Goal: Task Accomplishment & Management: Manage account settings

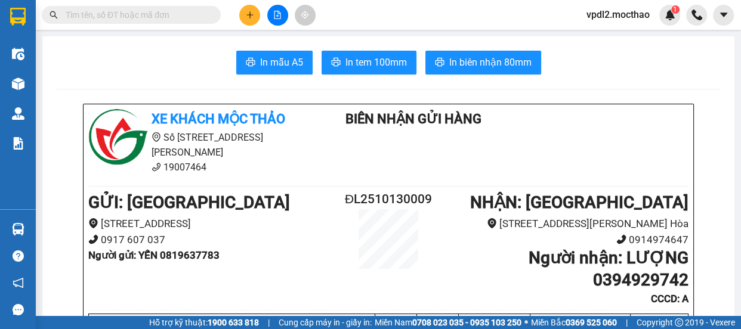
click at [251, 16] on icon "plus" at bounding box center [250, 15] width 8 height 8
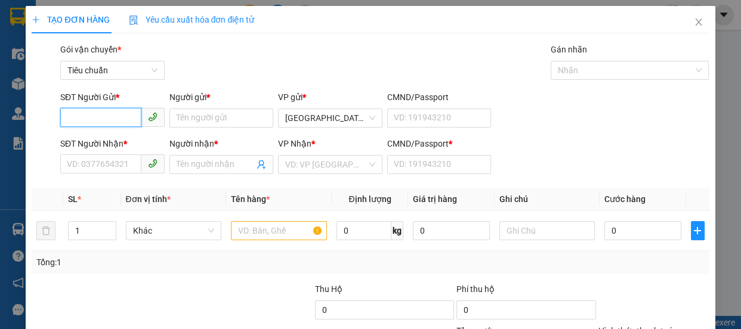
click at [110, 115] on input "SĐT Người Gửi *" at bounding box center [100, 117] width 81 height 19
type input "0985385873"
click at [97, 143] on div "0985385873 - NGÂN" at bounding box center [111, 141] width 89 height 13
type input "NGÂN"
type input "0988616919"
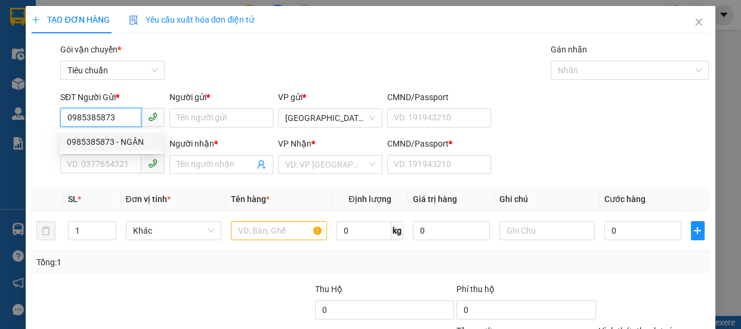
type input "NGA"
type input "30.000"
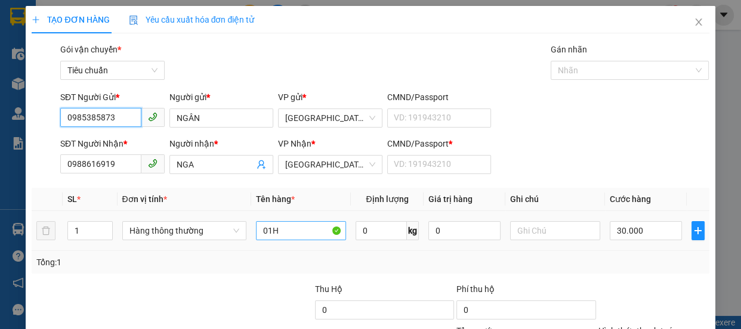
type input "0985385873"
click at [286, 233] on input "01H" at bounding box center [301, 230] width 90 height 19
type input "0"
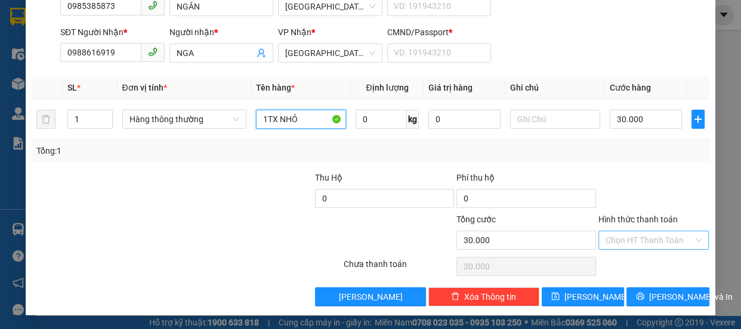
type input "1TX NHỎ"
click at [638, 241] on input "Hình thức thanh toán" at bounding box center [649, 240] width 88 height 18
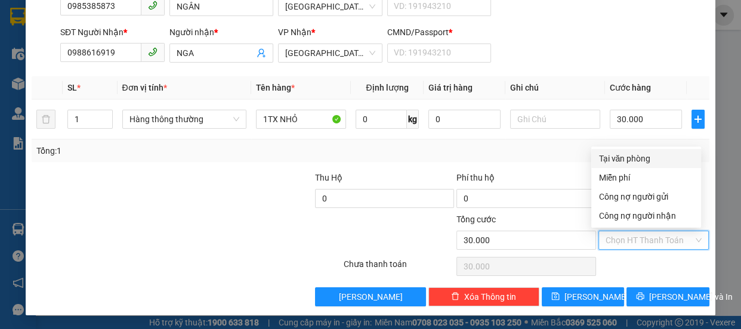
click at [629, 160] on div "Tại văn phòng" at bounding box center [645, 158] width 95 height 13
type input "0"
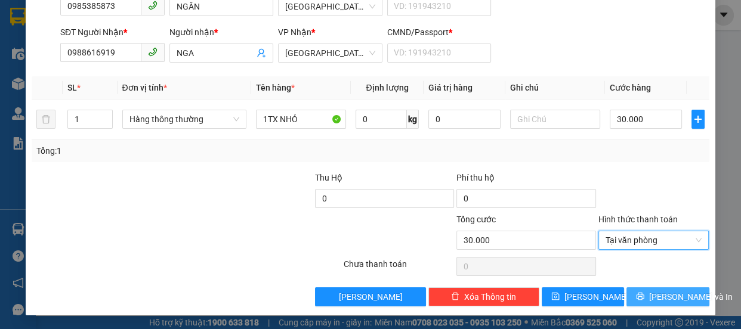
click at [659, 293] on span "[PERSON_NAME] và In" at bounding box center [691, 296] width 84 height 13
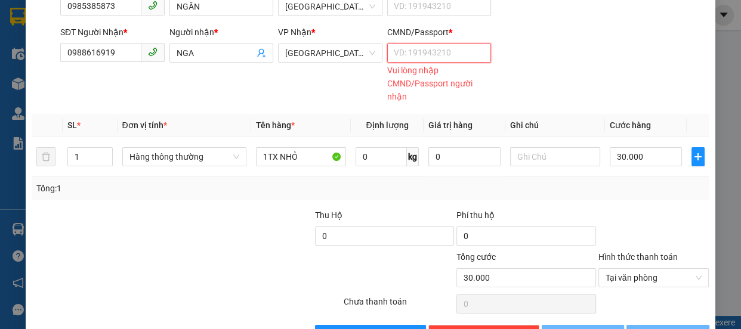
click at [431, 55] on input "CMND/Passport *" at bounding box center [439, 53] width 104 height 19
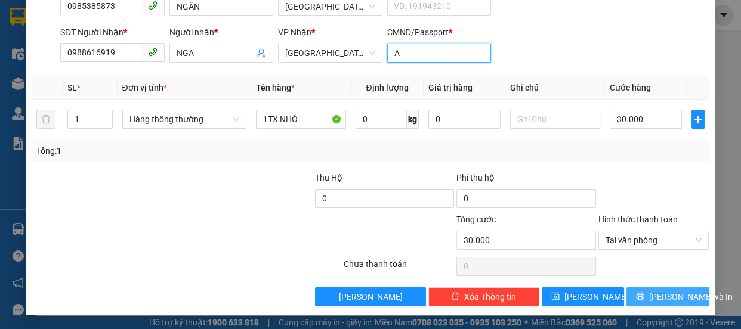
type input "A"
click at [658, 296] on span "[PERSON_NAME] và In" at bounding box center [691, 296] width 84 height 13
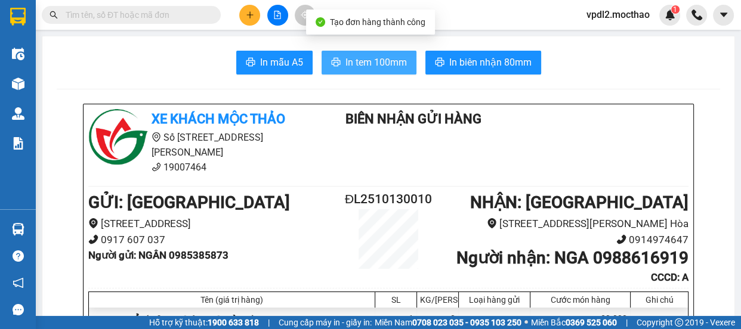
click at [375, 66] on span "In tem 100mm" at bounding box center [375, 62] width 61 height 15
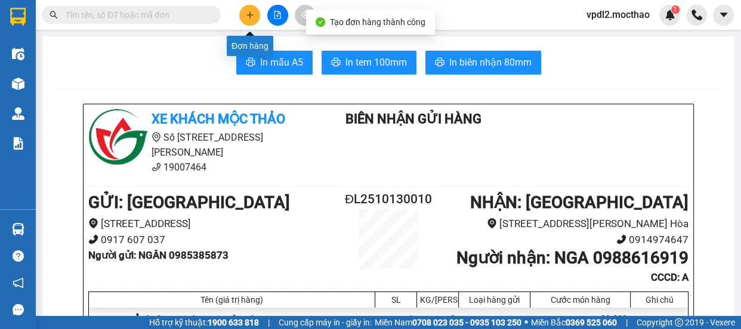
click at [251, 15] on icon "plus" at bounding box center [249, 14] width 7 height 1
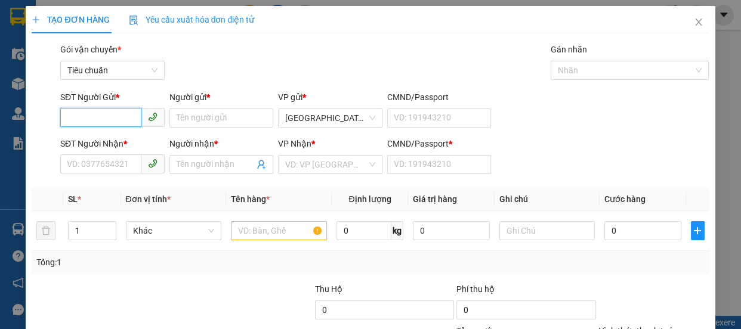
click at [101, 119] on input "SĐT Người Gửi *" at bounding box center [100, 117] width 81 height 19
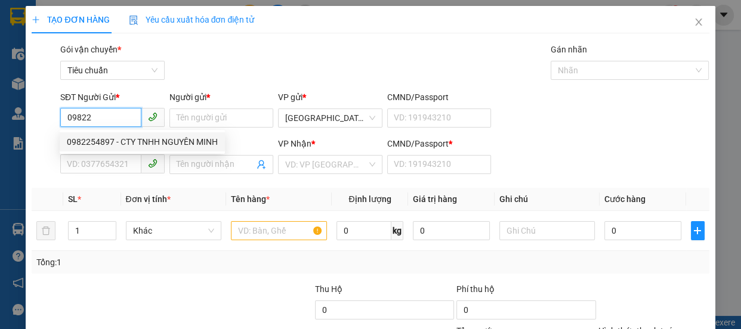
click at [91, 143] on div "0982254897 - CTY TNHH NGUYÊN MINH" at bounding box center [142, 141] width 151 height 13
type input "0982254897"
type input "CTY TNHH NGUYÊN MINH"
type input "0916848422"
type input "TIỄN"
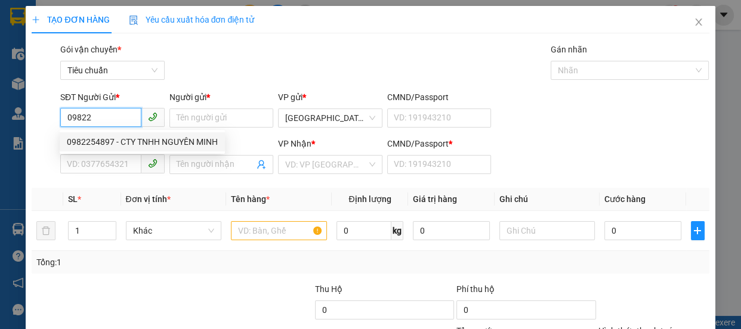
type input "0"
type input "70.000"
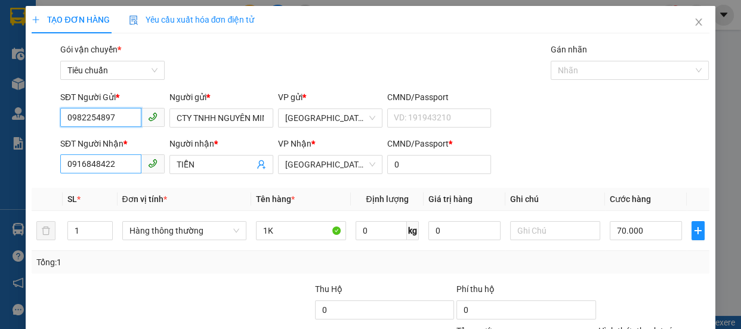
type input "0982254897"
click at [123, 167] on input "0916848422" at bounding box center [100, 163] width 81 height 19
type input "0"
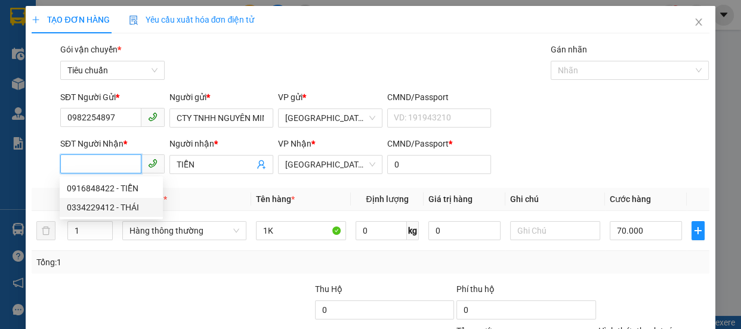
click at [108, 208] on div "0334229412 - THÁI" at bounding box center [111, 207] width 89 height 13
type input "0334229412"
type input "THÁI"
type input "270.000"
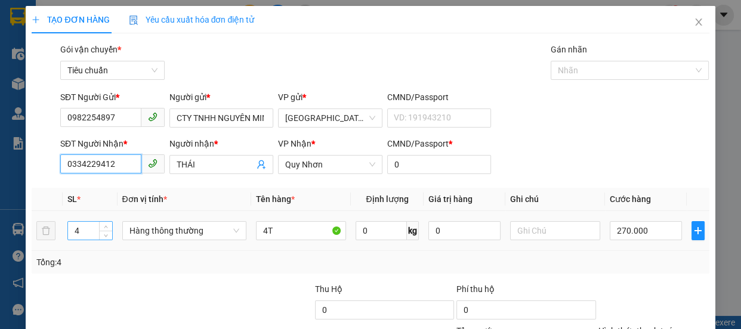
type input "0334229412"
click at [95, 232] on input "4" at bounding box center [90, 231] width 44 height 18
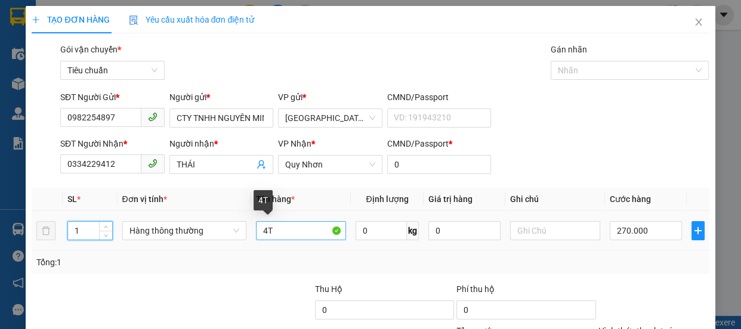
type input "1"
click at [277, 230] on input "4T" at bounding box center [301, 230] width 90 height 19
type input "0"
type input "4"
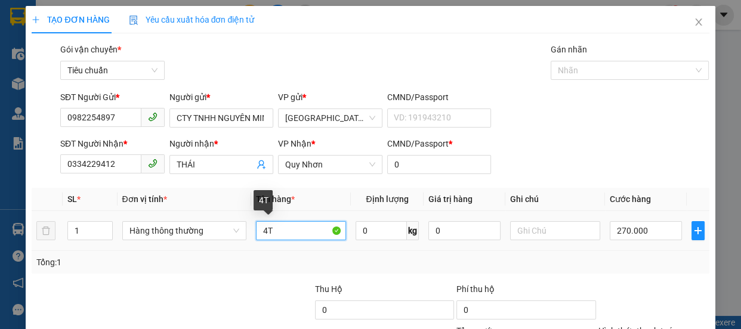
type input "0"
type input "1T"
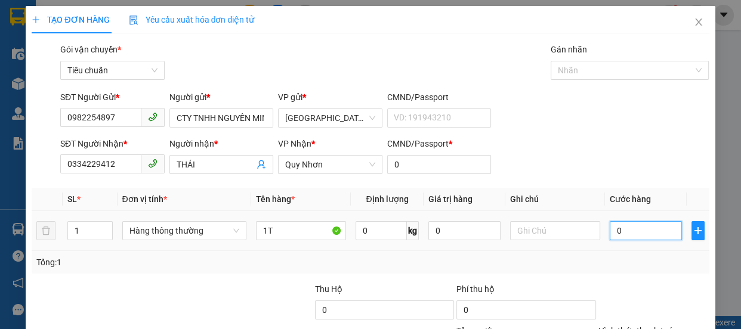
click at [618, 227] on input "0" at bounding box center [646, 230] width 72 height 19
type input "7"
type input "70"
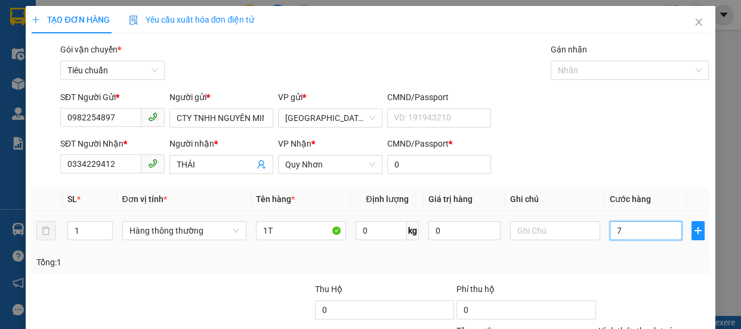
type input "70"
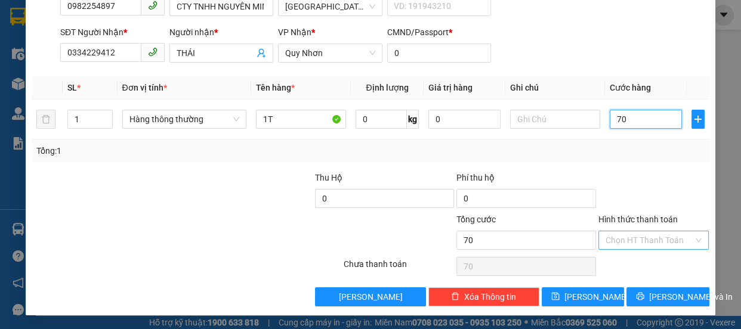
type input "70"
type input "70.000"
click at [660, 242] on input "Hình thức thanh toán" at bounding box center [649, 240] width 88 height 18
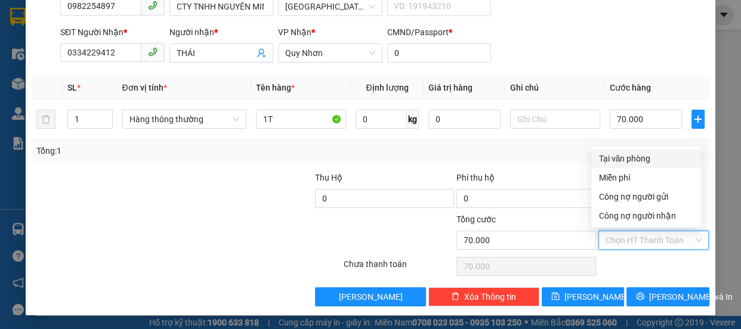
drag, startPoint x: 614, startPoint y: 156, endPoint x: 655, endPoint y: 250, distance: 102.8
click at [614, 156] on div "Tại văn phòng" at bounding box center [645, 158] width 95 height 13
type input "0"
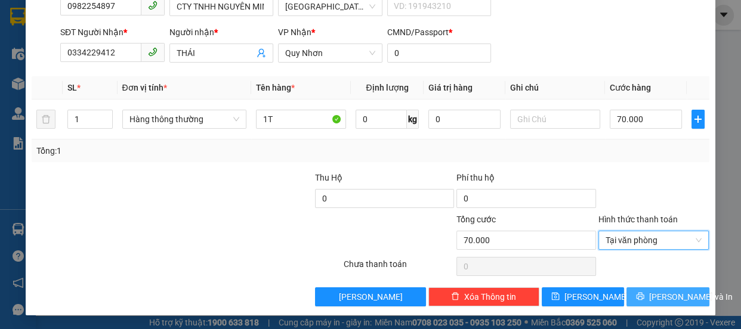
click at [664, 292] on span "[PERSON_NAME] và In" at bounding box center [691, 296] width 84 height 13
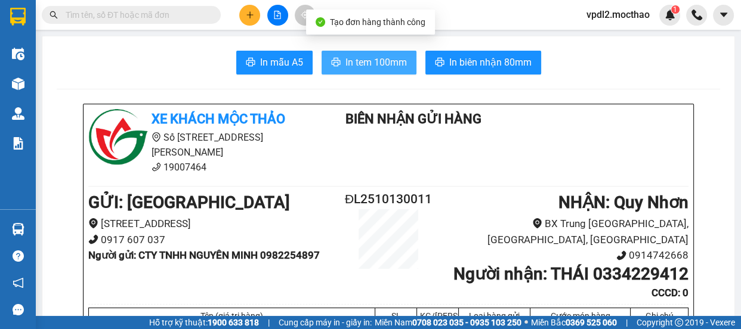
click at [401, 65] on span "In tem 100mm" at bounding box center [375, 62] width 61 height 15
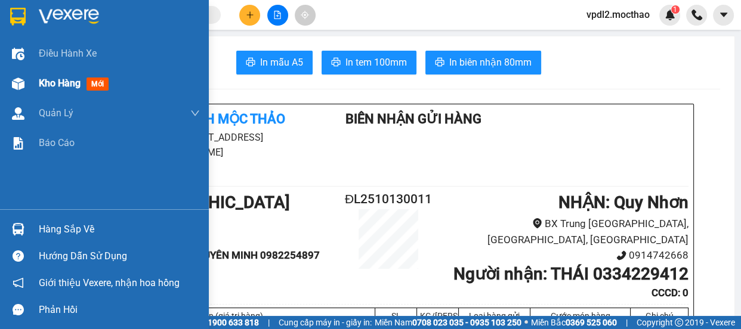
click at [60, 86] on span "Kho hàng" at bounding box center [60, 83] width 42 height 11
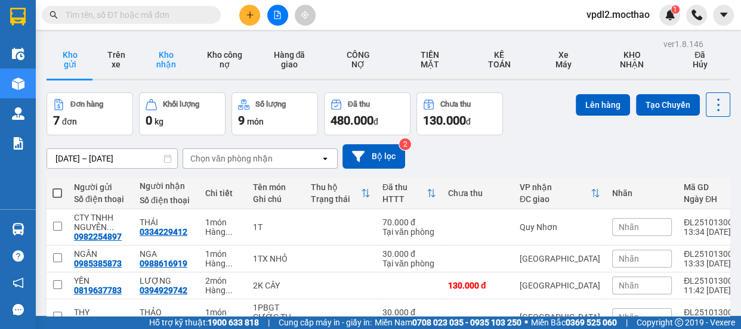
click at [167, 61] on button "Kho nhận" at bounding box center [166, 60] width 54 height 38
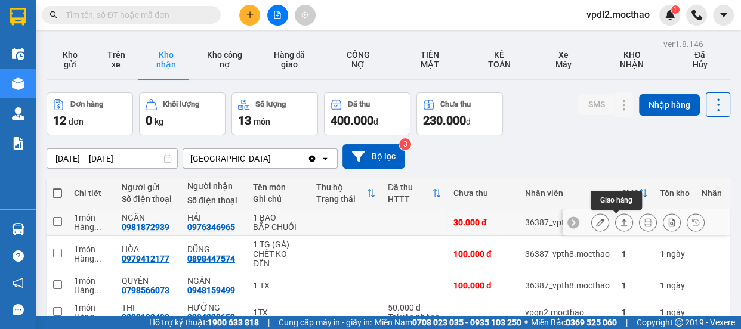
click at [620, 218] on icon at bounding box center [624, 222] width 8 height 8
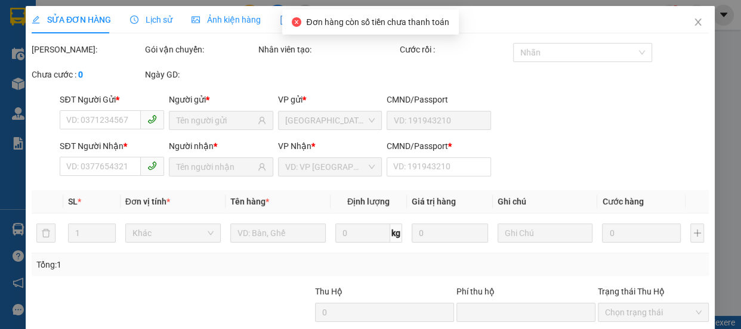
type input "0981872939"
type input "NGÂN"
type input "0976346965"
type input "HẢI"
type input "1"
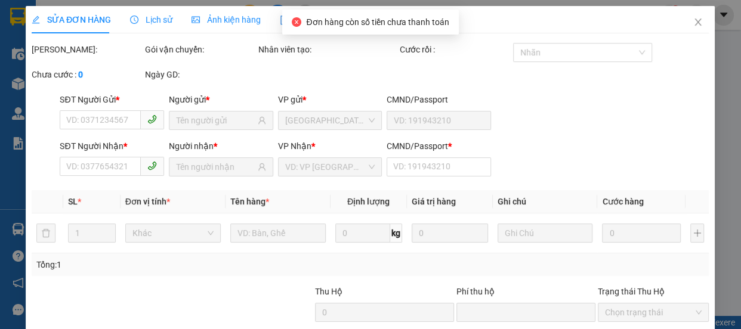
type input "0"
type input "30.000"
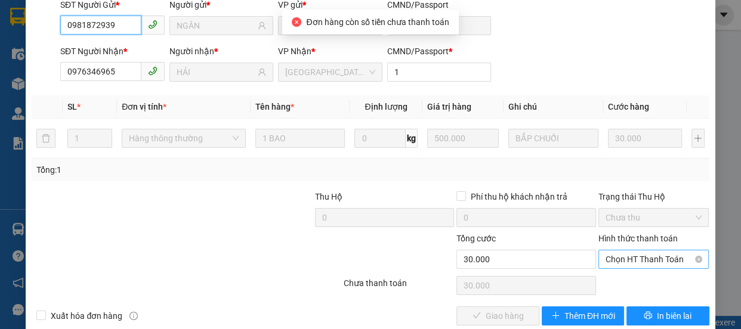
scroll to position [140, 0]
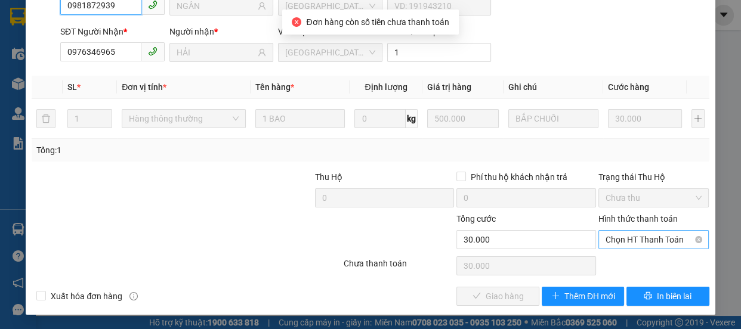
click at [617, 239] on span "Chọn HT Thanh Toán" at bounding box center [653, 240] width 97 height 18
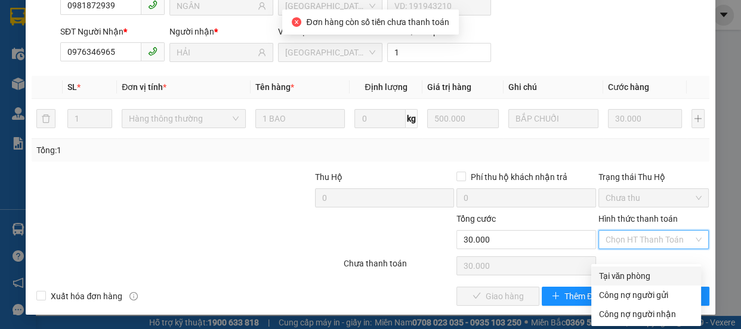
drag, startPoint x: 623, startPoint y: 265, endPoint x: 589, endPoint y: 271, distance: 33.8
click at [622, 270] on div "Tại văn phòng" at bounding box center [645, 276] width 95 height 13
type input "0"
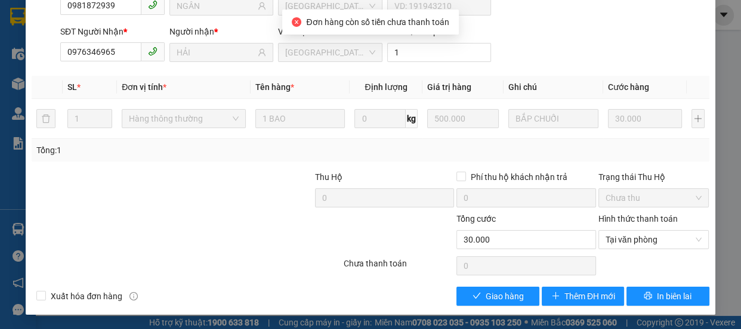
click at [502, 285] on div "Total Paid Fee 0 Total UnPaid Fee 30.000 Cash Collection Total Fee Mã ĐH: TH251…" at bounding box center [370, 110] width 677 height 391
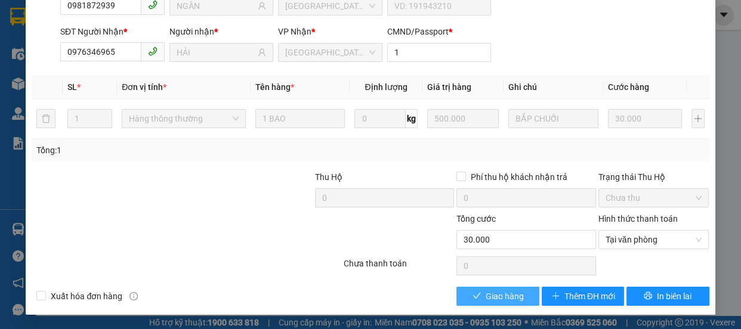
click at [511, 298] on span "Giao hàng" at bounding box center [505, 296] width 38 height 13
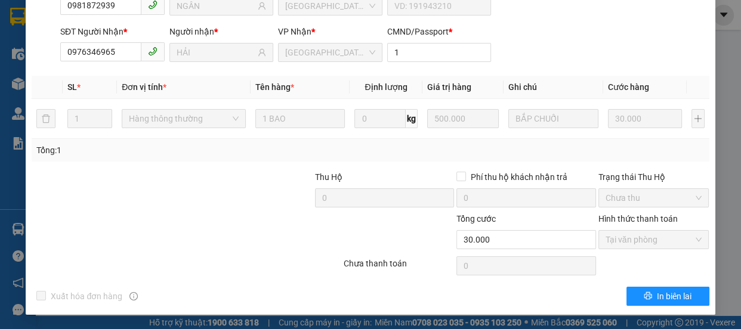
scroll to position [0, 0]
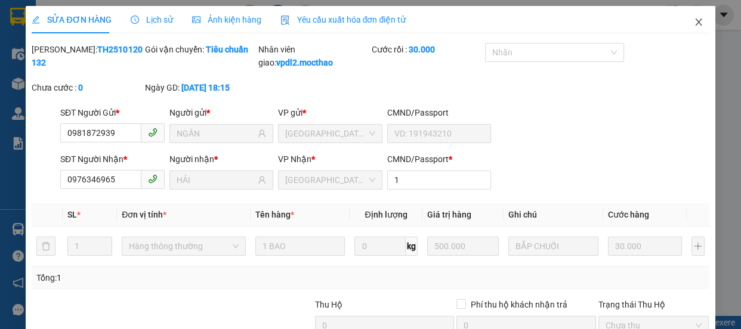
click at [694, 23] on icon "close" at bounding box center [699, 22] width 10 height 10
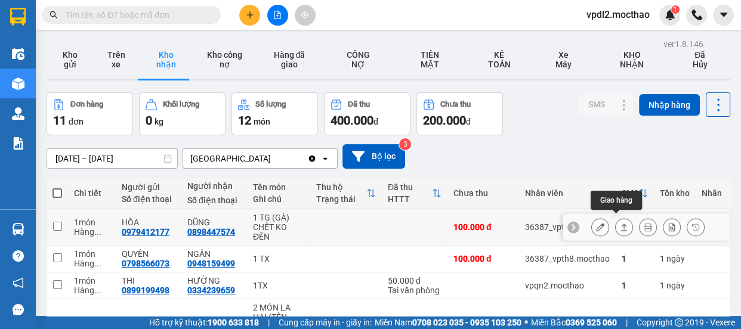
click at [620, 223] on icon at bounding box center [624, 227] width 8 height 8
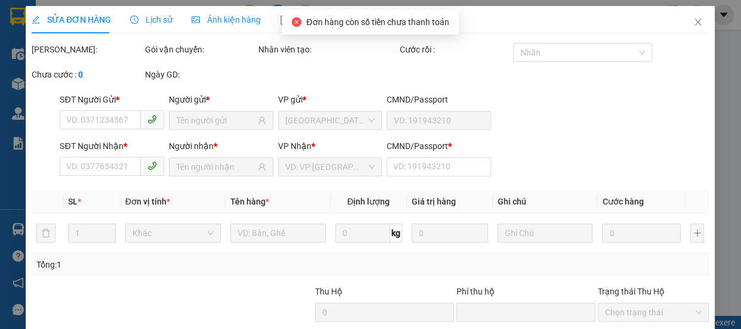
type input "0979412177"
type input "HÒA"
type input "0898447574"
type input "DŨNG"
type input "1"
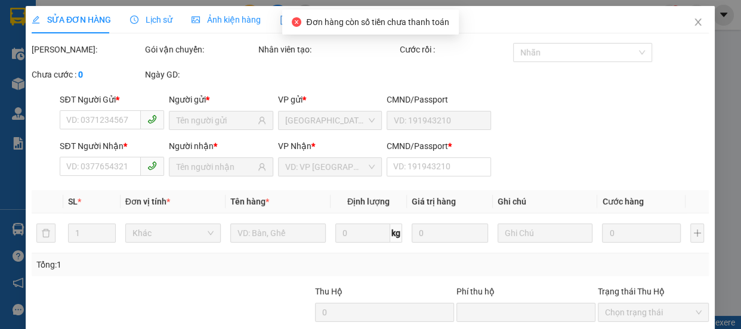
type input "0"
type input "100.000"
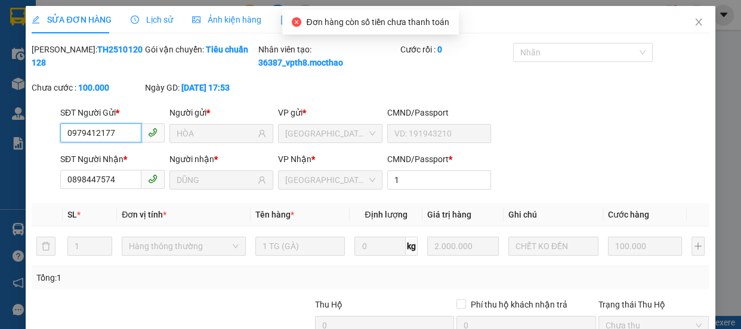
scroll to position [140, 0]
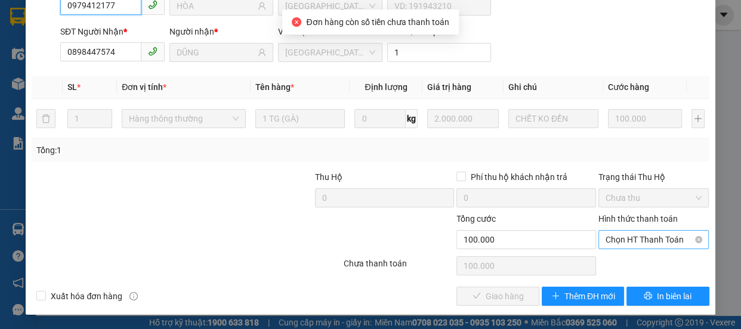
click at [642, 239] on span "Chọn HT Thanh Toán" at bounding box center [653, 240] width 97 height 18
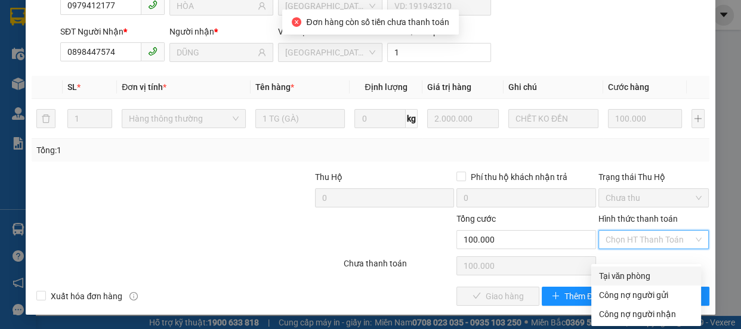
drag, startPoint x: 620, startPoint y: 265, endPoint x: 597, endPoint y: 277, distance: 26.1
click at [620, 270] on div "Tại văn phòng" at bounding box center [645, 276] width 95 height 13
type input "0"
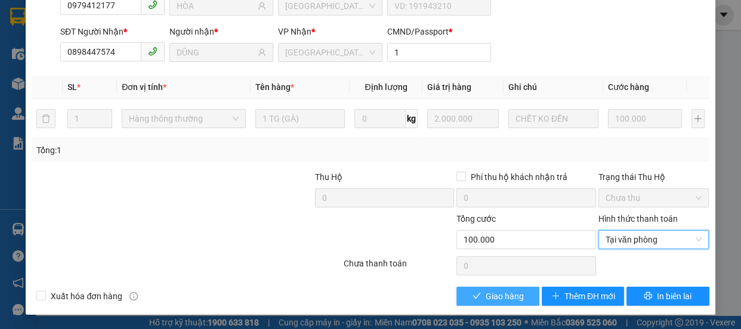
click at [503, 298] on span "Giao hàng" at bounding box center [505, 296] width 38 height 13
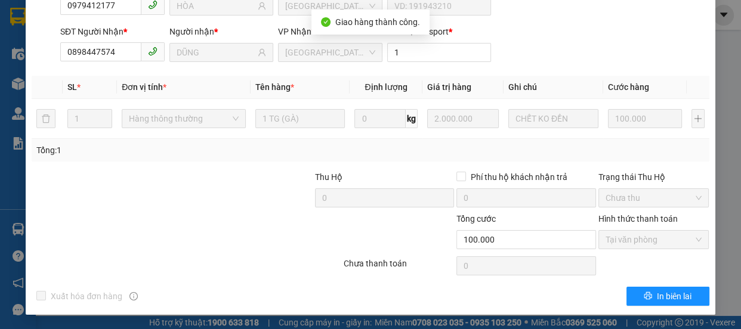
scroll to position [0, 0]
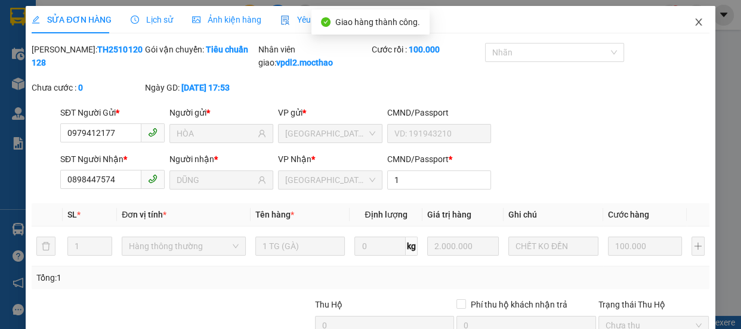
drag, startPoint x: 688, startPoint y: 24, endPoint x: 639, endPoint y: 326, distance: 305.8
click at [694, 24] on icon "close" at bounding box center [699, 22] width 10 height 10
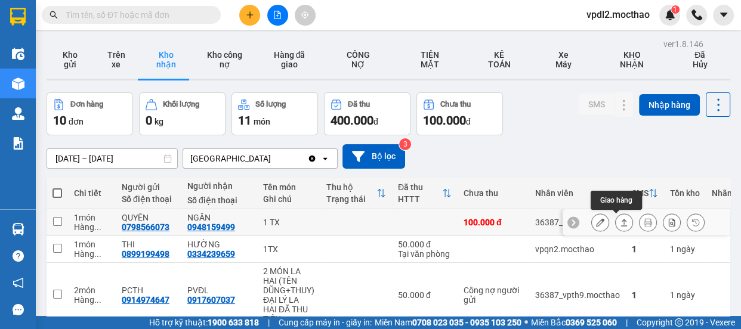
click at [620, 218] on icon at bounding box center [624, 222] width 8 height 8
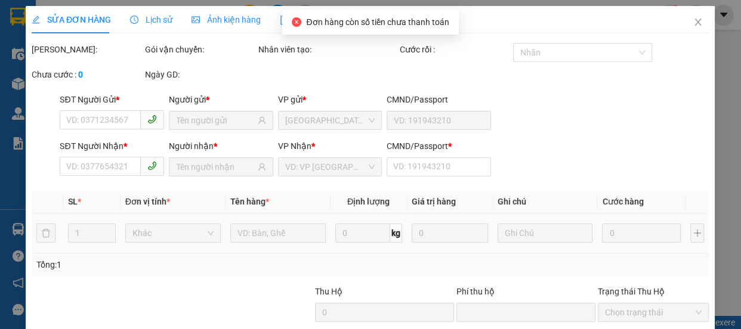
type input "0798566073"
type input "QUYÊN"
type input "0948159499"
type input "NGÂN"
type input "1"
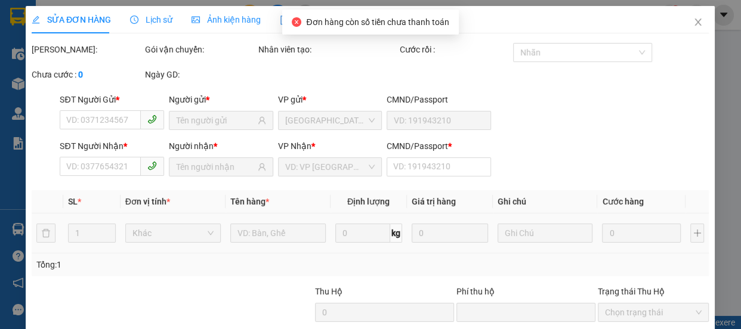
type input "0"
type input "100.000"
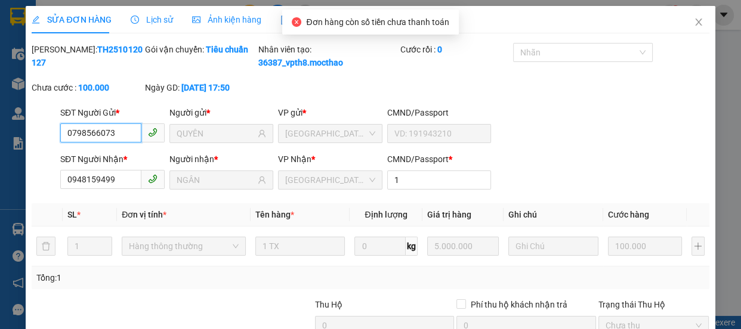
scroll to position [140, 0]
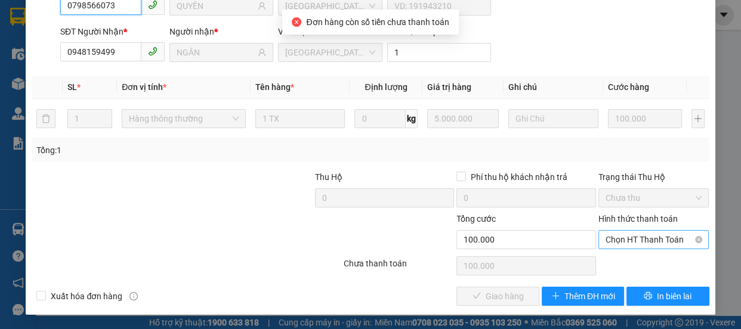
click at [628, 240] on span "Chọn HT Thanh Toán" at bounding box center [653, 240] width 97 height 18
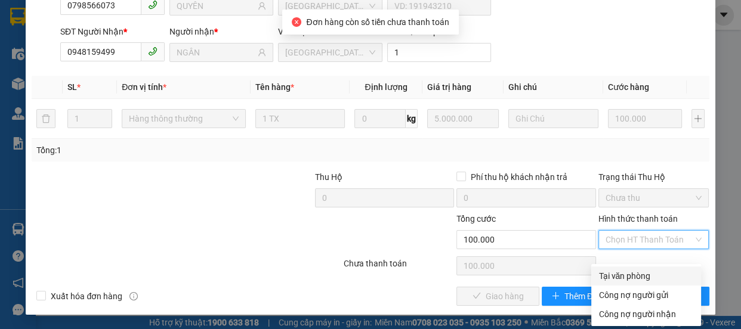
click at [619, 270] on div "Tại văn phòng" at bounding box center [645, 276] width 95 height 13
type input "0"
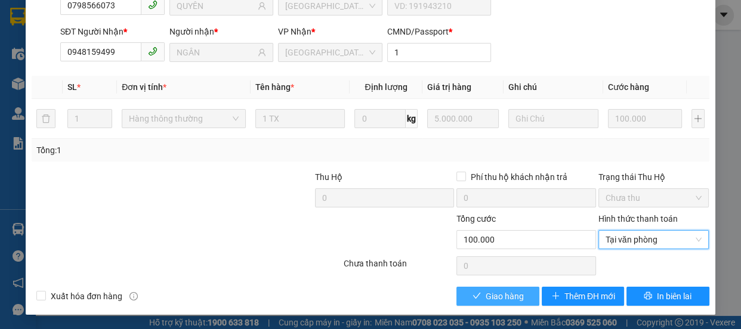
click at [495, 297] on span "Giao hàng" at bounding box center [505, 296] width 38 height 13
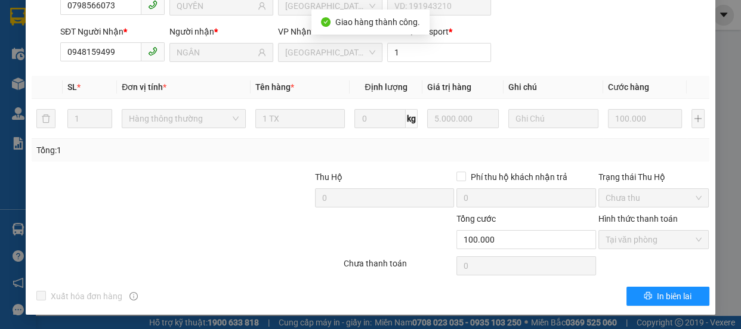
scroll to position [0, 0]
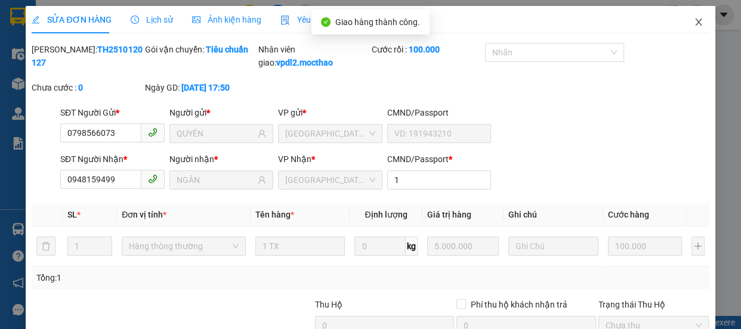
click at [695, 22] on icon "close" at bounding box center [698, 21] width 7 height 7
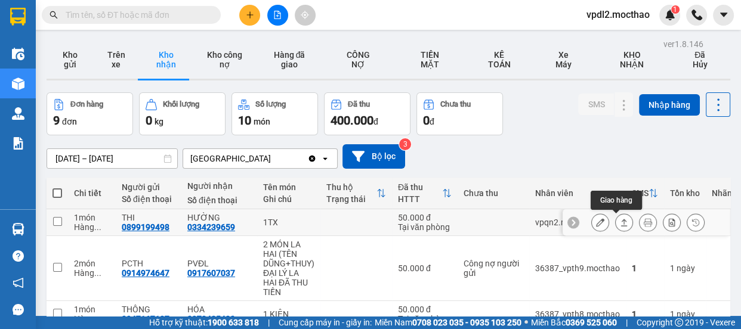
click at [620, 220] on icon at bounding box center [624, 222] width 8 height 8
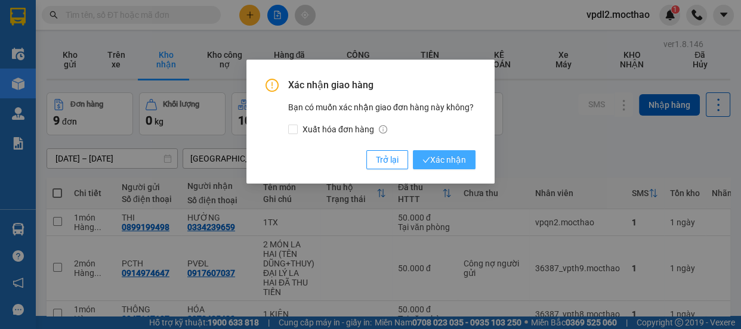
click at [441, 160] on span "Xác nhận" at bounding box center [444, 159] width 44 height 13
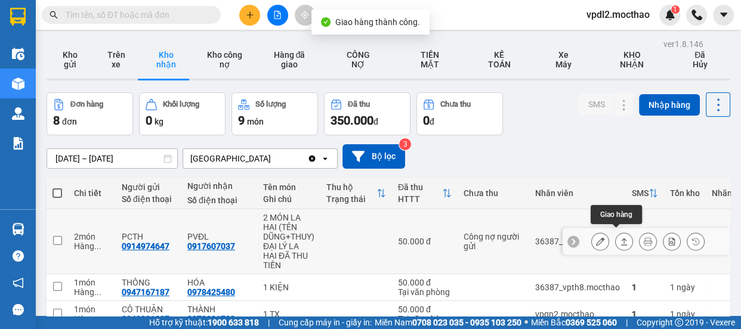
click at [622, 234] on button at bounding box center [624, 241] width 17 height 21
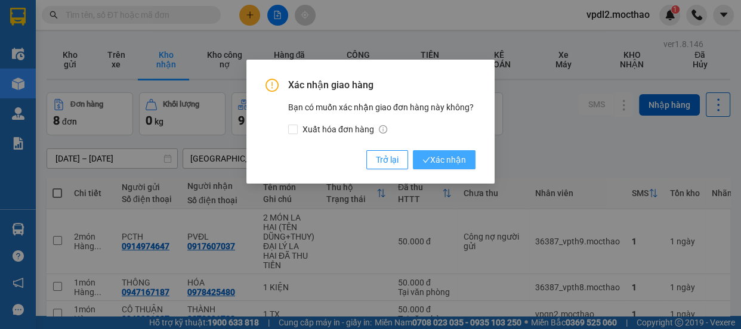
click at [458, 157] on span "Xác nhận" at bounding box center [444, 159] width 44 height 13
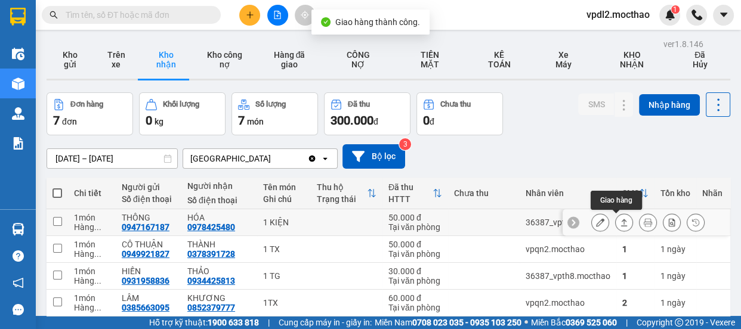
click at [620, 222] on icon at bounding box center [624, 222] width 8 height 8
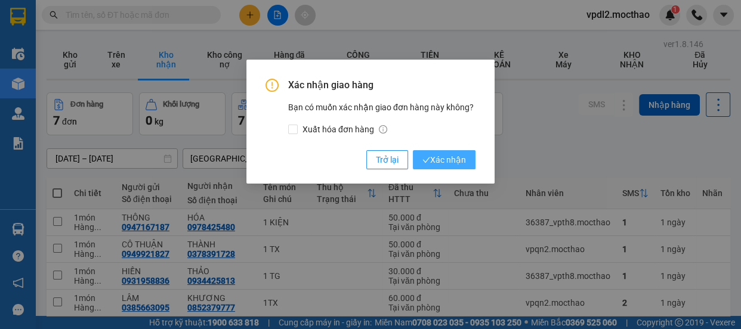
click at [440, 160] on span "Xác nhận" at bounding box center [444, 159] width 44 height 13
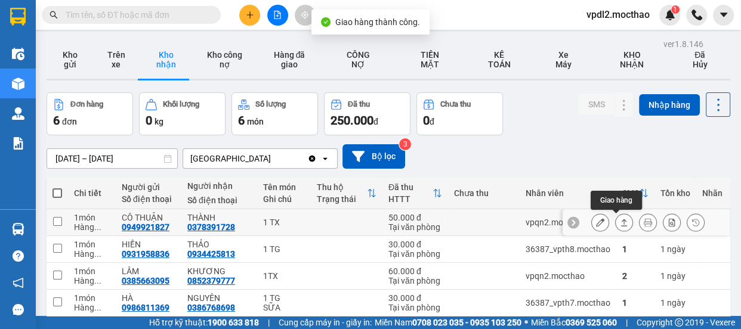
click at [620, 221] on icon at bounding box center [624, 222] width 8 height 8
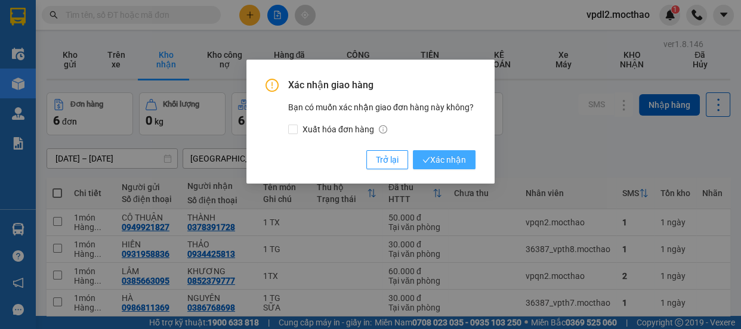
click at [441, 157] on span "Xác nhận" at bounding box center [444, 159] width 44 height 13
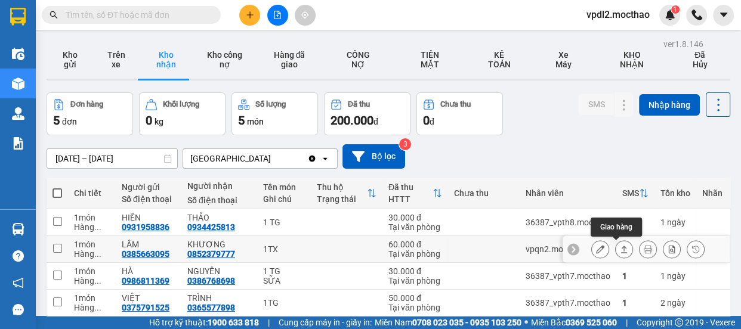
click at [620, 247] on icon at bounding box center [624, 249] width 8 height 8
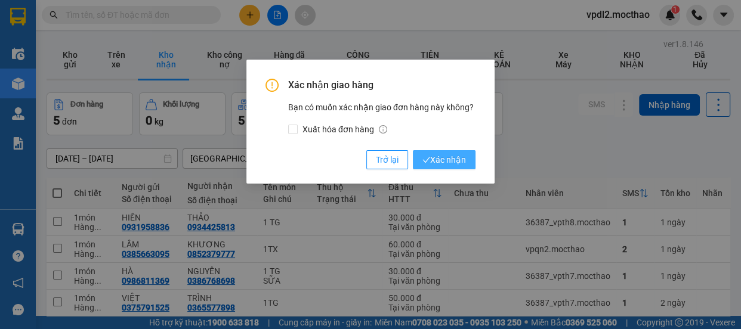
click at [455, 162] on span "Xác nhận" at bounding box center [444, 159] width 44 height 13
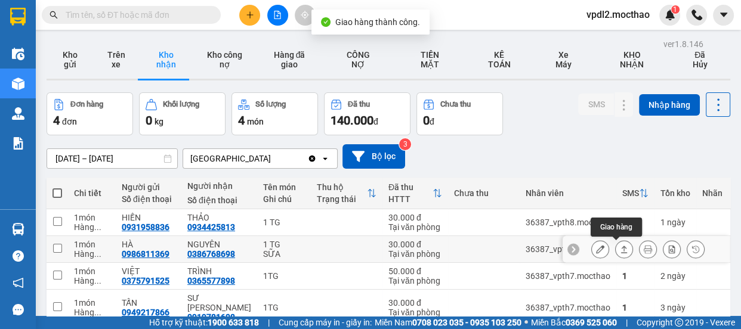
click at [620, 246] on icon at bounding box center [624, 249] width 8 height 8
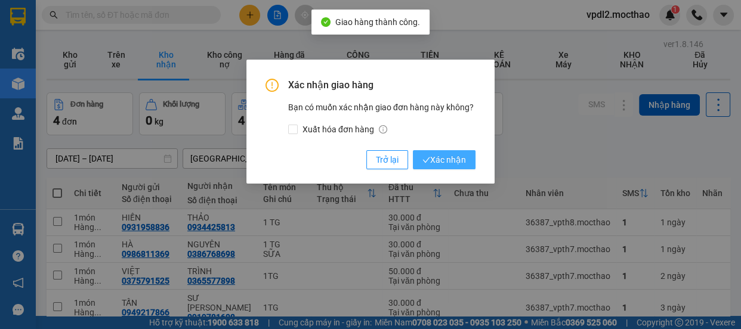
click at [447, 161] on span "Xác nhận" at bounding box center [444, 159] width 44 height 13
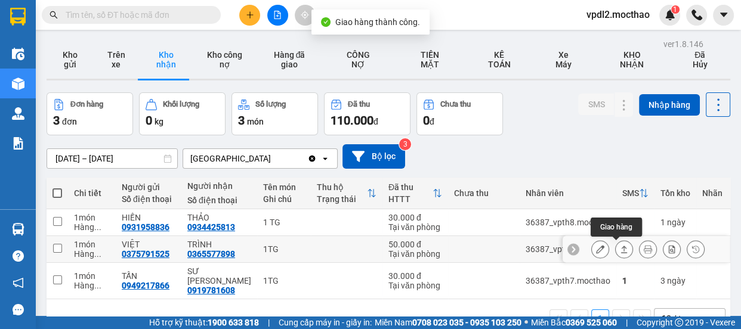
click at [620, 245] on icon at bounding box center [624, 249] width 8 height 8
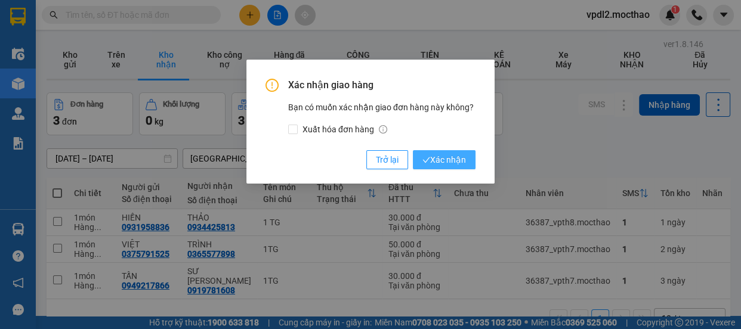
click at [453, 162] on span "Xác nhận" at bounding box center [444, 159] width 44 height 13
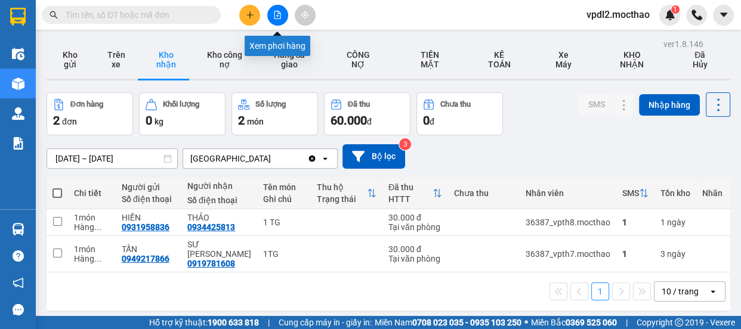
click at [280, 17] on icon "file-add" at bounding box center [277, 15] width 8 height 8
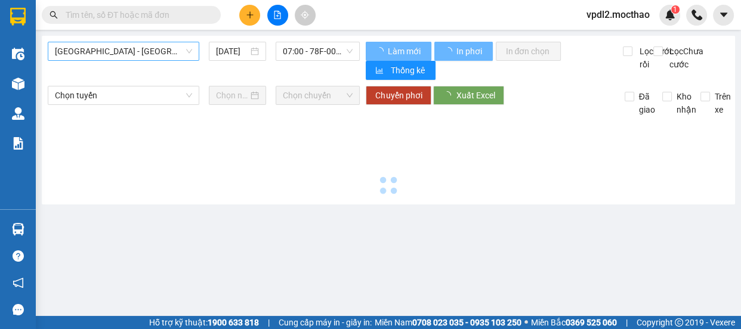
click at [144, 51] on span "[GEOGRAPHIC_DATA] - [GEOGRAPHIC_DATA]" at bounding box center [123, 51] width 137 height 18
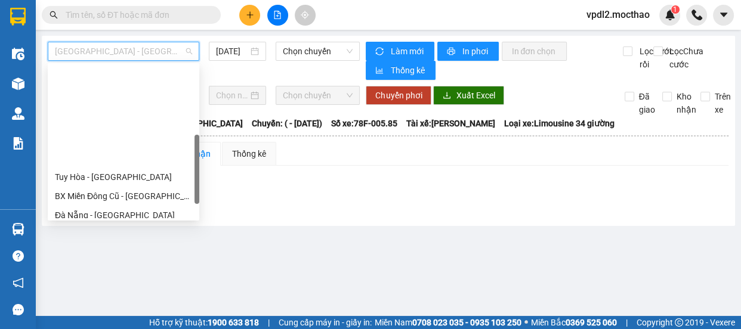
scroll to position [262, 0]
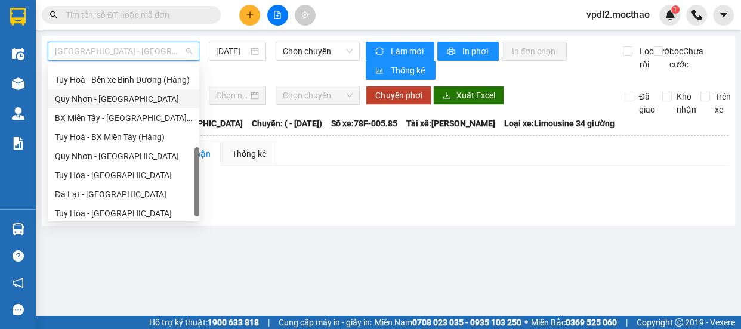
click at [114, 97] on div "Quy Nhơn - [GEOGRAPHIC_DATA]" at bounding box center [123, 98] width 137 height 13
type input "[DATE]"
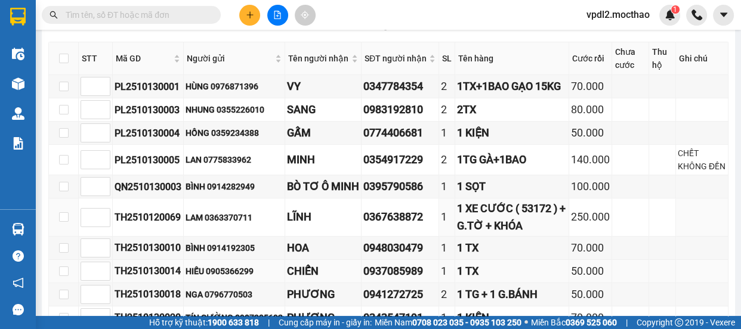
scroll to position [379, 0]
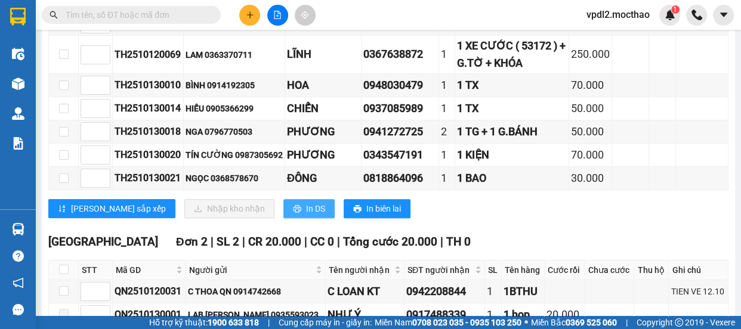
click at [306, 215] on span "In DS" at bounding box center [315, 208] width 19 height 13
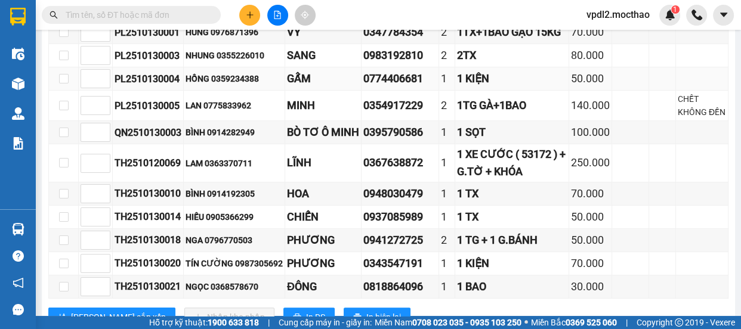
scroll to position [217, 0]
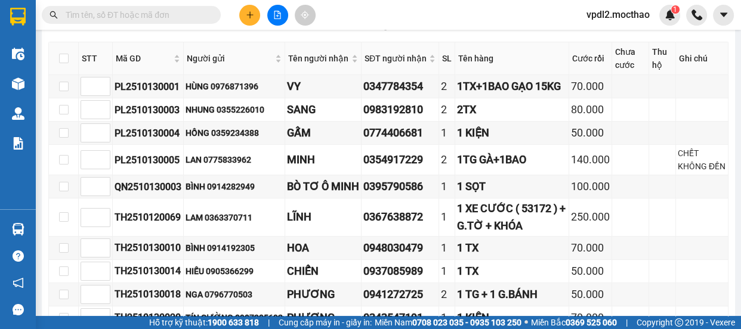
click at [253, 16] on icon "plus" at bounding box center [250, 15] width 8 height 8
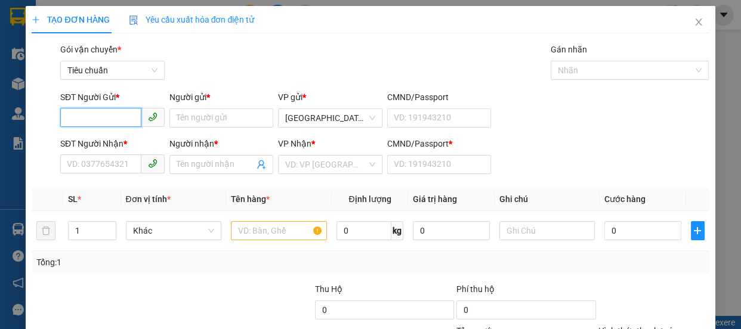
click at [107, 116] on input "SĐT Người Gửi *" at bounding box center [100, 117] width 81 height 19
click at [88, 142] on div "0909310428 - THỌ" at bounding box center [111, 141] width 89 height 13
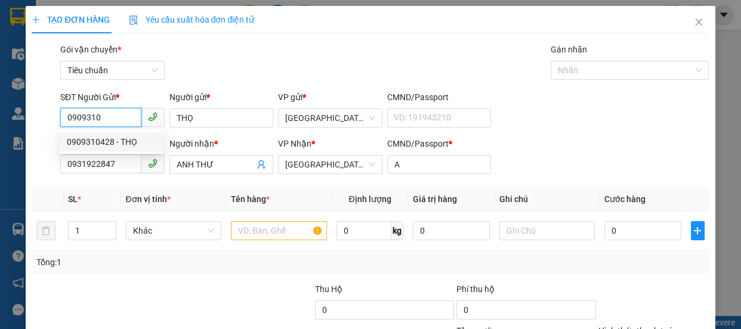
type input "0909310428"
type input "THỌ"
type input "0931922847"
type input "ANH THƯ"
type input "A"
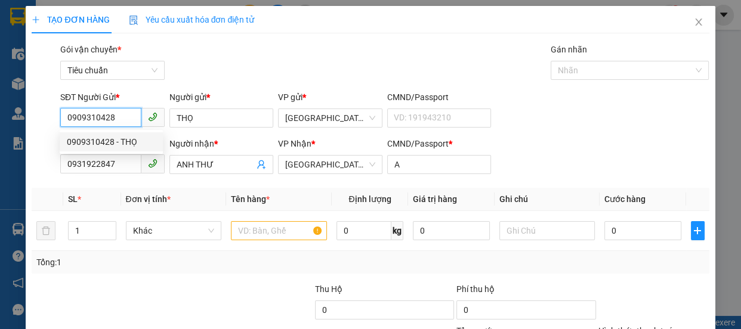
type input "40.000"
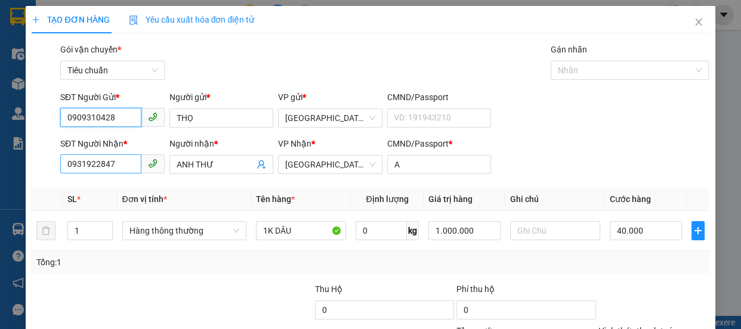
type input "0909310428"
click at [131, 161] on input "0931922847" at bounding box center [100, 163] width 81 height 19
type input "0"
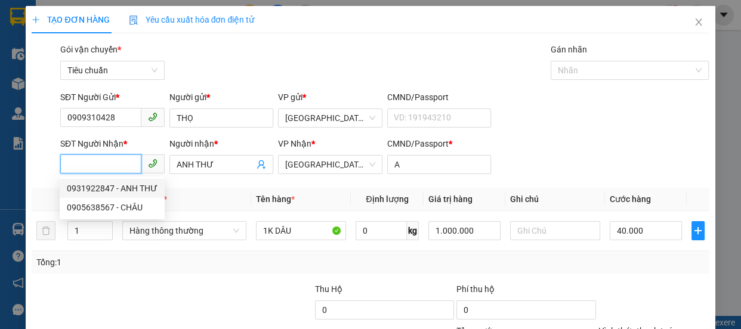
click at [94, 159] on input "SĐT Người Nhận *" at bounding box center [100, 163] width 81 height 19
click at [100, 188] on div "0389239719 - YẾN" at bounding box center [111, 188] width 89 height 13
type input "0389239719"
type input "YẾN"
type input "0"
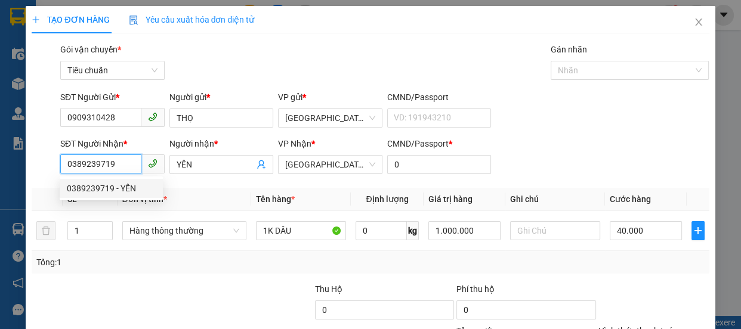
type input "50.000"
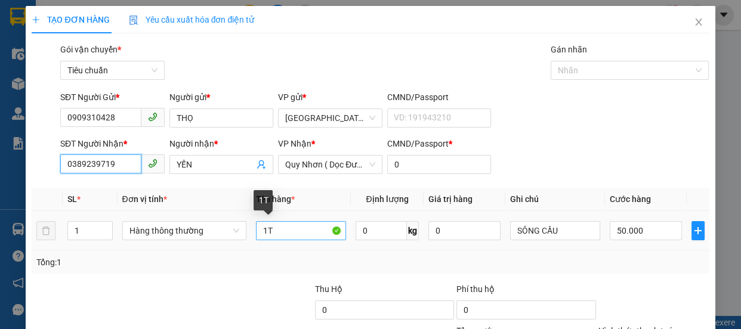
type input "0389239719"
click at [283, 232] on input "1T" at bounding box center [301, 230] width 90 height 19
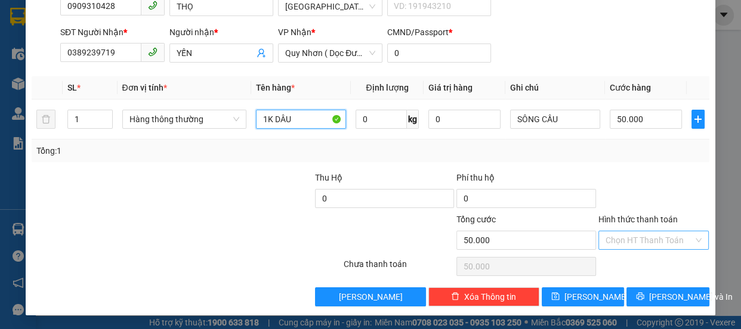
type input "1K DÂU"
click at [643, 239] on input "Hình thức thanh toán" at bounding box center [649, 240] width 88 height 18
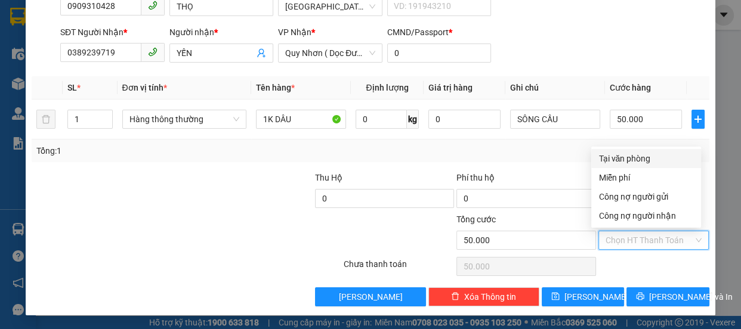
click at [626, 157] on div "Tại văn phòng" at bounding box center [645, 158] width 95 height 13
type input "0"
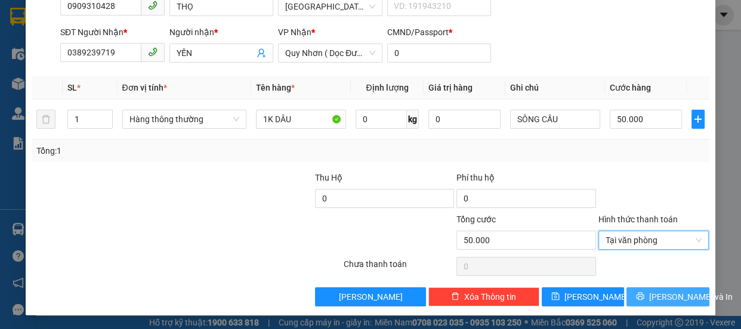
click at [668, 295] on span "[PERSON_NAME] và In" at bounding box center [691, 296] width 84 height 13
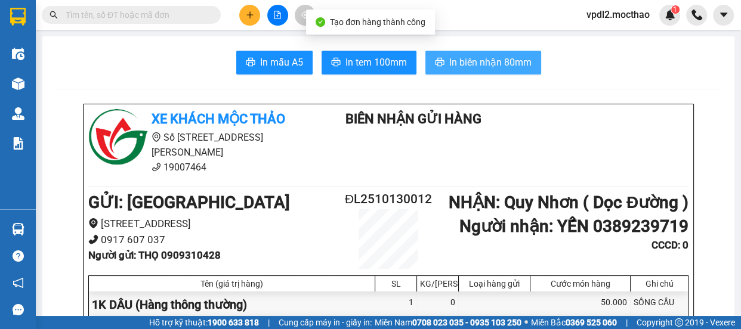
click at [483, 68] on span "In biên nhận 80mm" at bounding box center [490, 62] width 82 height 15
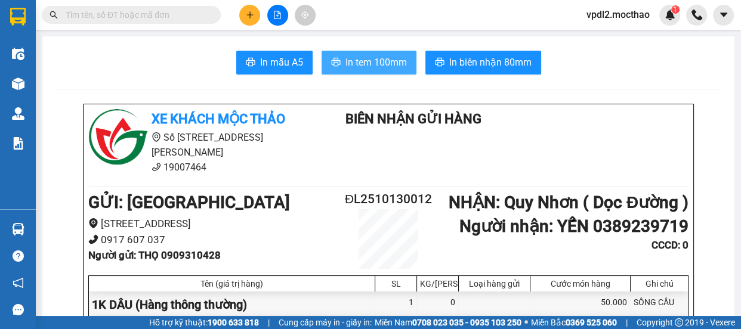
click at [388, 63] on span "In tem 100mm" at bounding box center [375, 62] width 61 height 15
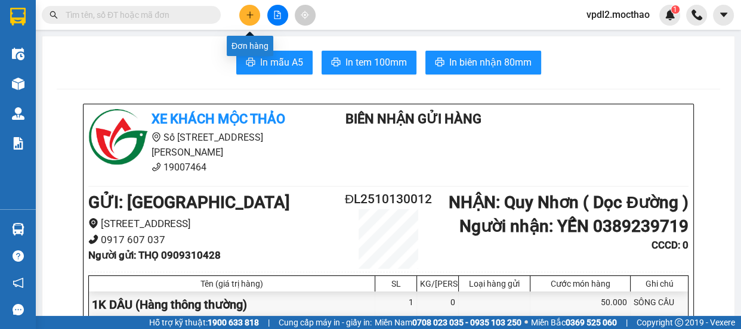
click at [254, 14] on icon "plus" at bounding box center [250, 15] width 8 height 8
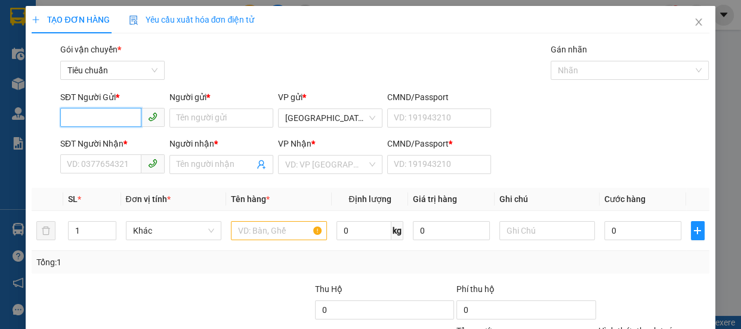
click at [123, 116] on input "SĐT Người Gửi *" at bounding box center [100, 117] width 81 height 19
click at [106, 146] on div "0919366088 - THUẬN" at bounding box center [111, 141] width 89 height 13
type input "0919366088"
type input "THUẬN"
type input "0912908239"
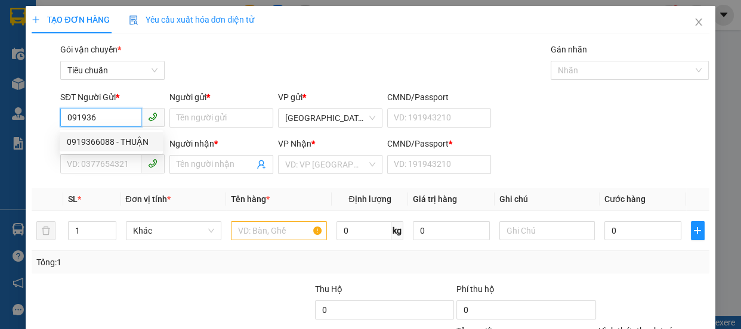
type input "CƯỜNG"
type input "0"
type input "30.000"
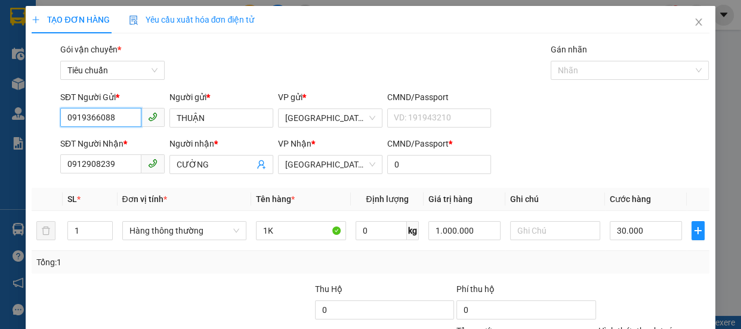
scroll to position [112, 0]
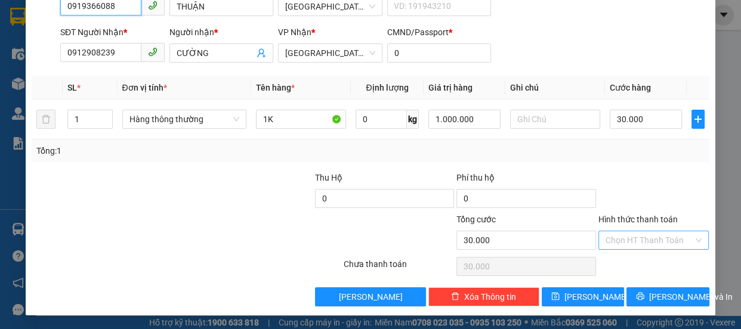
type input "0919366088"
click at [657, 240] on input "Hình thức thanh toán" at bounding box center [649, 240] width 88 height 18
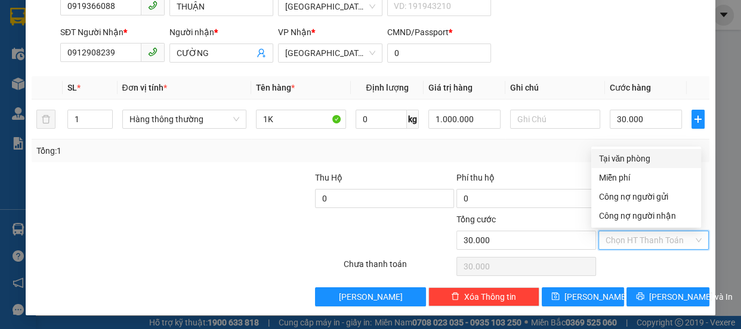
click at [630, 159] on div "Tại văn phòng" at bounding box center [645, 158] width 95 height 13
type input "0"
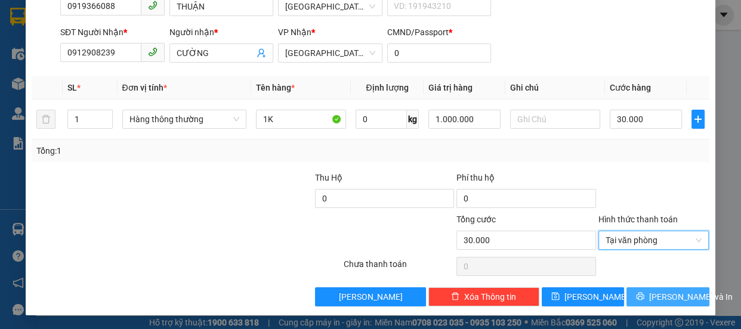
click at [674, 299] on span "[PERSON_NAME] và In" at bounding box center [691, 296] width 84 height 13
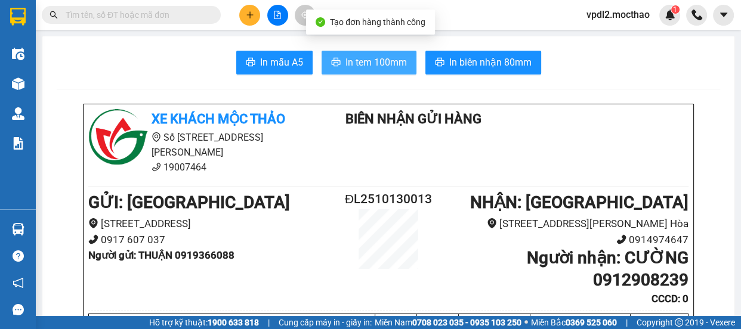
click at [364, 63] on span "In tem 100mm" at bounding box center [375, 62] width 61 height 15
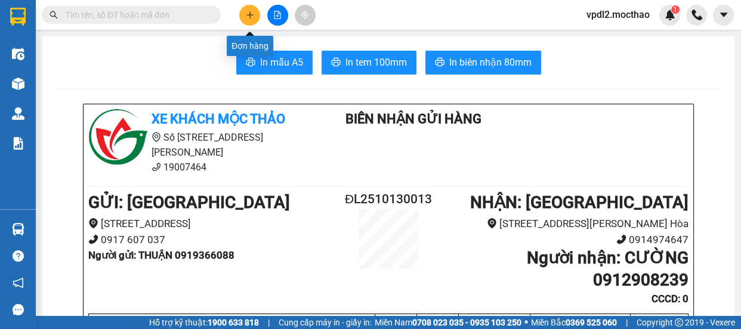
click at [252, 16] on icon "plus" at bounding box center [250, 15] width 8 height 8
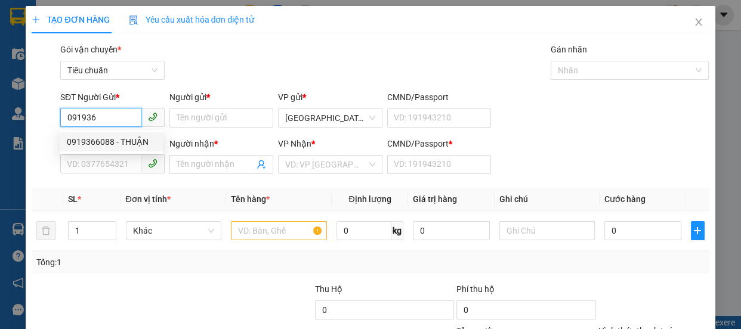
click at [107, 140] on div "0919366088 - THUẬN" at bounding box center [111, 141] width 89 height 13
type input "0919366088"
type input "THUẬN"
type input "0912908239"
type input "CƯỜNG"
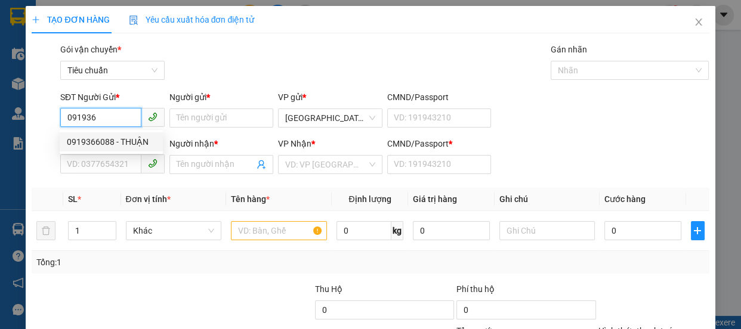
type input "0"
type input "30.000"
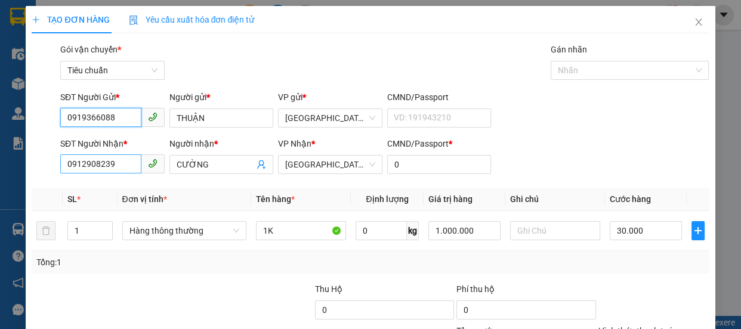
type input "0919366088"
click at [125, 162] on input "0912908239" at bounding box center [100, 163] width 81 height 19
type input "0"
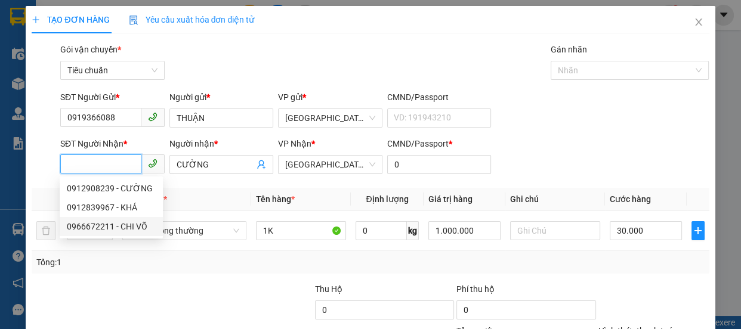
click at [132, 227] on div "0966672211 - CHI VÕ" at bounding box center [111, 226] width 89 height 13
type input "0966672211"
type input "CHI VÕ"
type input "A"
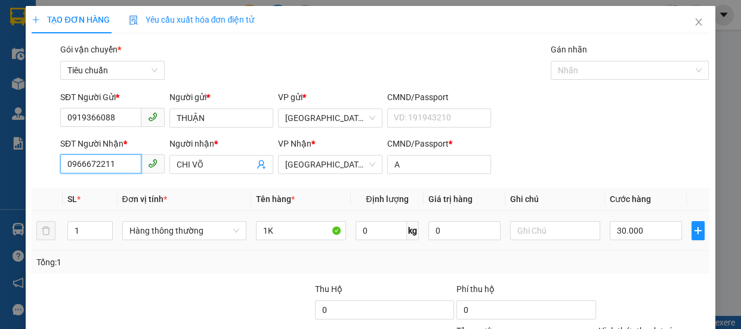
scroll to position [112, 0]
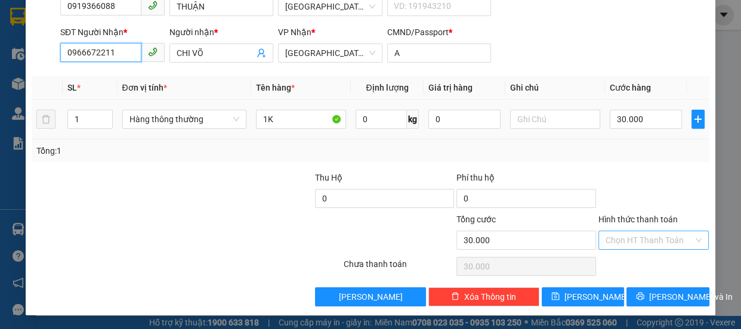
type input "0966672211"
click at [651, 240] on input "Hình thức thanh toán" at bounding box center [649, 240] width 88 height 18
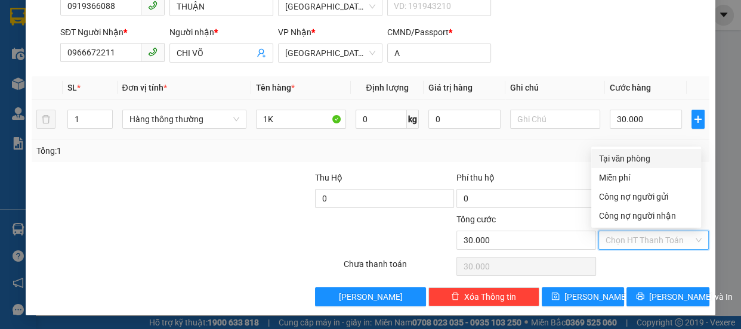
click at [629, 153] on div "Tại văn phòng" at bounding box center [645, 158] width 95 height 13
type input "0"
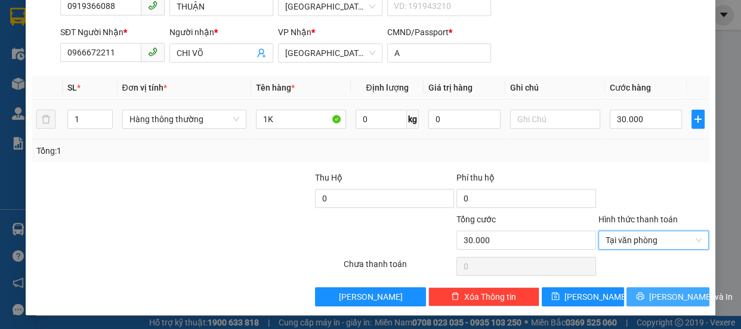
click at [651, 290] on span "[PERSON_NAME] và In" at bounding box center [691, 296] width 84 height 13
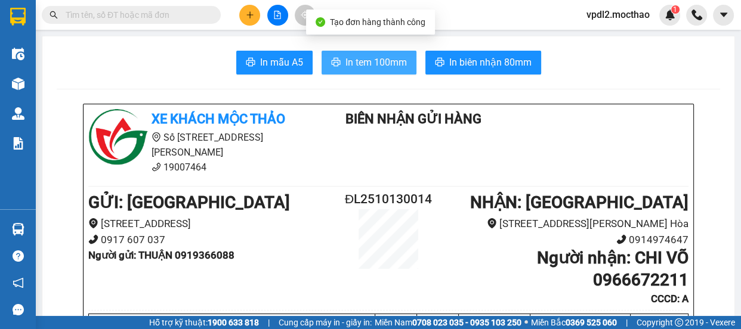
click at [369, 58] on span "In tem 100mm" at bounding box center [375, 62] width 61 height 15
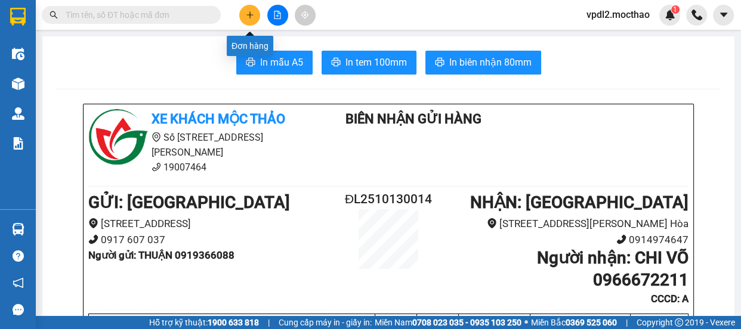
click at [252, 16] on icon "plus" at bounding box center [250, 15] width 8 height 8
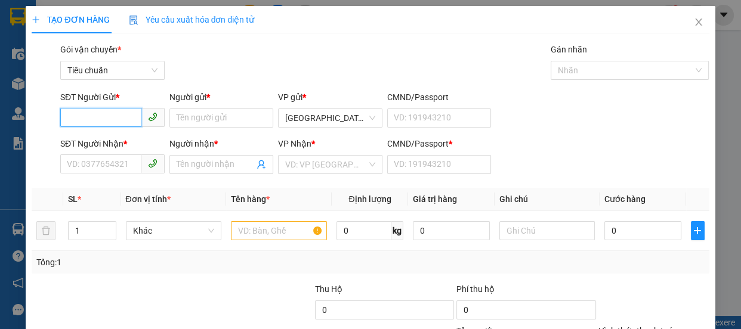
click at [112, 119] on input "SĐT Người Gửi *" at bounding box center [100, 117] width 81 height 19
click at [86, 140] on div "0919366088 - THUẬN" at bounding box center [111, 141] width 89 height 13
type input "0919366088"
type input "THUẬN"
type input "0966672211"
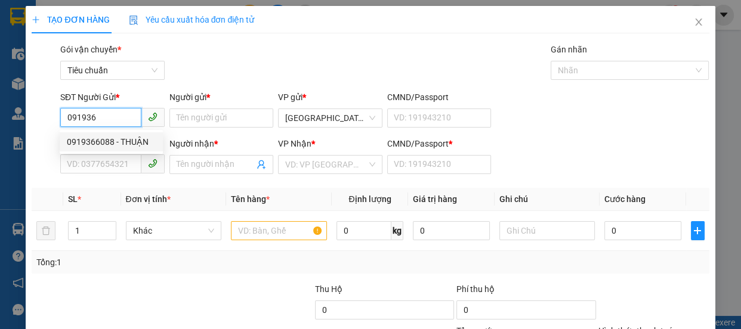
type input "CHI VÕ"
type input "A"
type input "30.000"
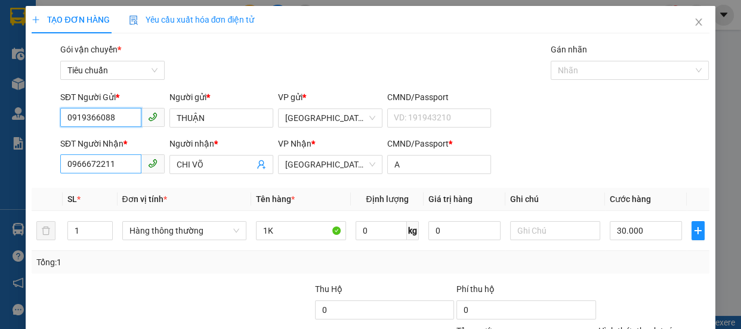
type input "0919366088"
click at [131, 169] on input "0966672211" at bounding box center [100, 163] width 81 height 19
type input "0"
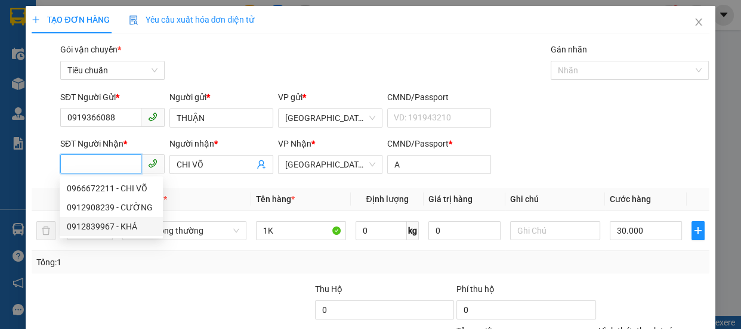
click at [93, 225] on div "0912839967 - KHÁ" at bounding box center [111, 226] width 89 height 13
type input "0912839967"
type input "KHÁ"
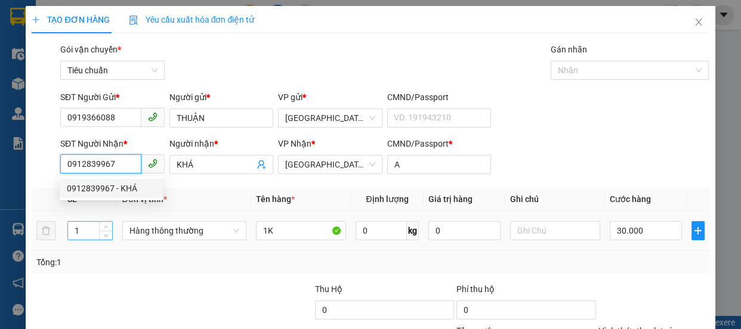
type input "50.000"
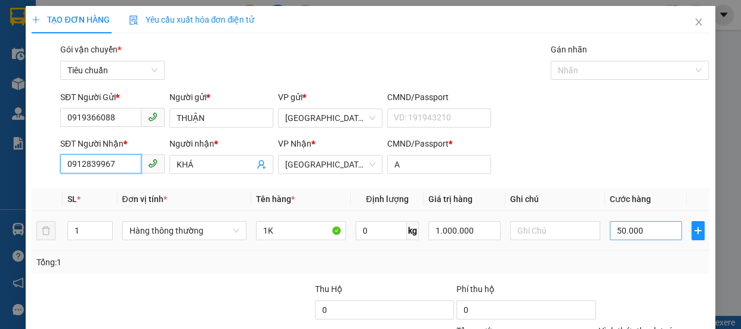
type input "0912839967"
click at [639, 234] on input "50.000" at bounding box center [646, 230] width 72 height 19
type input "8"
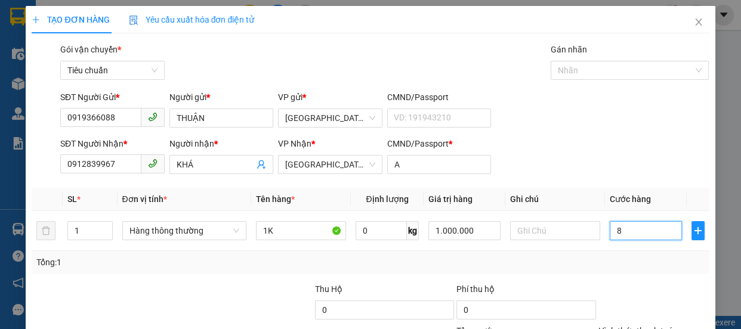
type input "80"
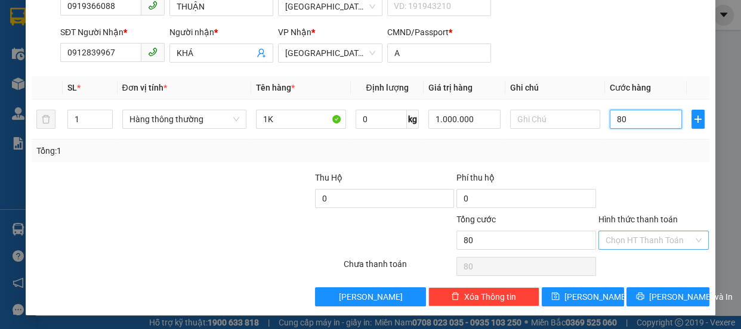
type input "80"
type input "80.000"
click at [648, 231] on input "Hình thức thanh toán" at bounding box center [649, 240] width 88 height 18
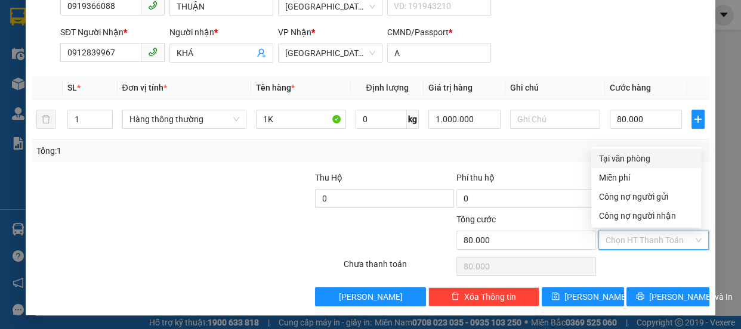
click at [632, 160] on div "Tại văn phòng" at bounding box center [645, 158] width 95 height 13
type input "0"
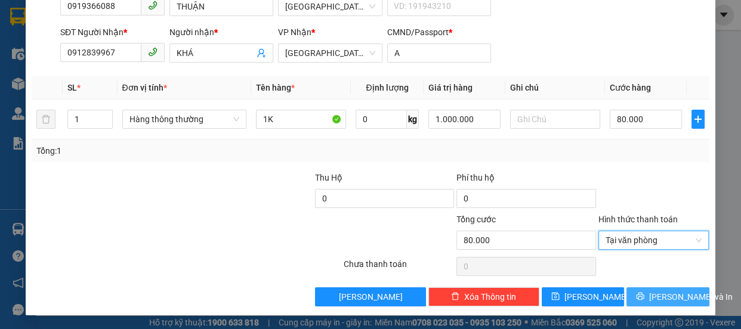
click at [673, 295] on span "[PERSON_NAME] và In" at bounding box center [691, 296] width 84 height 13
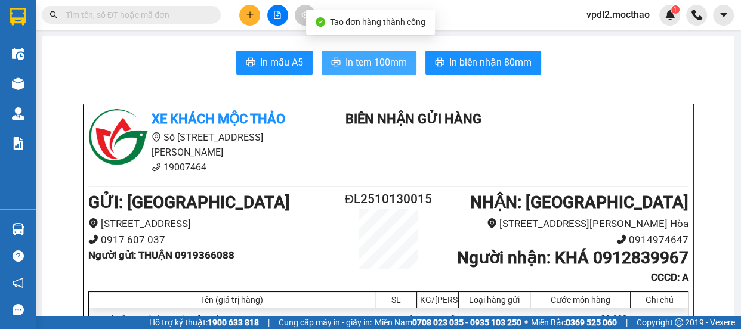
click at [372, 61] on span "In tem 100mm" at bounding box center [375, 62] width 61 height 15
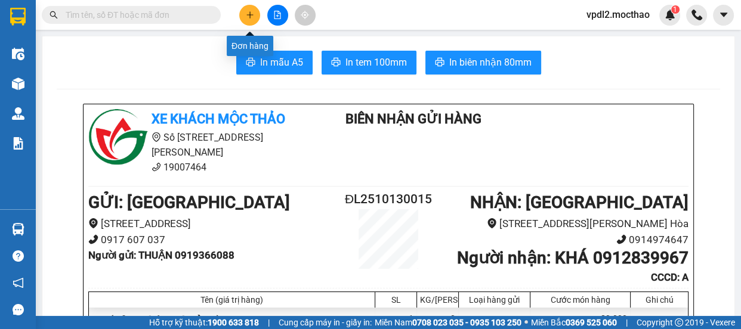
click at [243, 14] on button at bounding box center [249, 15] width 21 height 21
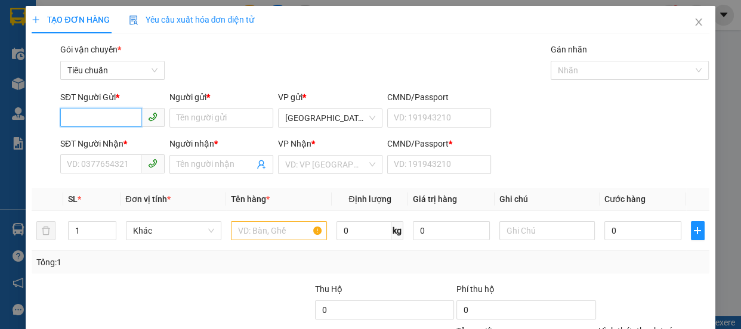
click at [104, 116] on input "SĐT Người Gửi *" at bounding box center [100, 117] width 81 height 19
click at [103, 140] on div "0943472915 - TRÂN" at bounding box center [111, 141] width 89 height 13
type input "0943472915"
type input "TRÂN"
type input "0975998460"
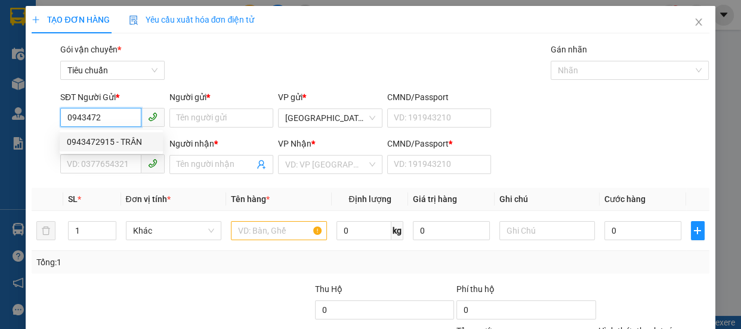
type input "ĐANG"
type input "0"
type input "30.000"
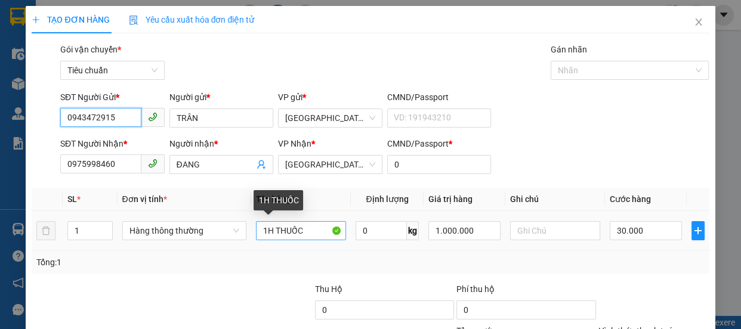
type input "0943472915"
click at [316, 231] on input "1H THUỐC" at bounding box center [301, 230] width 90 height 19
click at [273, 233] on input "1H THUỐC" at bounding box center [301, 230] width 90 height 19
click at [304, 233] on input "1THUỐC" at bounding box center [301, 230] width 90 height 19
type input "1"
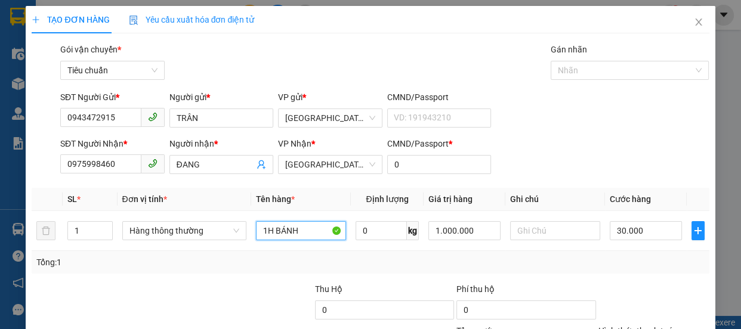
scroll to position [112, 0]
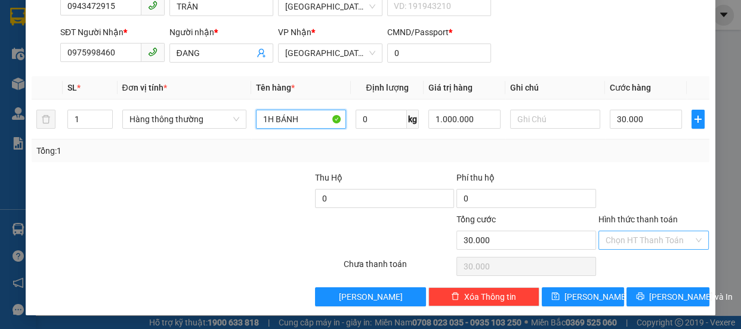
type input "1H BÁNH"
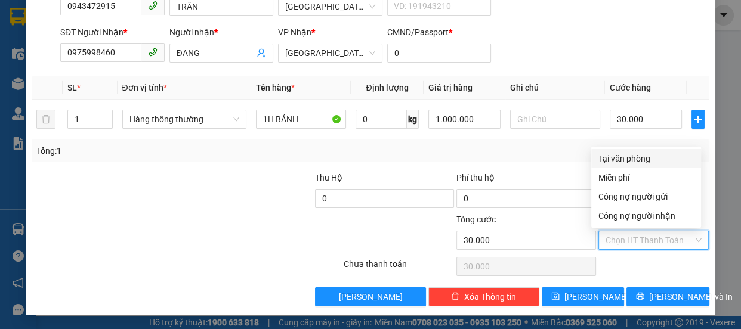
click at [638, 238] on input "Hình thức thanh toán" at bounding box center [649, 240] width 88 height 18
click at [628, 157] on div "Tại văn phòng" at bounding box center [645, 158] width 95 height 13
type input "0"
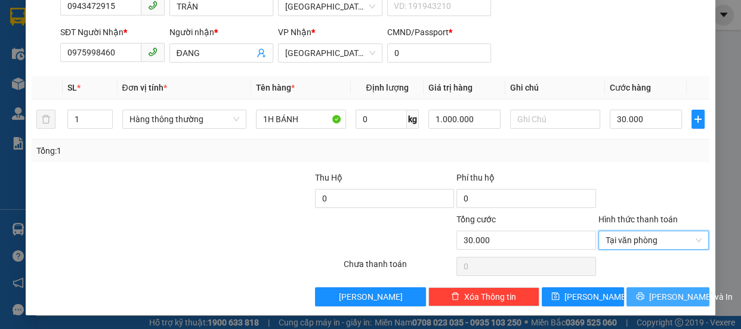
click at [668, 298] on span "[PERSON_NAME] và In" at bounding box center [691, 296] width 84 height 13
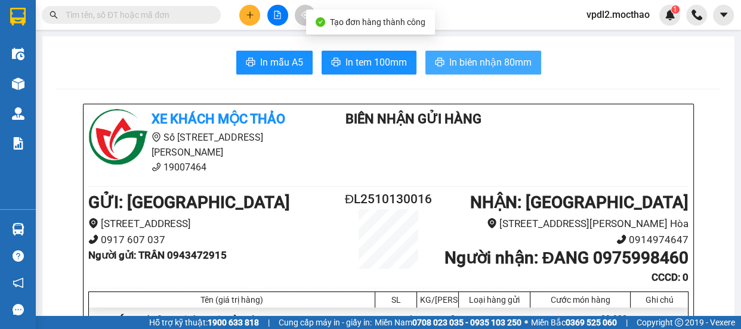
click at [503, 57] on span "In biên nhận 80mm" at bounding box center [490, 62] width 82 height 15
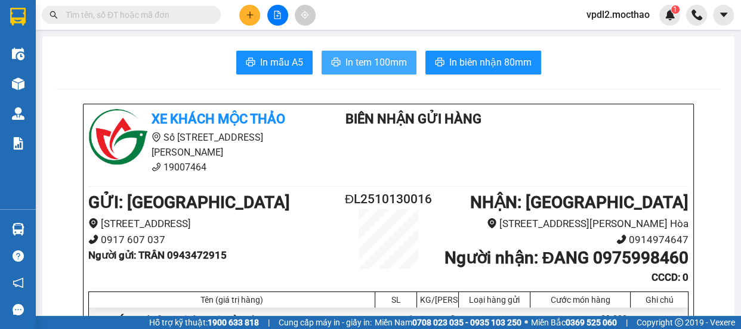
click at [382, 56] on span "In tem 100mm" at bounding box center [375, 62] width 61 height 15
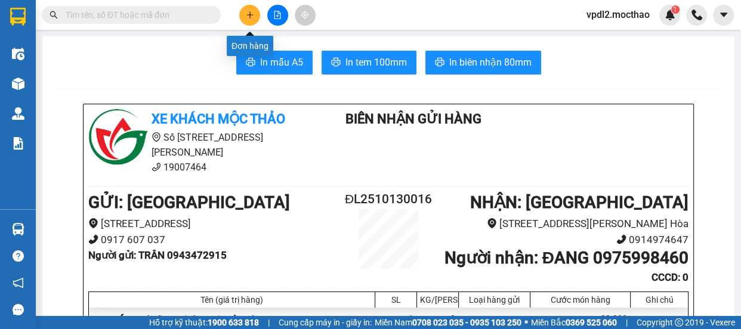
click at [251, 16] on icon "plus" at bounding box center [250, 15] width 8 height 8
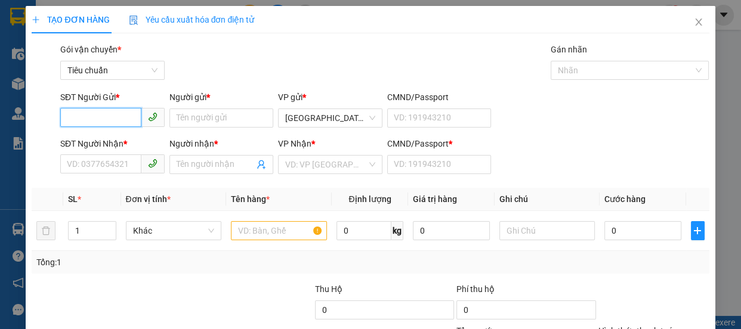
click at [118, 115] on input "SĐT Người Gửi *" at bounding box center [100, 117] width 81 height 19
click at [94, 138] on div "0919366088 - THUẬN" at bounding box center [111, 141] width 89 height 13
type input "0919366088"
type input "THUẬN"
type input "0912839967"
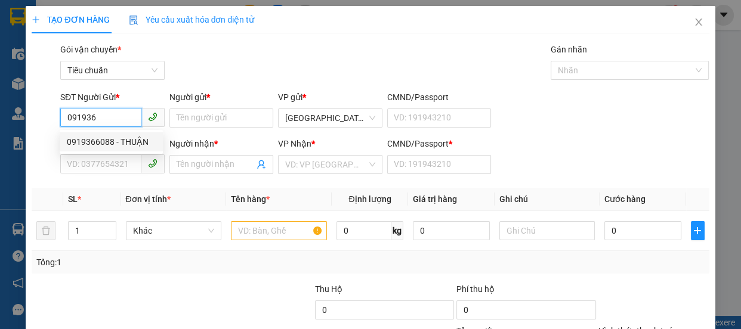
type input "KHÁ"
type input "A"
type input "80.000"
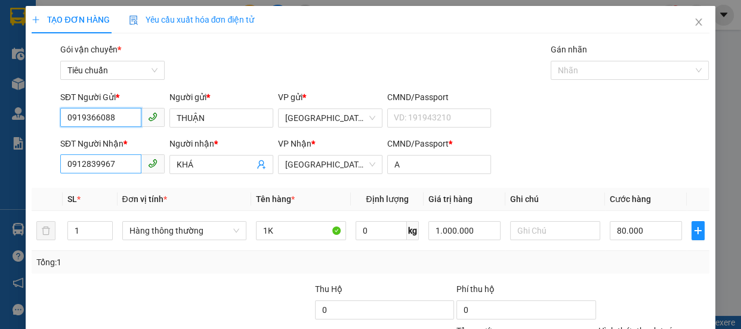
type input "0919366088"
click at [120, 165] on input "0912839967" at bounding box center [100, 163] width 81 height 19
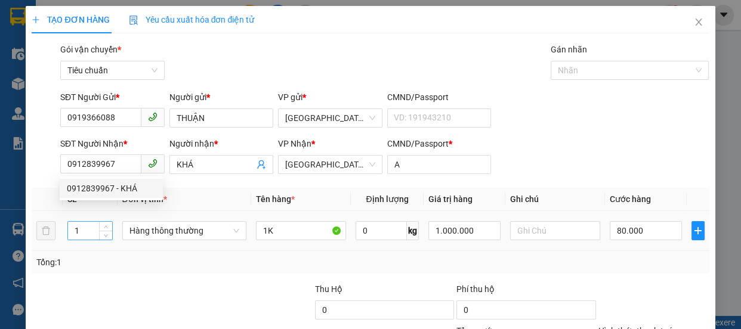
click at [92, 229] on input "1" at bounding box center [90, 231] width 44 height 18
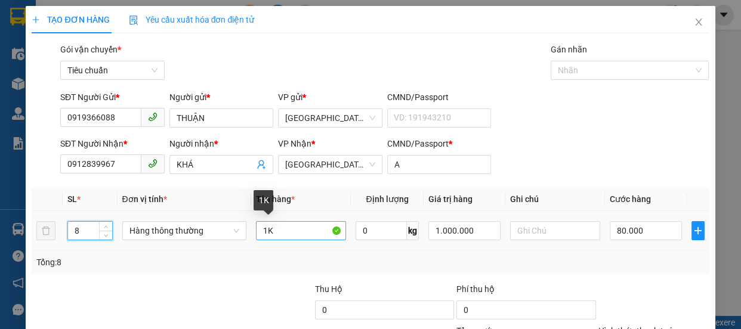
type input "8"
drag, startPoint x: 273, startPoint y: 230, endPoint x: 275, endPoint y: 224, distance: 6.2
click at [274, 230] on input "1K" at bounding box center [301, 230] width 90 height 19
type input "0"
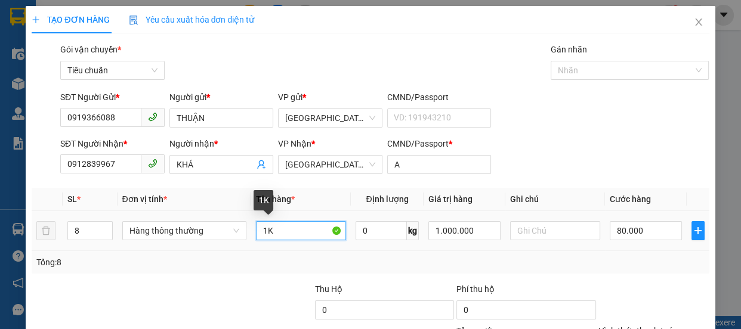
type input "0"
type input "1"
type input "8T HỒNG"
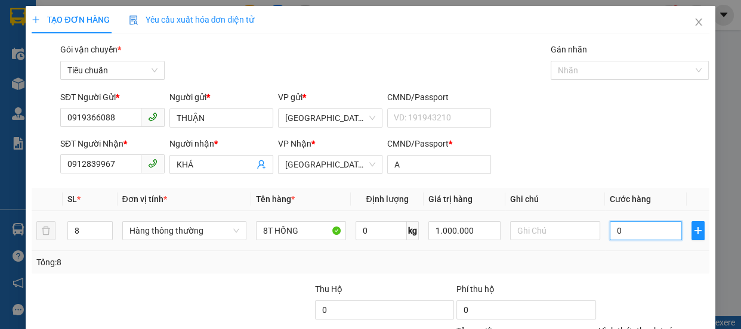
click at [633, 231] on input "0" at bounding box center [646, 230] width 72 height 19
type input "3"
type input "32"
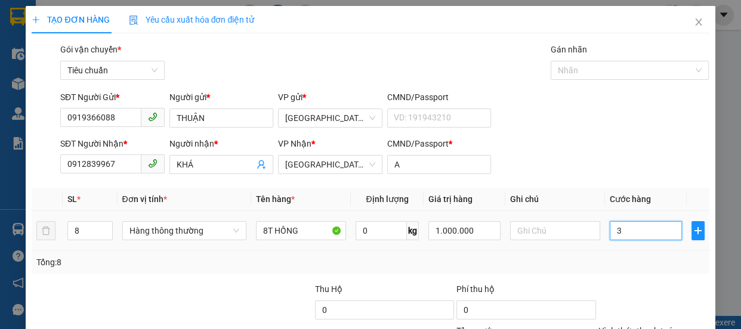
type input "32"
type input "320"
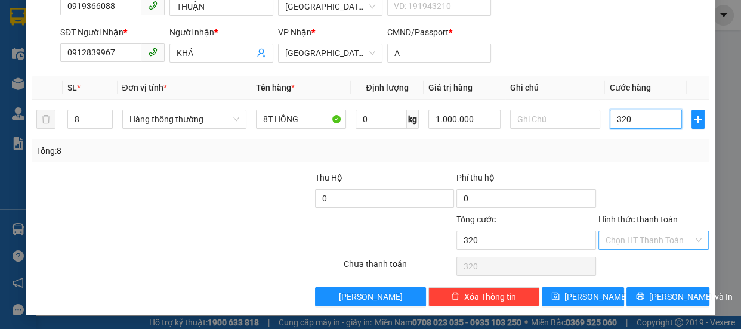
type input "320"
type input "320.000"
click at [641, 240] on input "Hình thức thanh toán" at bounding box center [649, 240] width 88 height 18
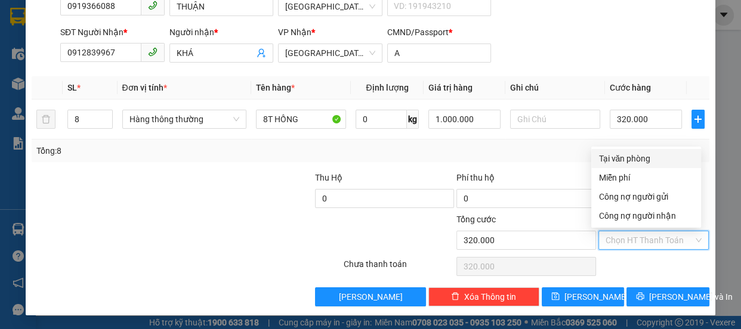
click at [629, 156] on div "Tại văn phòng" at bounding box center [645, 158] width 95 height 13
type input "0"
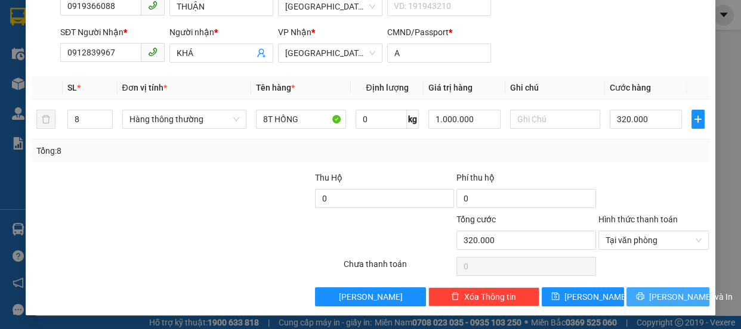
click at [679, 295] on span "[PERSON_NAME] và In" at bounding box center [691, 296] width 84 height 13
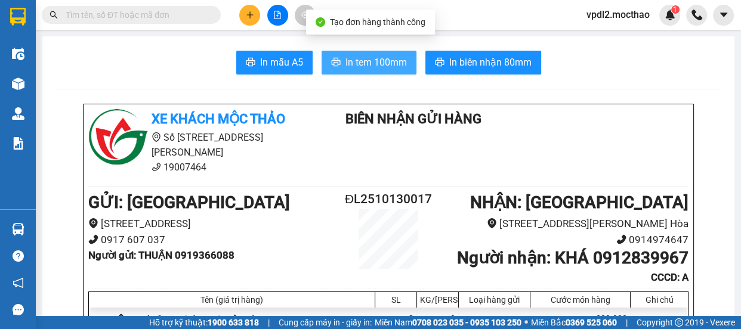
click at [387, 62] on span "In tem 100mm" at bounding box center [375, 62] width 61 height 15
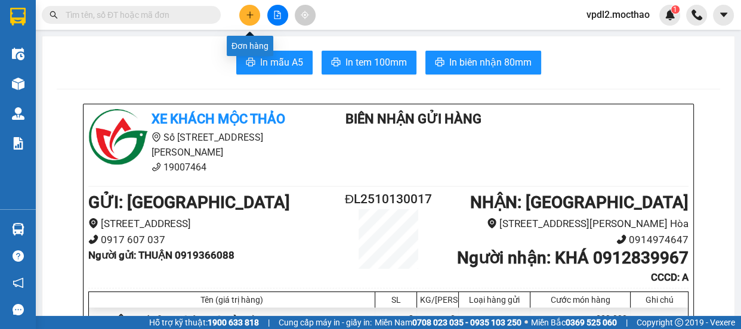
click at [255, 8] on button at bounding box center [249, 15] width 21 height 21
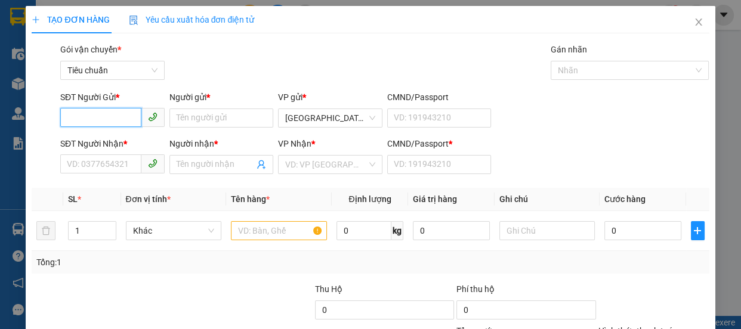
click at [130, 114] on input "SĐT Người Gửi *" at bounding box center [100, 117] width 81 height 19
click at [95, 144] on div "0972653044 - ÁI" at bounding box center [111, 141] width 89 height 13
type input "0972653044"
type input "ÁI"
type input "0337207479"
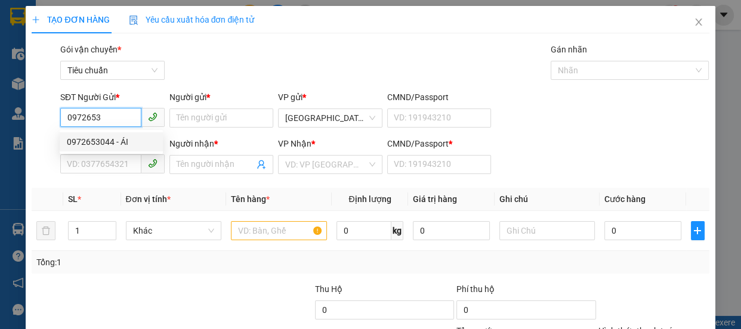
type input "LÂN"
type input "A"
type input "100.000"
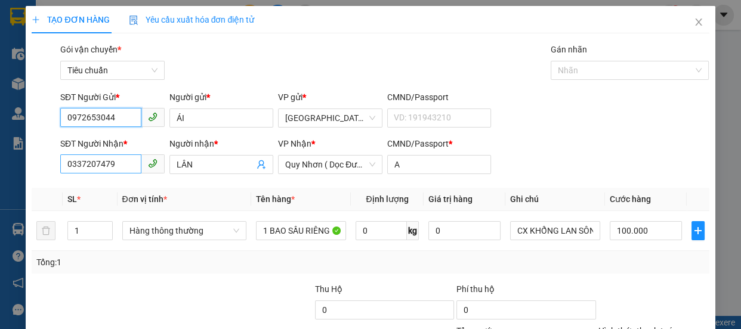
type input "0972653044"
click at [127, 167] on input "0337207479" at bounding box center [100, 163] width 81 height 19
type input "0"
type input "0979680655"
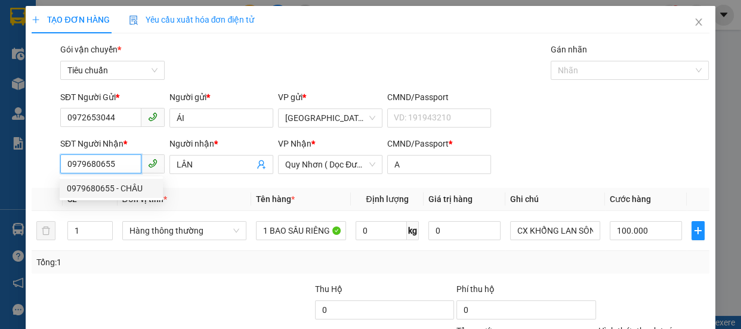
click at [88, 191] on div "0979680655 - CHÂU" at bounding box center [111, 188] width 89 height 13
type input "CHÂU"
type input "0"
type input "80.000"
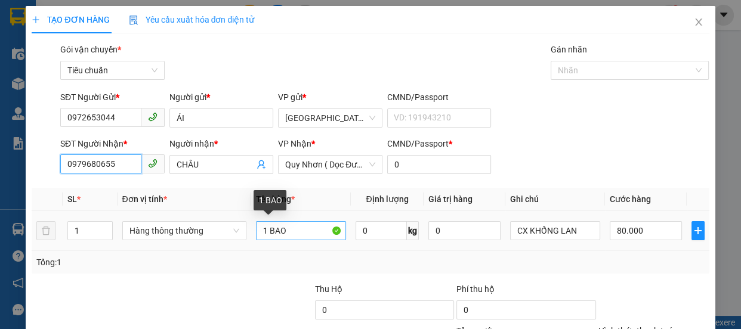
type input "0979680655"
click at [293, 223] on input "1 BAO" at bounding box center [301, 230] width 90 height 19
type input "1TX HỒNG"
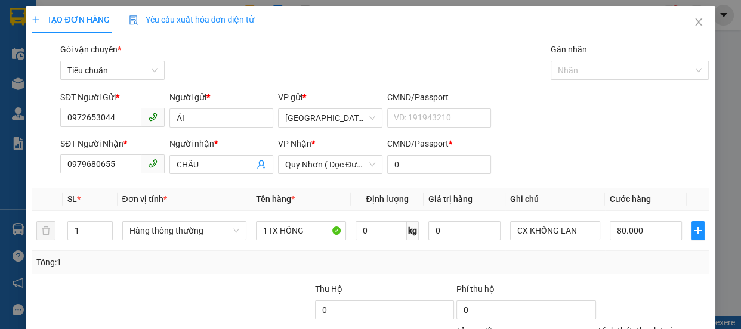
click at [620, 264] on div "Tại văn phòng" at bounding box center [645, 270] width 95 height 13
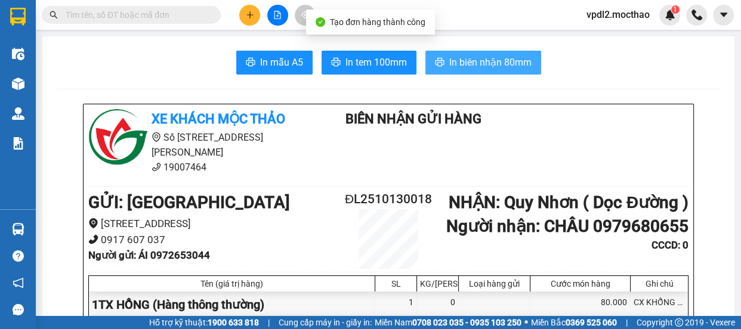
click at [511, 62] on span "In biên nhận 80mm" at bounding box center [490, 62] width 82 height 15
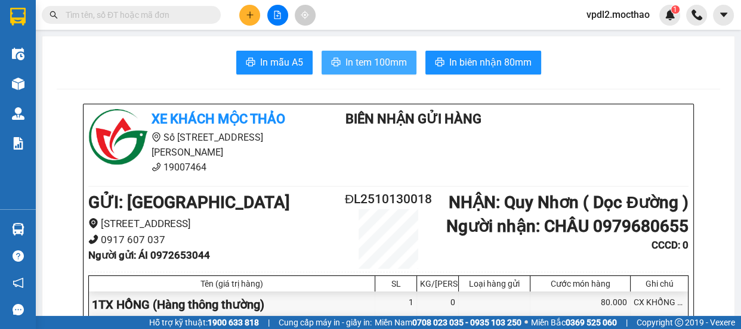
click at [373, 66] on span "In tem 100mm" at bounding box center [375, 62] width 61 height 15
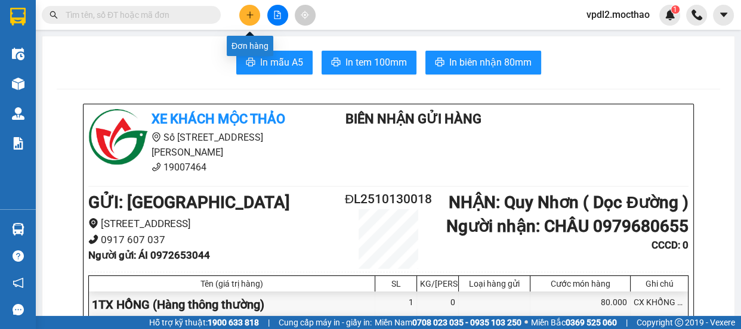
click at [246, 13] on icon "plus" at bounding box center [250, 15] width 8 height 8
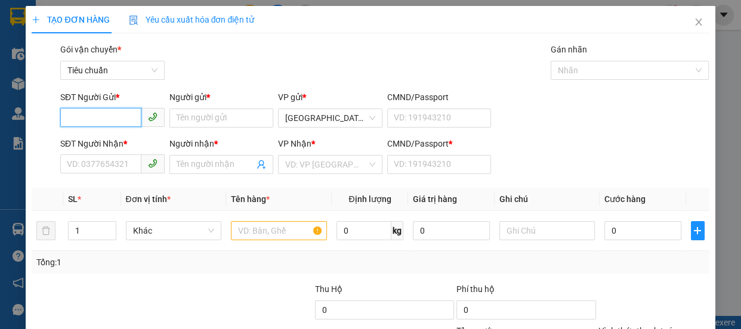
click at [122, 118] on input "SĐT Người Gửi *" at bounding box center [100, 117] width 81 height 19
type input "0357412938"
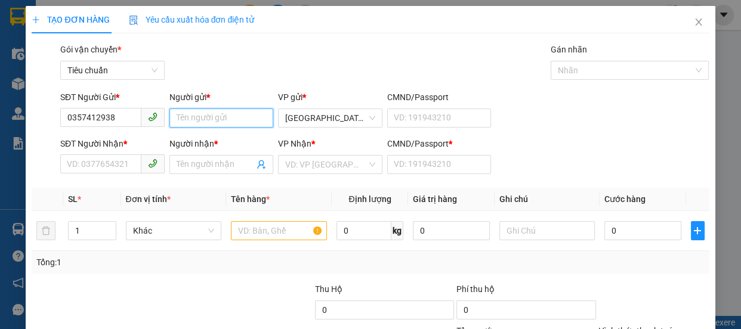
click at [202, 109] on input "Người gửi *" at bounding box center [221, 118] width 104 height 19
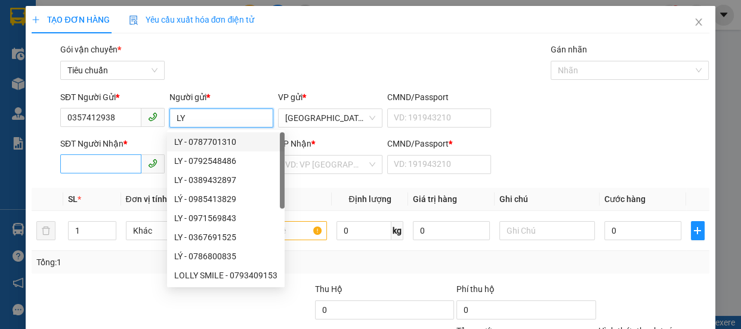
type input "LY"
click at [95, 171] on input "SĐT Người Nhận *" at bounding box center [100, 163] width 81 height 19
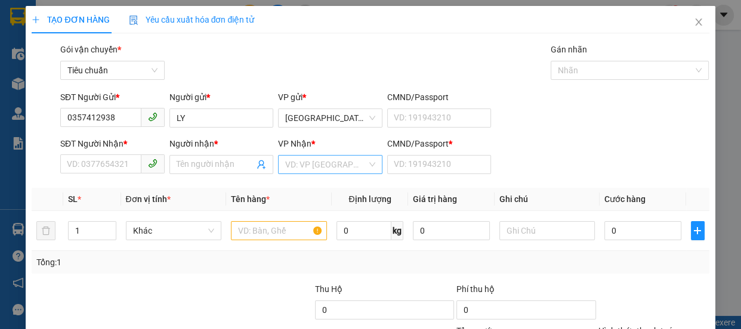
click at [304, 165] on input "search" at bounding box center [326, 165] width 82 height 18
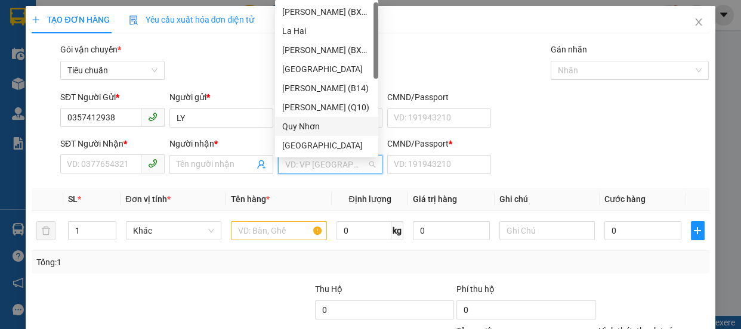
click at [301, 126] on div "Quy Nhơn" at bounding box center [326, 126] width 89 height 13
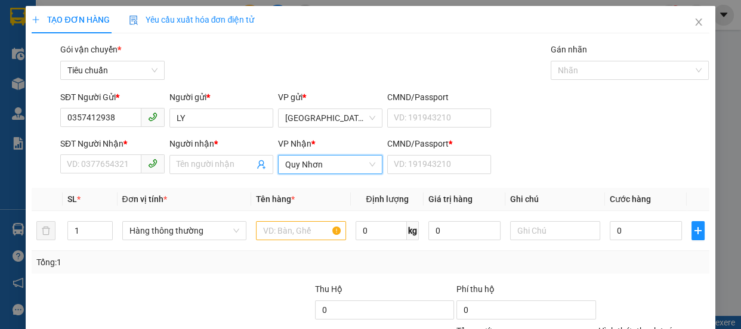
click at [89, 176] on div "SĐT Người Nhận * VD: 0377654321" at bounding box center [112, 158] width 104 height 42
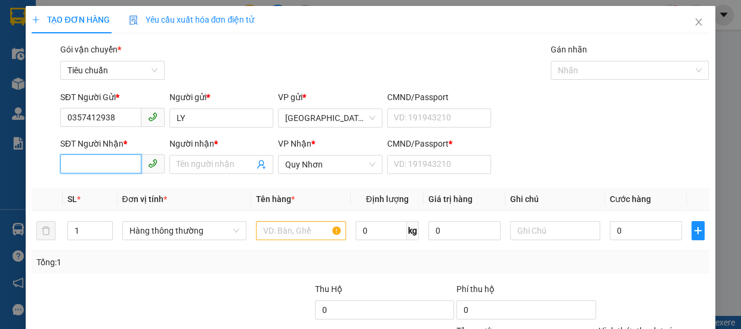
click at [89, 163] on input "SĐT Người Nhận *" at bounding box center [100, 163] width 81 height 19
type input "0354827733"
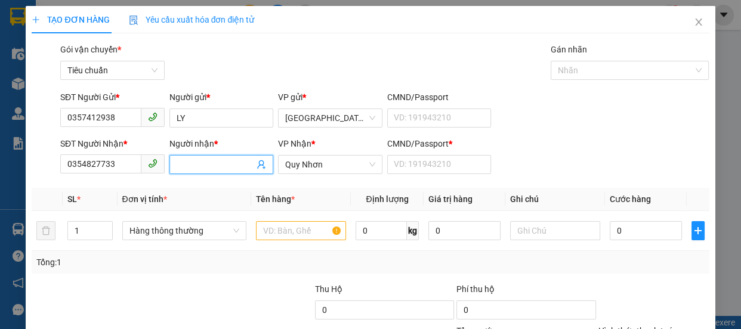
click at [207, 160] on input "Người nhận *" at bounding box center [216, 164] width 78 height 13
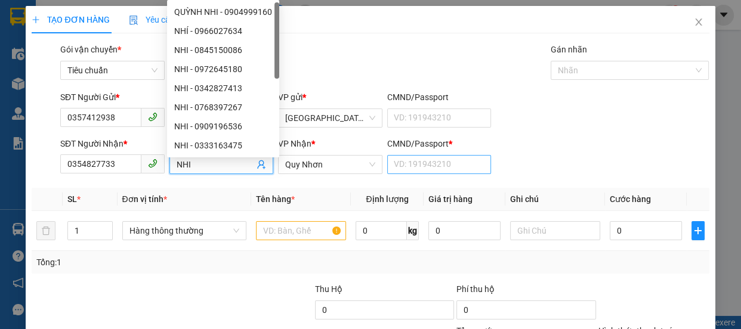
type input "NHI"
click at [415, 163] on input "CMND/Passport *" at bounding box center [439, 164] width 104 height 19
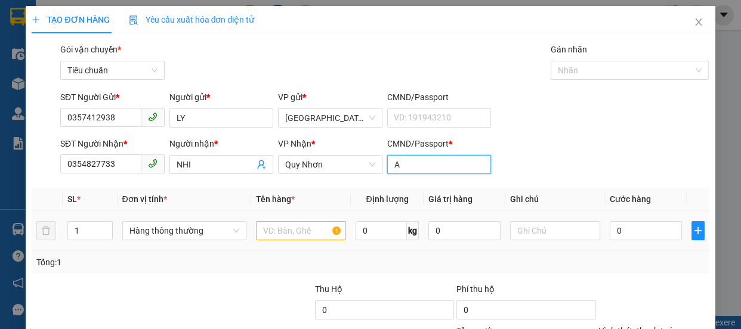
type input "A"
click at [265, 231] on input "text" at bounding box center [301, 230] width 90 height 19
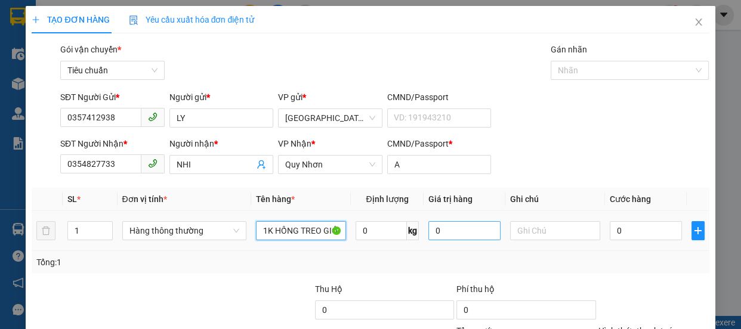
type input "1K HỒNG TREO GIÓ"
click at [444, 231] on input "0" at bounding box center [464, 230] width 72 height 19
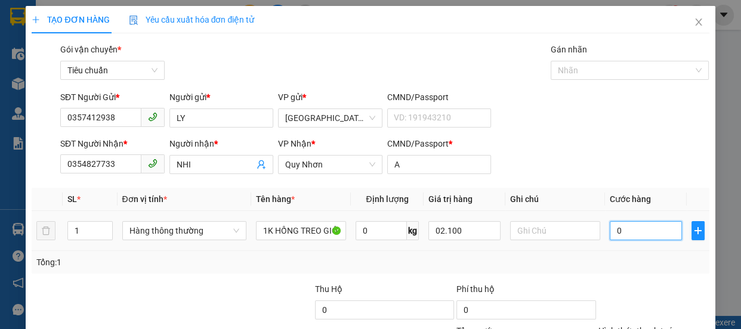
type input "2.100.000"
click at [633, 234] on input "0" at bounding box center [646, 230] width 72 height 19
type input "6"
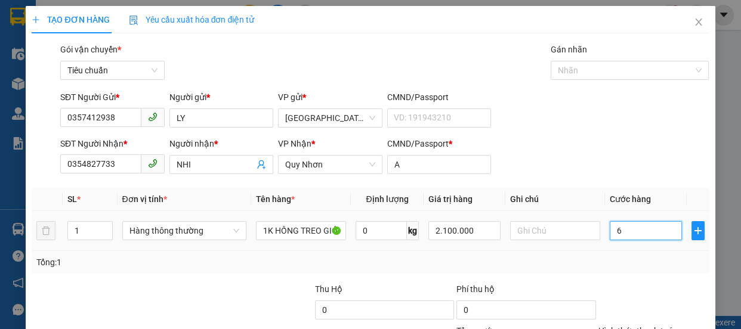
type input "60"
type input "60.000"
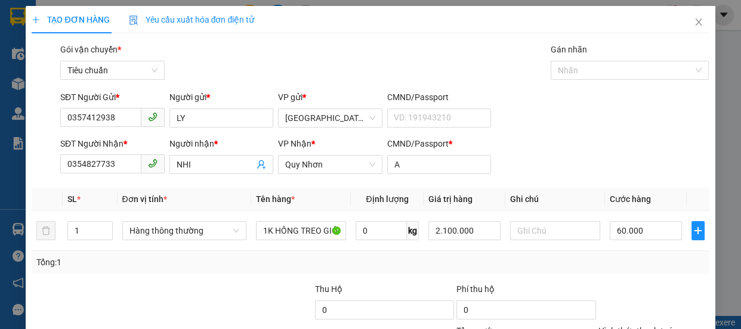
click at [620, 264] on div "Tại văn phòng" at bounding box center [645, 270] width 95 height 13
type input "0"
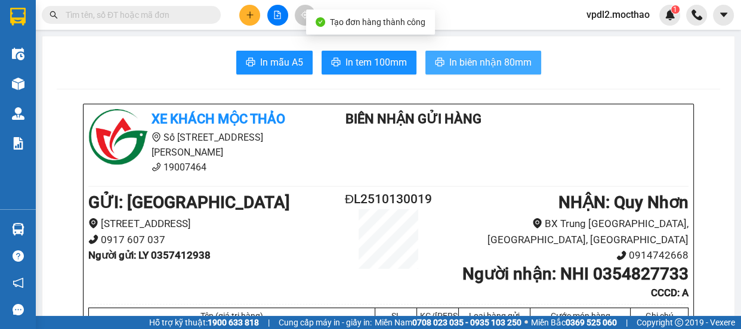
drag, startPoint x: 506, startPoint y: 64, endPoint x: 512, endPoint y: 57, distance: 8.9
click at [506, 63] on span "In biên nhận 80mm" at bounding box center [490, 62] width 82 height 15
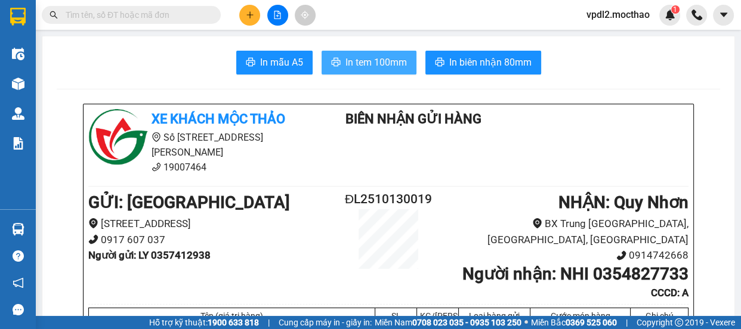
click at [397, 54] on button "In tem 100mm" at bounding box center [369, 63] width 95 height 24
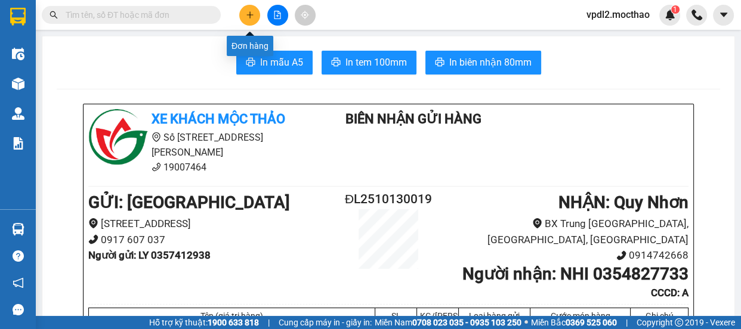
click at [252, 12] on icon "plus" at bounding box center [250, 15] width 8 height 8
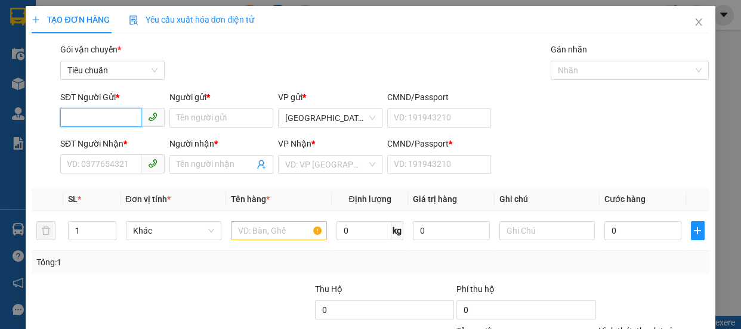
click at [103, 117] on input "SĐT Người Gửi *" at bounding box center [100, 117] width 81 height 19
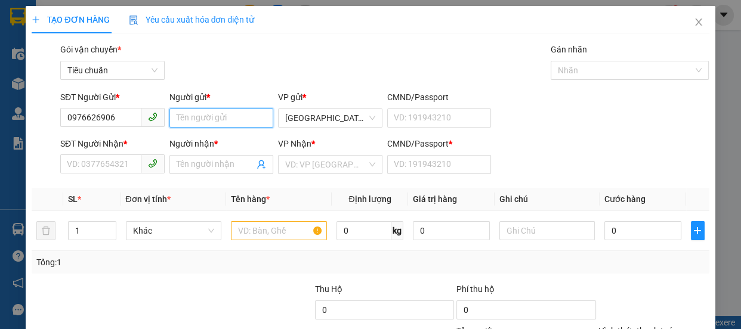
click at [203, 116] on input "Người gửi *" at bounding box center [221, 118] width 104 height 19
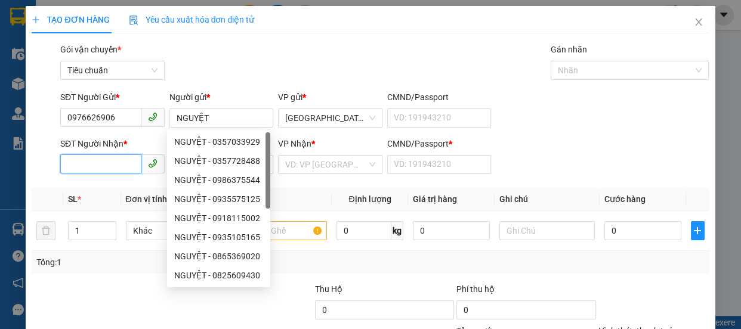
click at [94, 172] on input "SĐT Người Nhận *" at bounding box center [100, 163] width 81 height 19
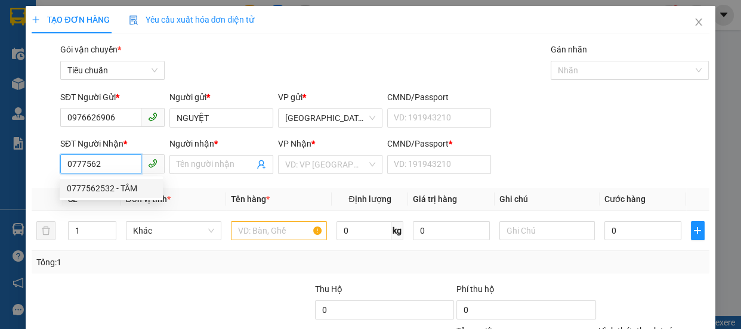
click at [104, 190] on div "0777562532 - TÂM" at bounding box center [111, 188] width 89 height 13
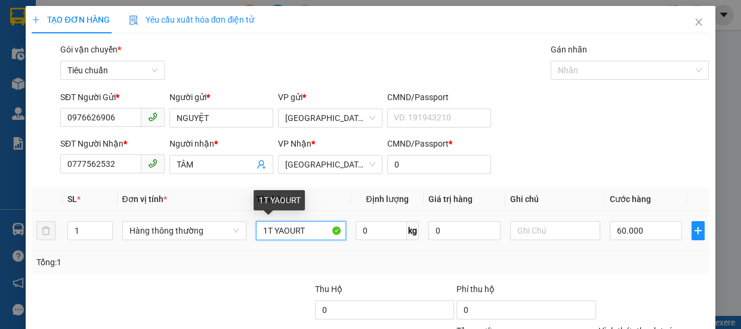
click at [314, 235] on input "1T YAOURT" at bounding box center [301, 230] width 90 height 19
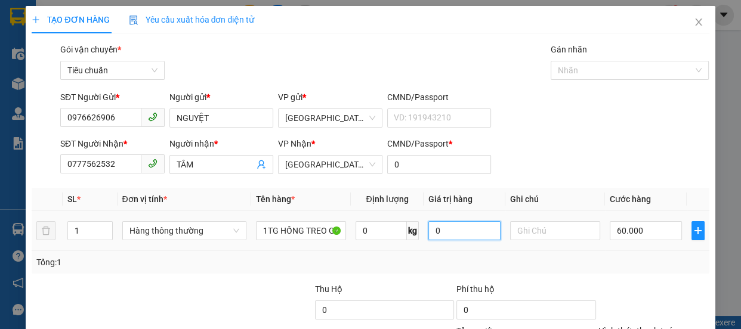
click at [440, 225] on input "0" at bounding box center [464, 230] width 72 height 19
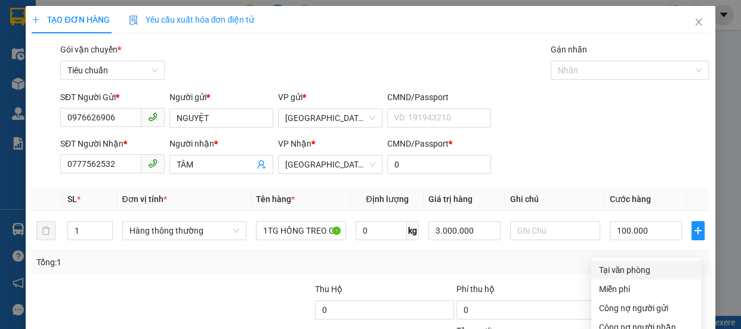
drag, startPoint x: 617, startPoint y: 158, endPoint x: 652, endPoint y: 214, distance: 65.7
click at [617, 264] on div "Tại văn phòng" at bounding box center [645, 270] width 95 height 13
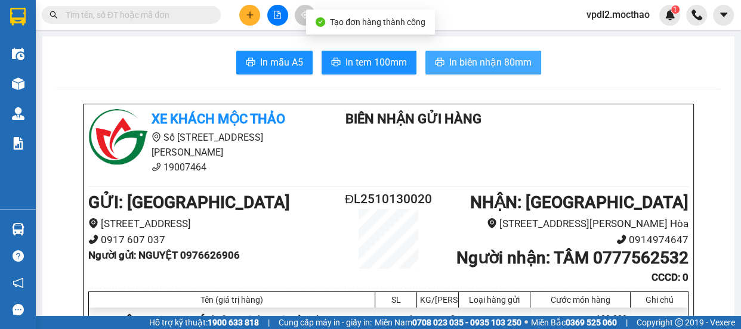
drag, startPoint x: 496, startPoint y: 65, endPoint x: 529, endPoint y: 82, distance: 36.8
click at [496, 64] on span "In biên nhận 80mm" at bounding box center [490, 62] width 82 height 15
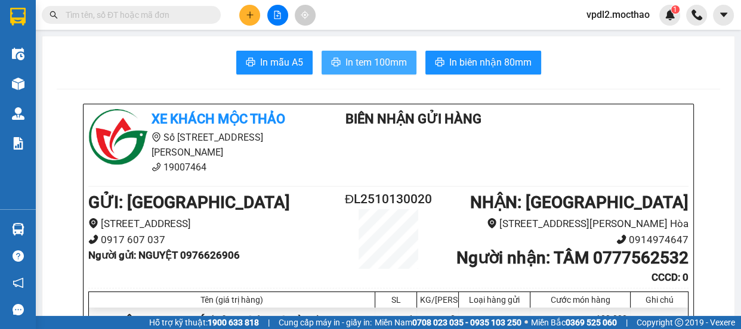
click at [345, 56] on span "In tem 100mm" at bounding box center [375, 62] width 61 height 15
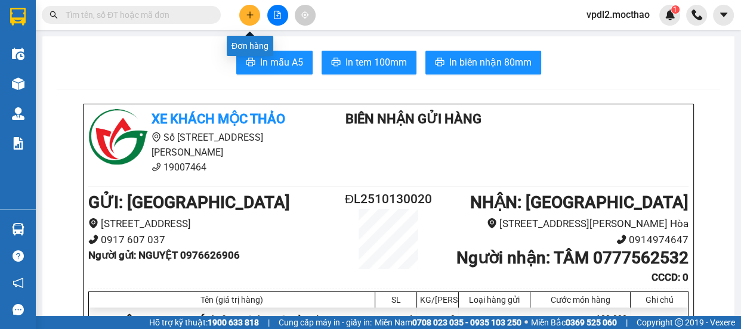
click at [246, 17] on icon "plus" at bounding box center [250, 15] width 8 height 8
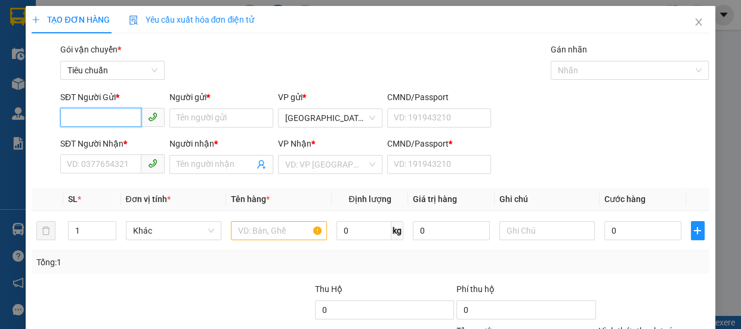
click at [100, 110] on input "SĐT Người Gửi *" at bounding box center [100, 117] width 81 height 19
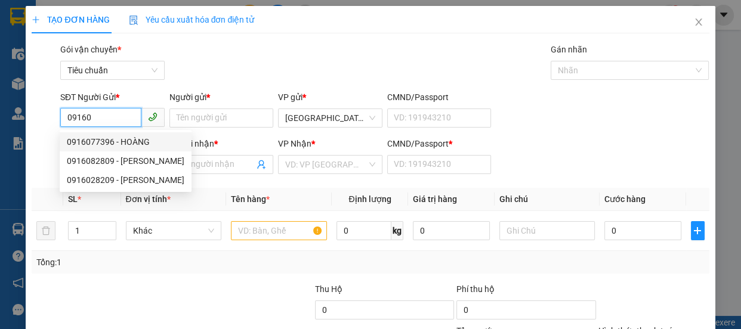
click at [95, 141] on div "0916077396 - HOÀNG" at bounding box center [126, 141] width 118 height 13
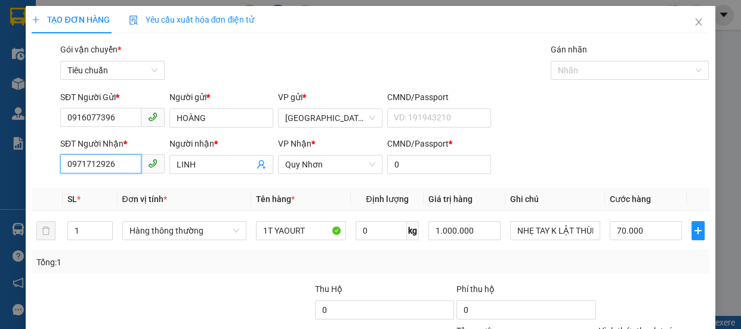
click at [122, 170] on input "0971712926" at bounding box center [100, 163] width 81 height 19
click at [101, 188] on div "0816869093 - TRANG" at bounding box center [111, 188] width 89 height 13
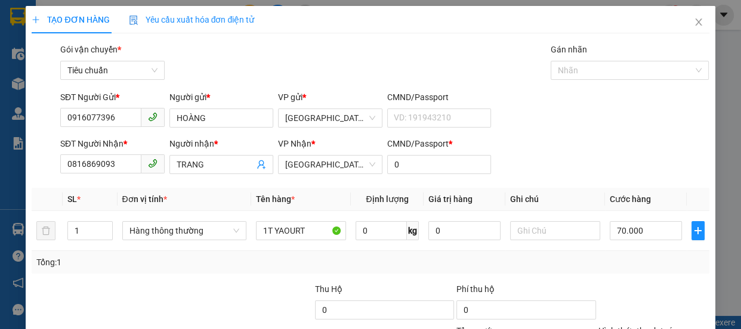
click at [631, 264] on div "Tại văn phòng" at bounding box center [645, 270] width 95 height 13
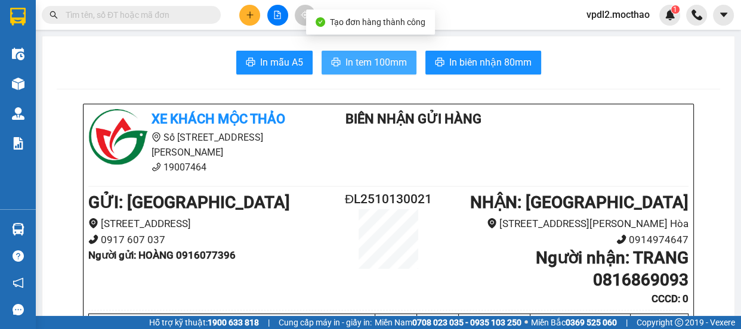
click at [375, 55] on span "In tem 100mm" at bounding box center [375, 62] width 61 height 15
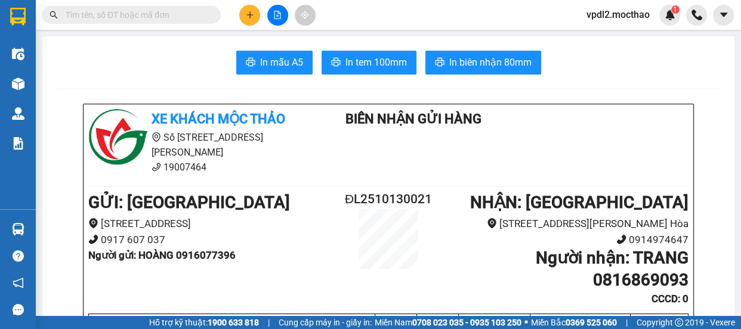
click at [249, 15] on icon "plus" at bounding box center [249, 14] width 7 height 1
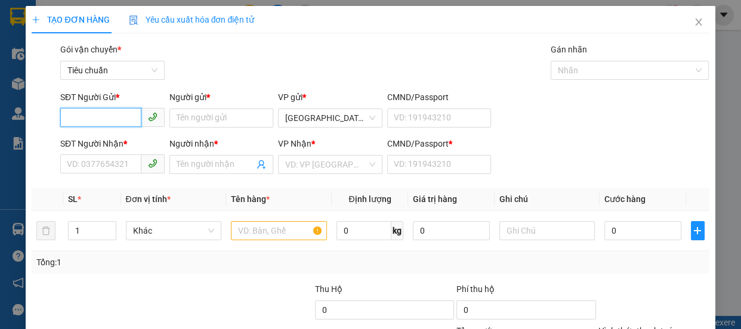
click at [108, 117] on input "SĐT Người Gửi *" at bounding box center [100, 117] width 81 height 19
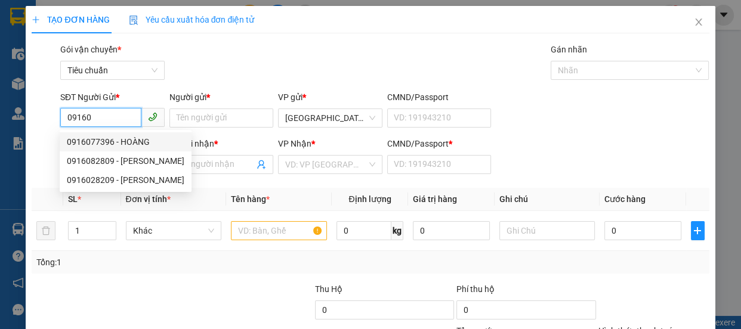
click at [83, 140] on div "0916077396 - HOÀNG" at bounding box center [126, 141] width 118 height 13
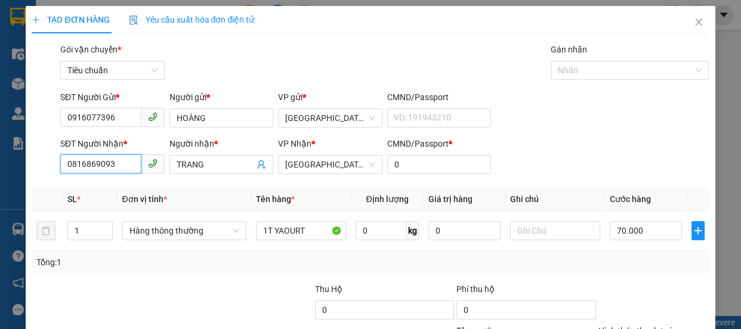
click at [132, 166] on input "0816869093" at bounding box center [100, 163] width 81 height 19
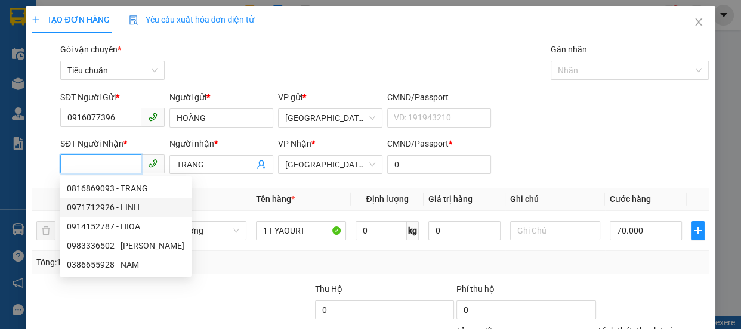
click at [85, 205] on div "0971712926 - LINH" at bounding box center [126, 207] width 118 height 13
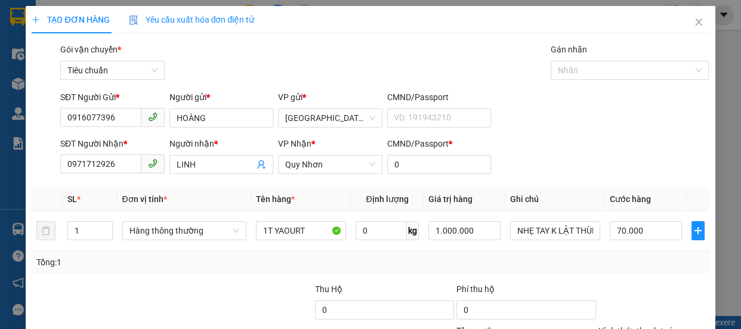
click at [619, 264] on div "Tại văn phòng" at bounding box center [645, 270] width 95 height 13
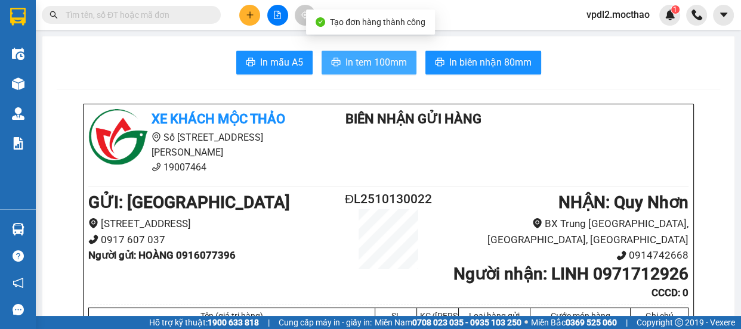
click at [390, 61] on span "In tem 100mm" at bounding box center [375, 62] width 61 height 15
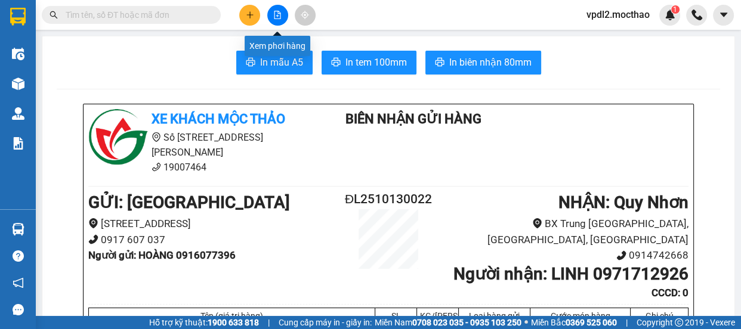
click at [276, 19] on button at bounding box center [277, 15] width 21 height 21
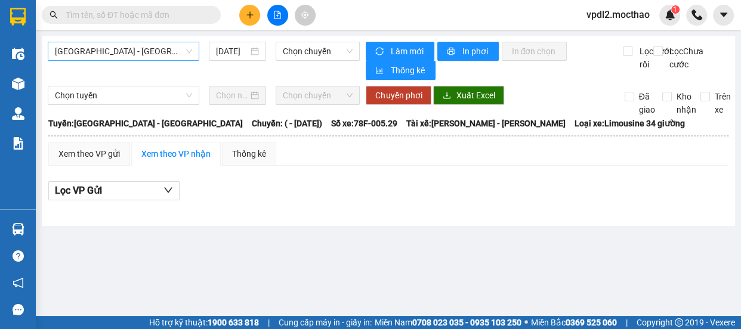
click at [132, 52] on span "[GEOGRAPHIC_DATA] - [GEOGRAPHIC_DATA]" at bounding box center [123, 51] width 137 height 18
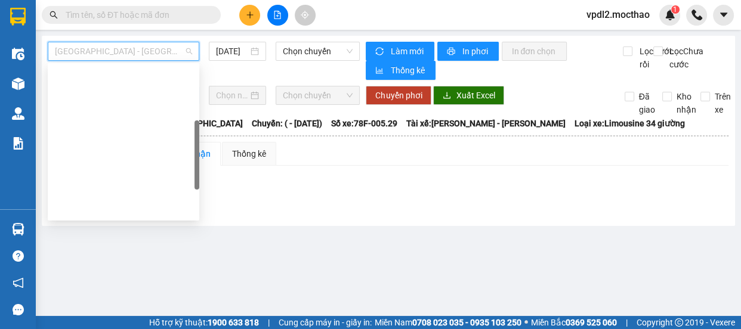
click at [107, 259] on div "Đà Lạt - Quy Nhơn" at bounding box center [123, 265] width 137 height 13
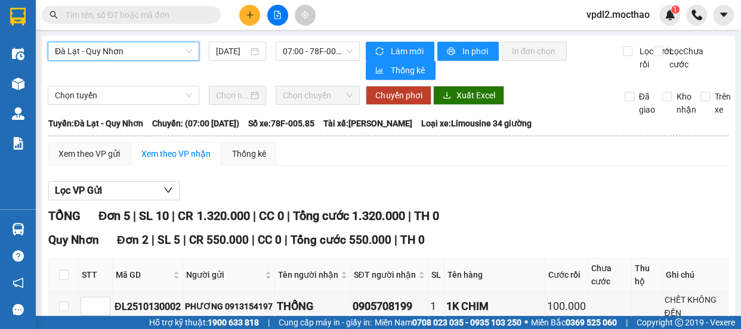
click at [141, 45] on span "Đà Lạt - Quy Nhơn" at bounding box center [123, 51] width 137 height 18
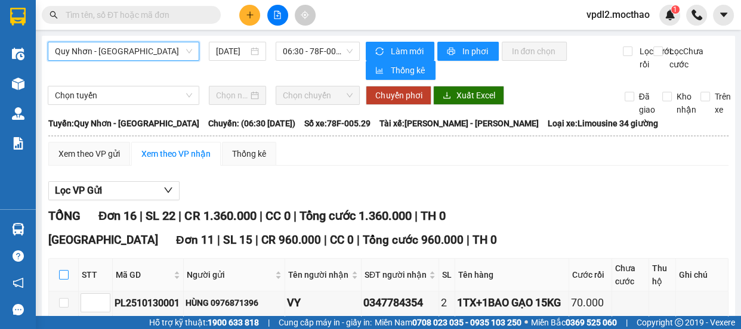
click at [61, 270] on input "checkbox" at bounding box center [64, 275] width 10 height 10
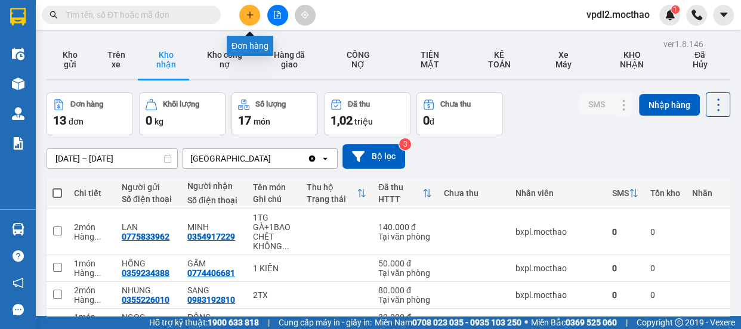
click at [250, 18] on icon "plus" at bounding box center [250, 15] width 8 height 8
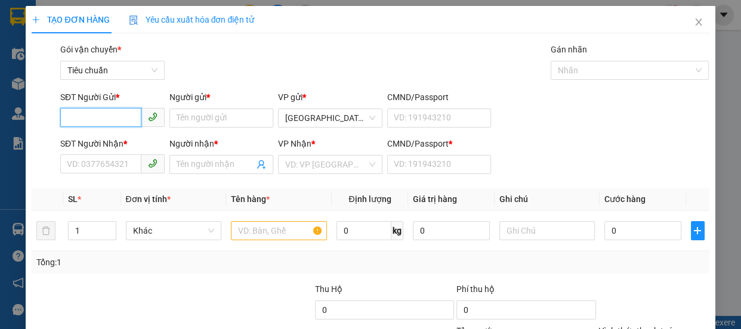
click at [107, 113] on input "SĐT Người Gửi *" at bounding box center [100, 117] width 81 height 19
click at [101, 144] on div "0337162437 - LINH" at bounding box center [111, 141] width 89 height 13
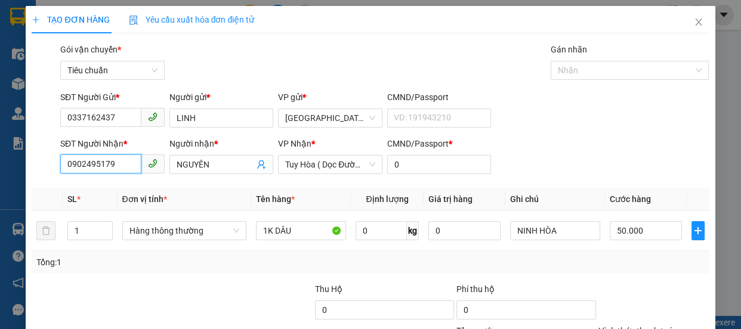
click at [125, 166] on input "0902495179" at bounding box center [100, 163] width 81 height 19
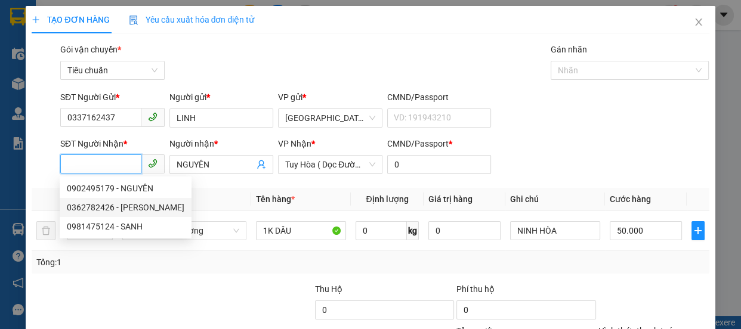
click at [109, 205] on div "0362782426 - [PERSON_NAME]" at bounding box center [126, 207] width 118 height 13
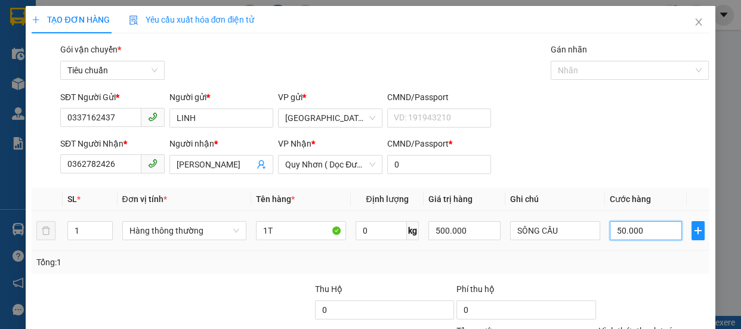
click at [632, 233] on input "50.000" at bounding box center [646, 230] width 72 height 19
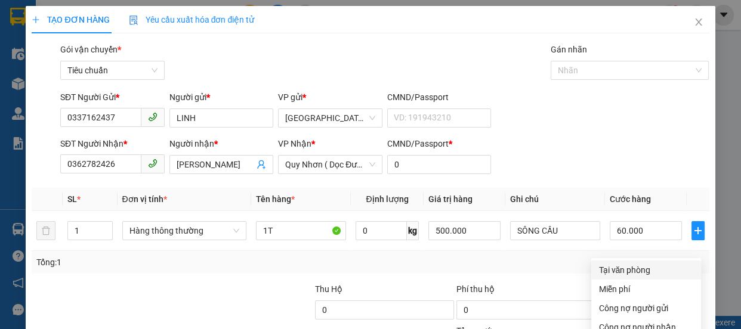
drag, startPoint x: 628, startPoint y: 156, endPoint x: 636, endPoint y: 165, distance: 11.8
click at [628, 264] on div "Tại văn phòng" at bounding box center [645, 270] width 95 height 13
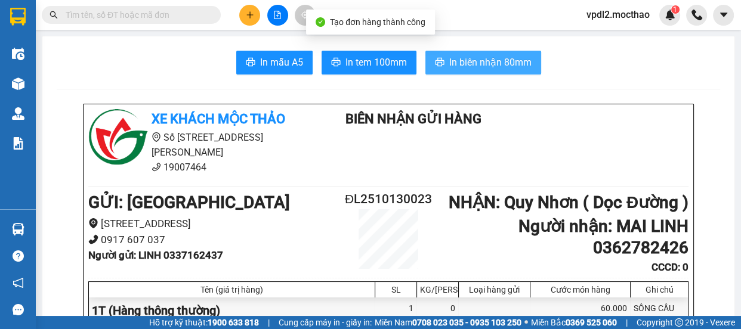
click at [502, 54] on button "In biên nhận 80mm" at bounding box center [483, 63] width 116 height 24
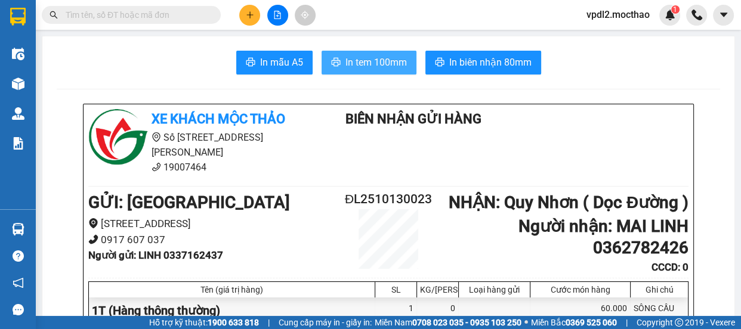
click at [374, 61] on span "In tem 100mm" at bounding box center [375, 62] width 61 height 15
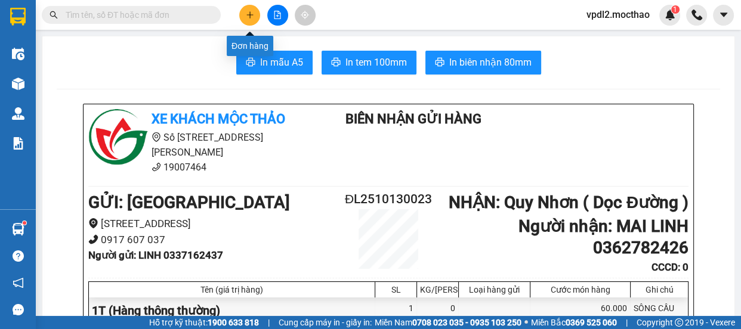
click at [250, 18] on icon "plus" at bounding box center [250, 15] width 8 height 8
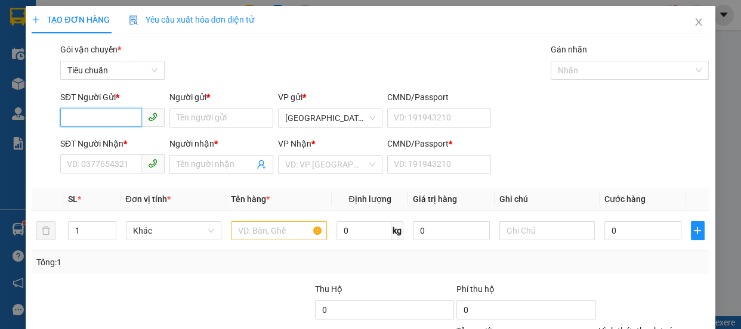
click at [110, 118] on input "SĐT Người Gửi *" at bounding box center [100, 117] width 81 height 19
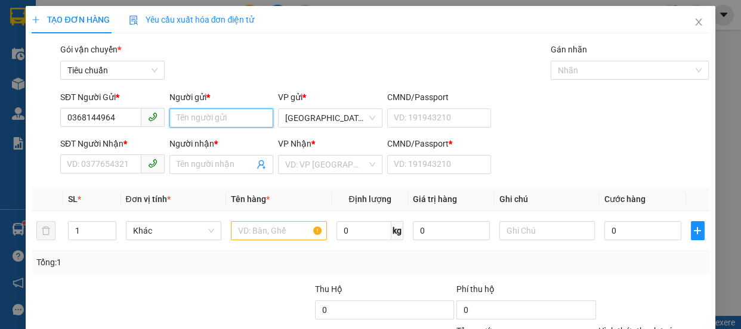
click at [191, 118] on input "Người gửi *" at bounding box center [221, 118] width 104 height 19
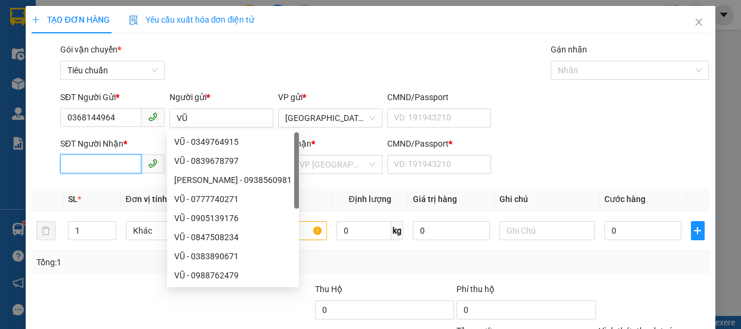
click at [113, 161] on input "SĐT Người Nhận *" at bounding box center [100, 163] width 81 height 19
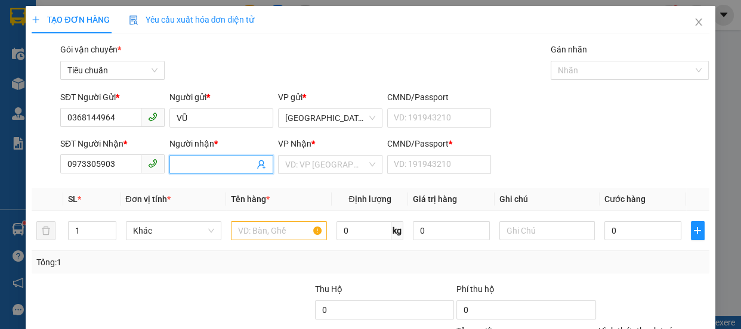
click at [224, 163] on input "Người nhận *" at bounding box center [216, 164] width 78 height 13
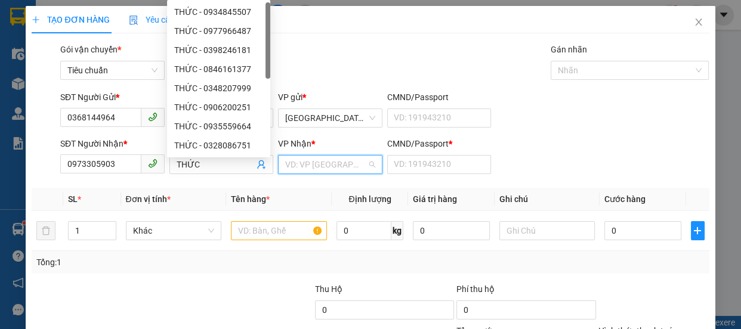
click at [320, 166] on input "search" at bounding box center [326, 165] width 82 height 18
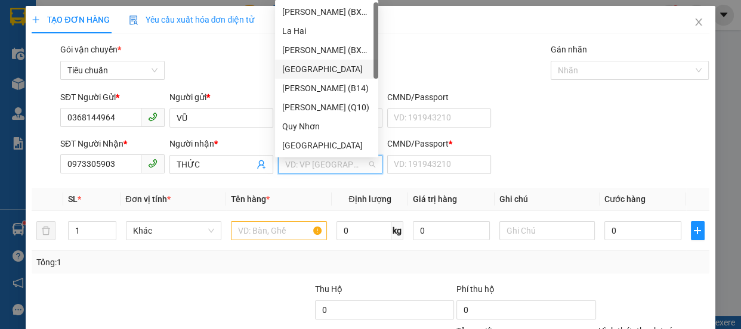
click at [305, 69] on div "[GEOGRAPHIC_DATA]" at bounding box center [326, 69] width 89 height 13
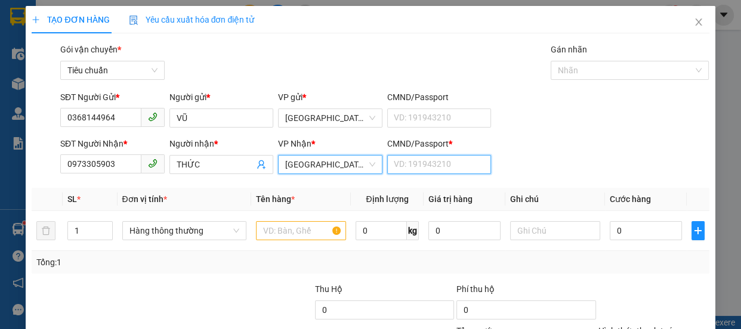
click at [420, 159] on input "CMND/Passport *" at bounding box center [439, 164] width 104 height 19
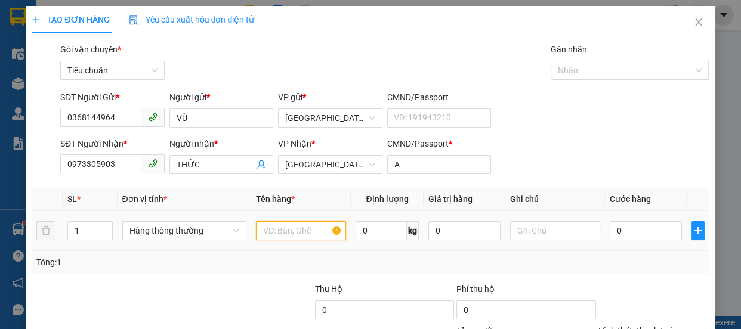
drag, startPoint x: 279, startPoint y: 228, endPoint x: 286, endPoint y: 228, distance: 7.2
click at [285, 228] on input "text" at bounding box center [301, 230] width 90 height 19
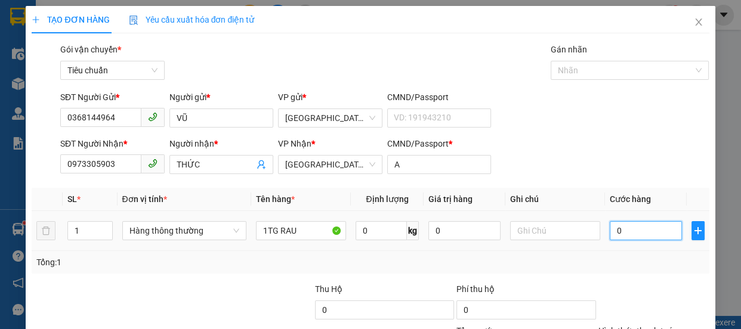
click at [629, 231] on input "0" at bounding box center [646, 230] width 72 height 19
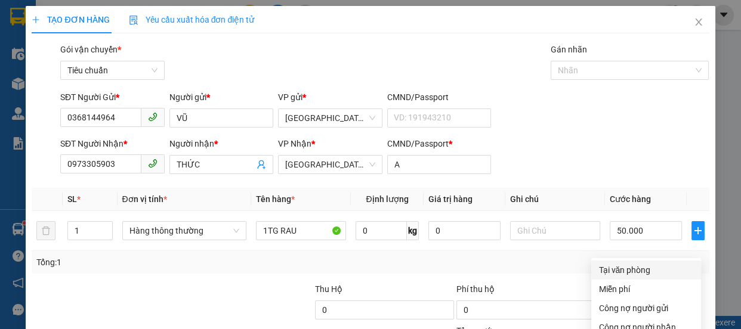
click at [625, 264] on div "Tại văn phòng" at bounding box center [645, 270] width 95 height 13
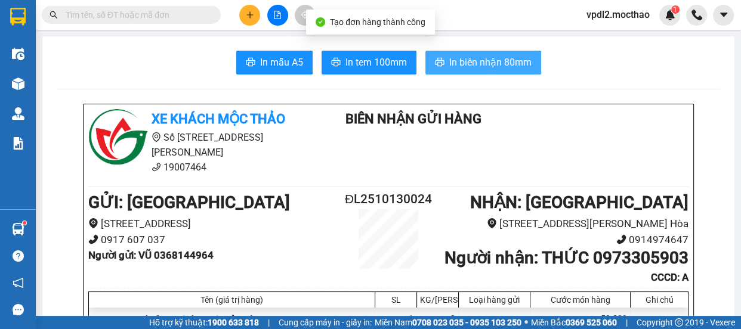
drag, startPoint x: 483, startPoint y: 66, endPoint x: 531, endPoint y: 78, distance: 50.2
click at [483, 65] on span "In biên nhận 80mm" at bounding box center [490, 62] width 82 height 15
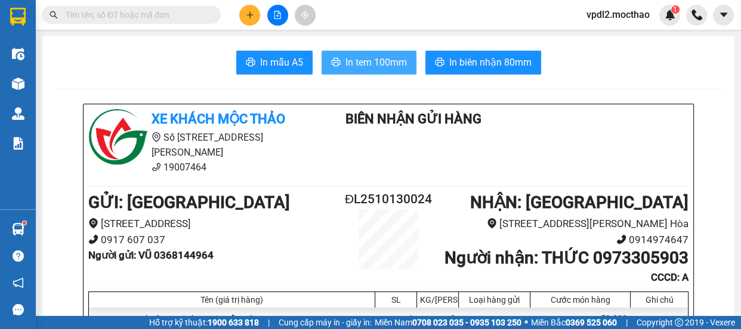
click at [367, 60] on span "In tem 100mm" at bounding box center [375, 62] width 61 height 15
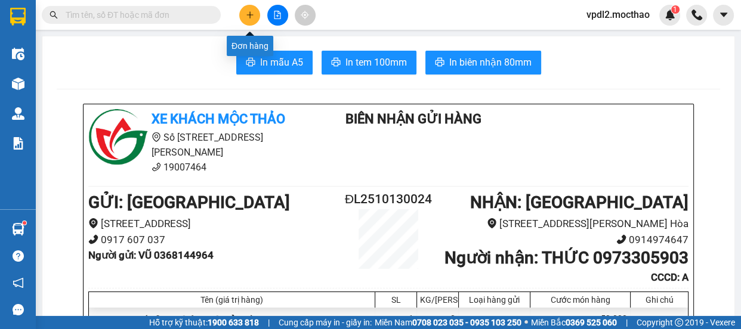
click at [249, 15] on icon "plus" at bounding box center [250, 15] width 8 height 8
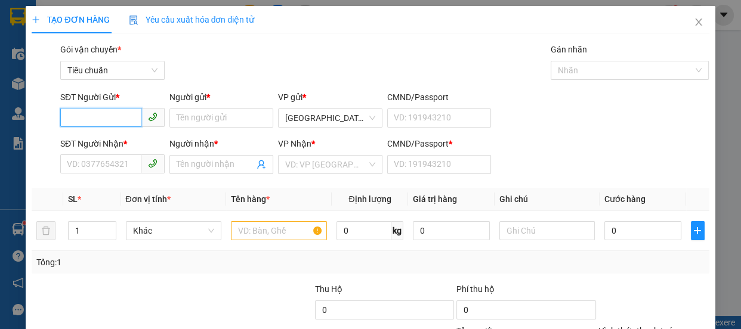
click at [99, 114] on input "SĐT Người Gửi *" at bounding box center [100, 117] width 81 height 19
click at [95, 144] on div "0978588807 - NGUYỆT" at bounding box center [111, 141] width 89 height 13
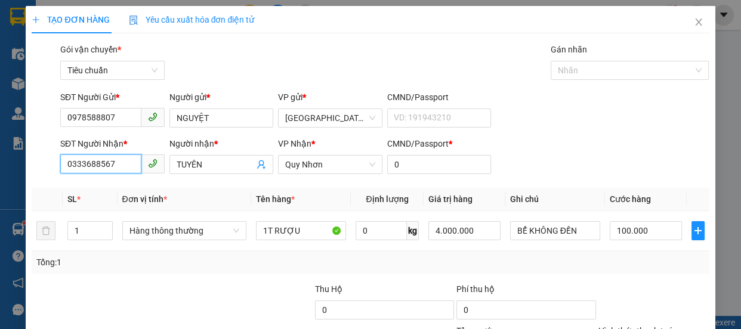
click at [120, 160] on input "0333688567" at bounding box center [100, 163] width 81 height 19
click at [231, 170] on input "TUYÊN" at bounding box center [216, 164] width 78 height 13
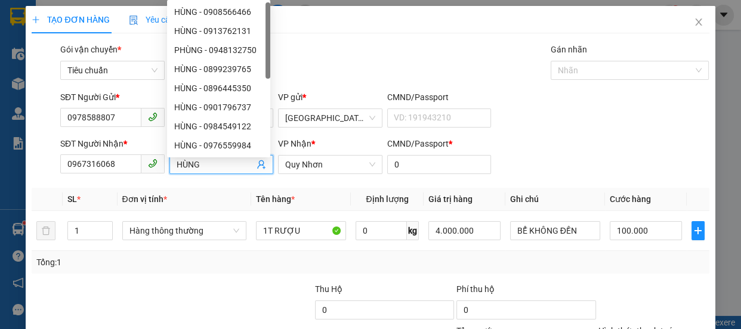
click at [613, 262] on div "Tổng: 1" at bounding box center [369, 262] width 667 height 13
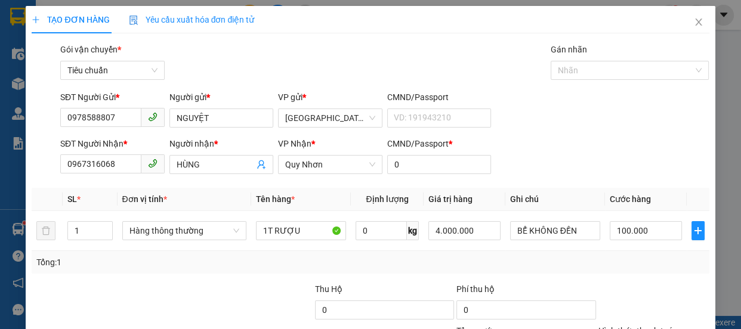
click at [630, 264] on div "Tại văn phòng" at bounding box center [645, 270] width 95 height 13
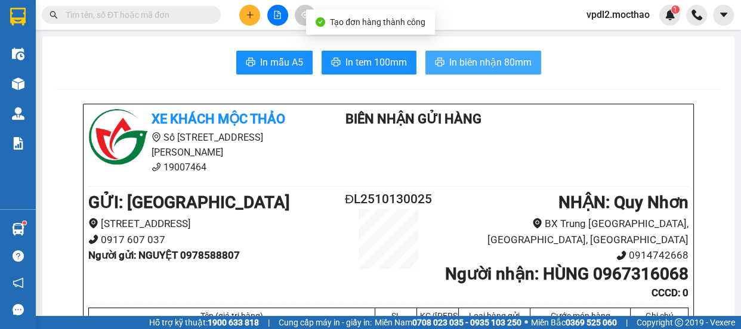
click at [497, 63] on span "In biên nhận 80mm" at bounding box center [490, 62] width 82 height 15
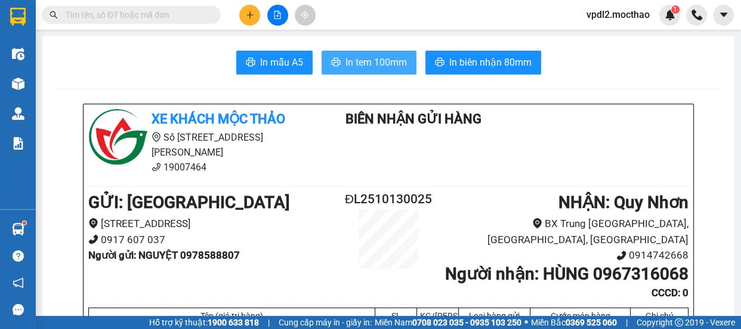
click at [387, 66] on span "In tem 100mm" at bounding box center [375, 62] width 61 height 15
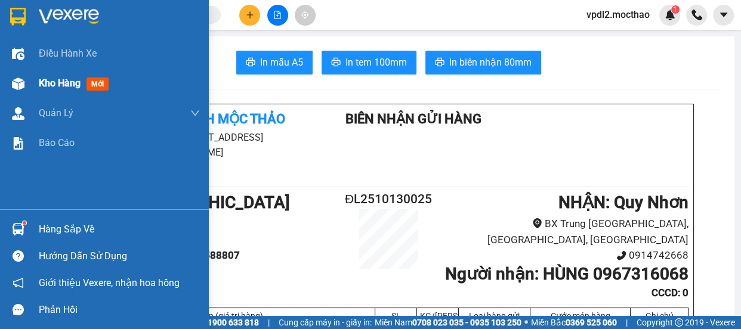
click at [66, 80] on span "Kho hàng" at bounding box center [60, 83] width 42 height 11
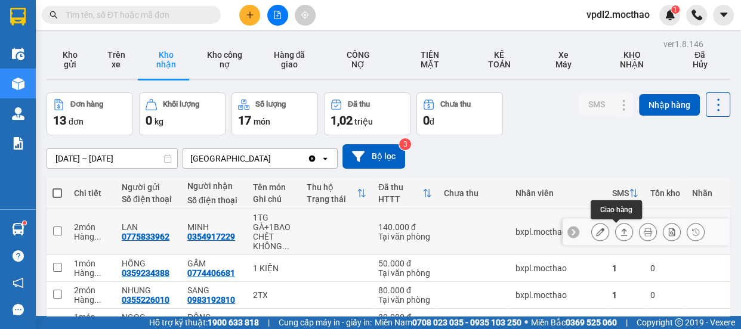
click at [620, 232] on icon at bounding box center [624, 232] width 8 height 8
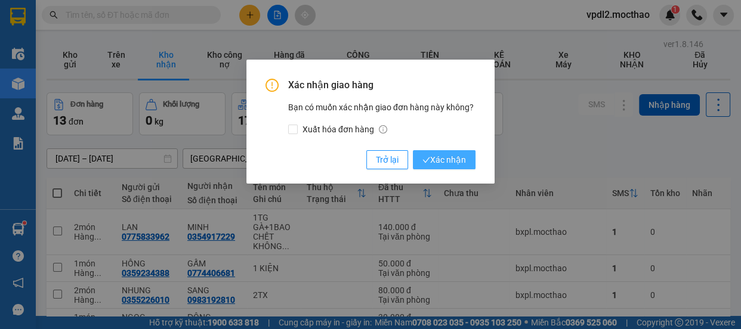
click at [449, 161] on span "Xác nhận" at bounding box center [444, 159] width 44 height 13
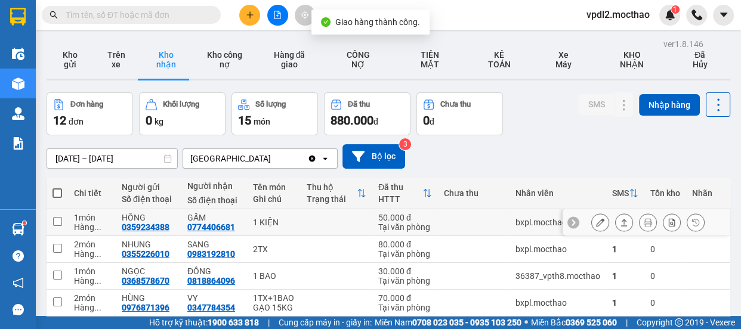
click at [620, 218] on icon at bounding box center [624, 222] width 8 height 8
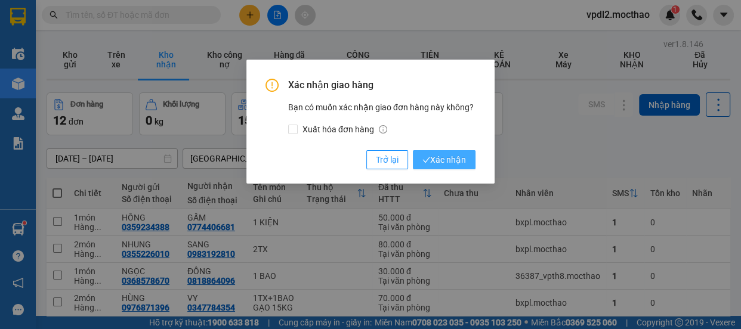
click at [444, 158] on span "Xác nhận" at bounding box center [444, 159] width 44 height 13
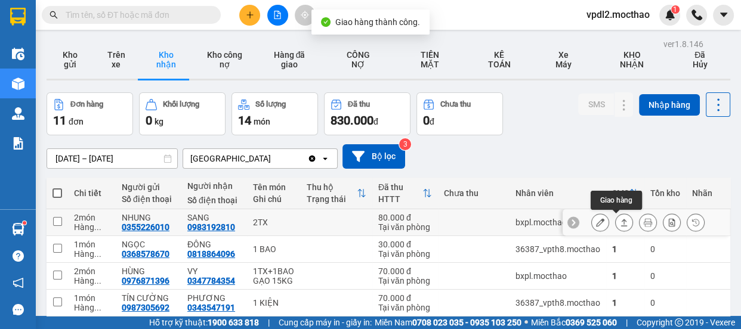
click at [621, 220] on icon at bounding box center [624, 222] width 7 height 7
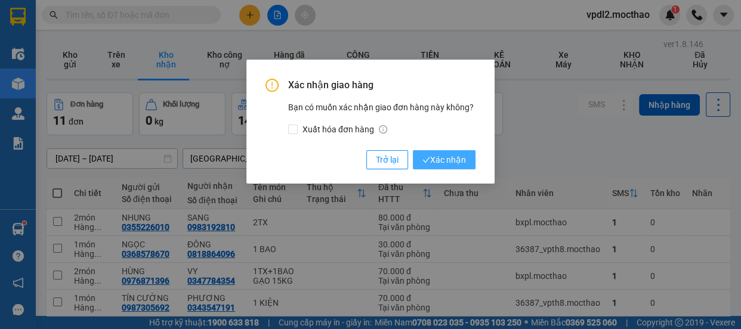
click at [441, 156] on span "Xác nhận" at bounding box center [444, 159] width 44 height 13
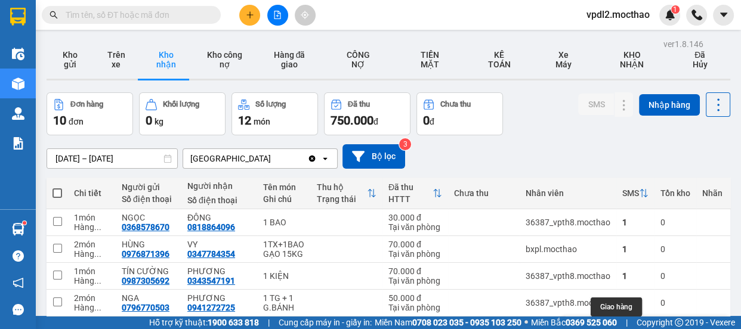
click at [620, 326] on icon at bounding box center [624, 330] width 8 height 8
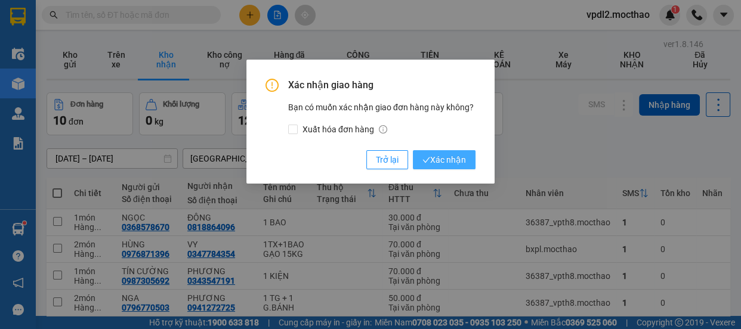
click at [461, 164] on span "Xác nhận" at bounding box center [444, 159] width 44 height 13
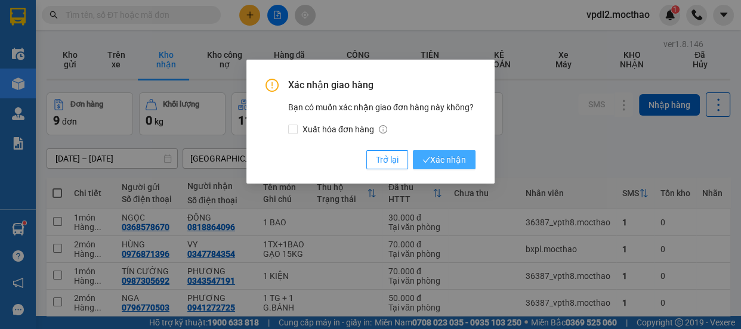
click at [444, 155] on span "Xác nhận" at bounding box center [444, 159] width 44 height 13
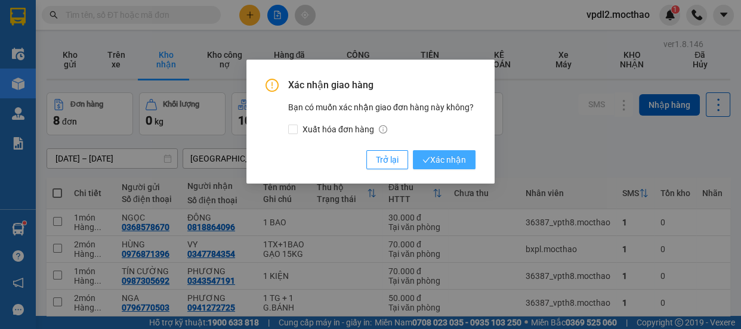
click at [459, 163] on span "Xác nhận" at bounding box center [444, 159] width 44 height 13
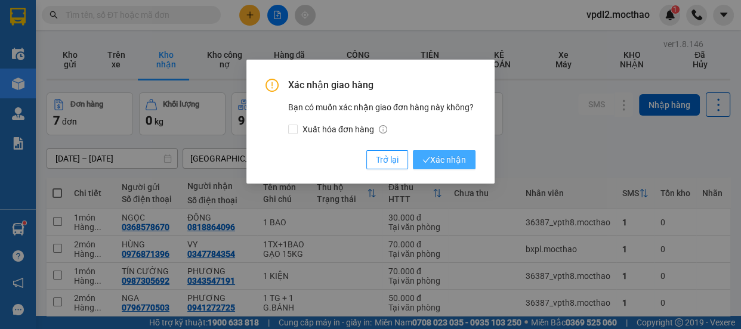
click at [449, 159] on span "Xác nhận" at bounding box center [444, 159] width 44 height 13
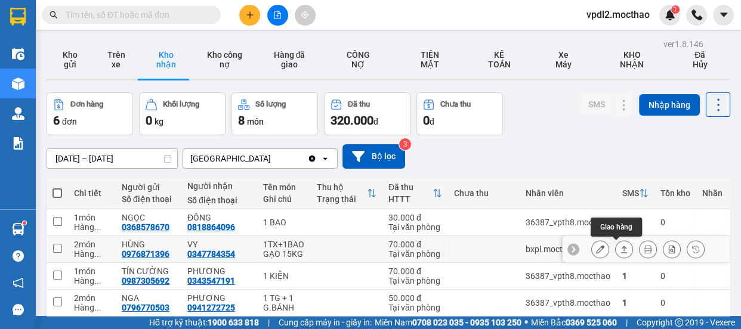
click at [616, 239] on button at bounding box center [624, 249] width 17 height 21
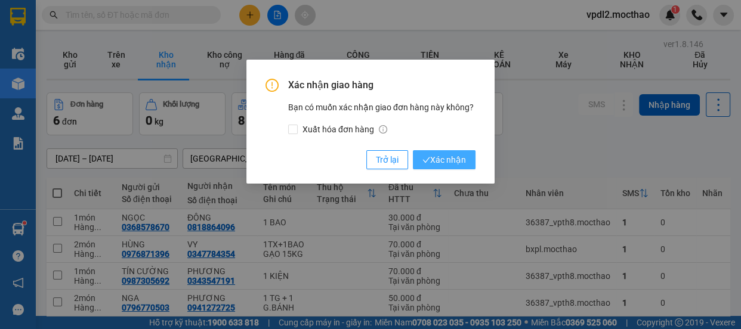
click at [449, 162] on span "Xác nhận" at bounding box center [444, 159] width 44 height 13
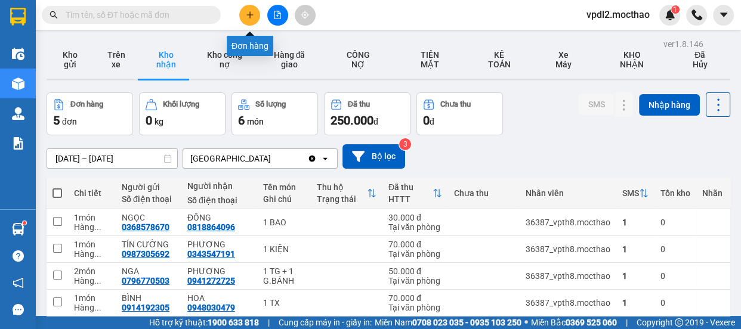
click at [248, 15] on icon "plus" at bounding box center [249, 14] width 7 height 1
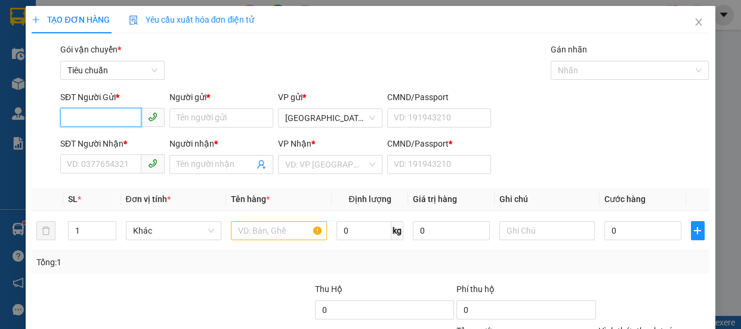
click at [101, 114] on input "SĐT Người Gửi *" at bounding box center [100, 117] width 81 height 19
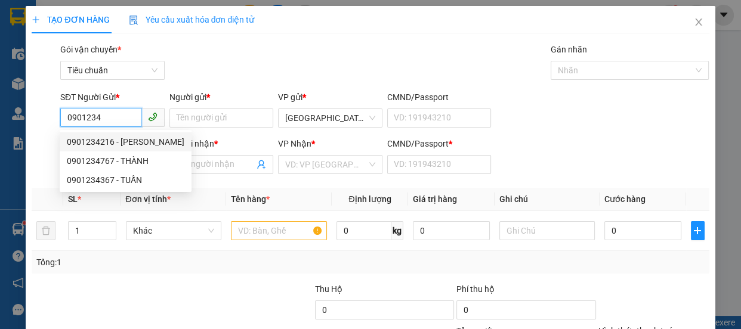
click at [90, 143] on div "0901234216 - [PERSON_NAME]" at bounding box center [126, 141] width 118 height 13
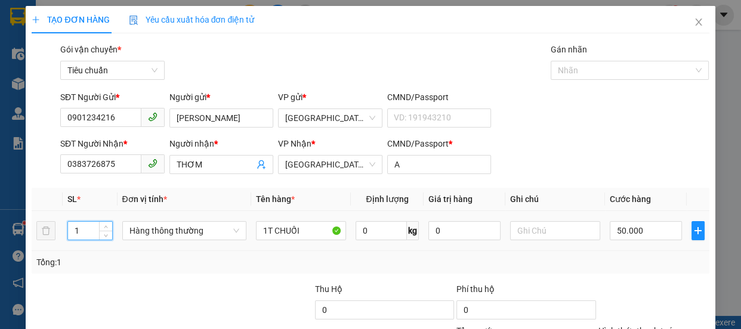
click at [81, 227] on input "1" at bounding box center [90, 231] width 44 height 18
click at [267, 232] on input "1T CHUỐI" at bounding box center [301, 230] width 90 height 19
click at [618, 228] on input "0" at bounding box center [646, 230] width 72 height 19
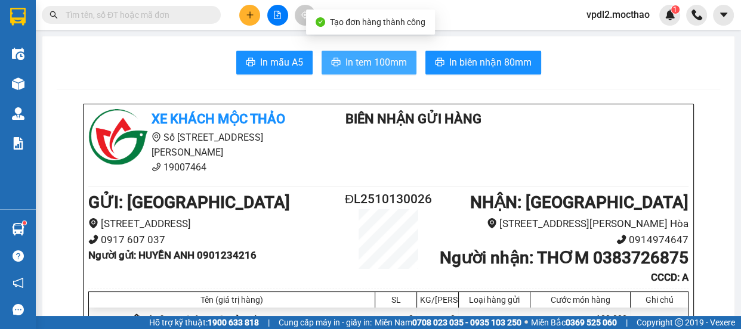
click at [384, 54] on button "In tem 100mm" at bounding box center [369, 63] width 95 height 24
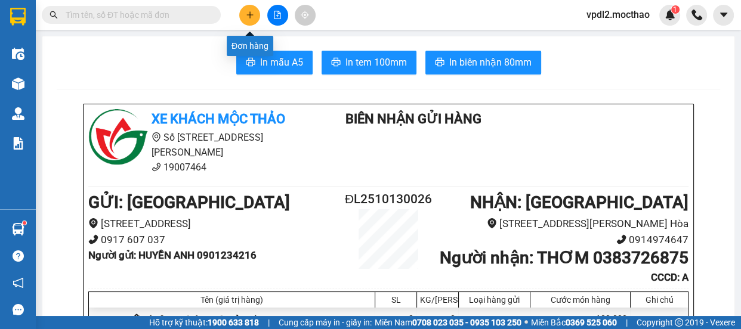
click at [246, 16] on icon "plus" at bounding box center [250, 15] width 8 height 8
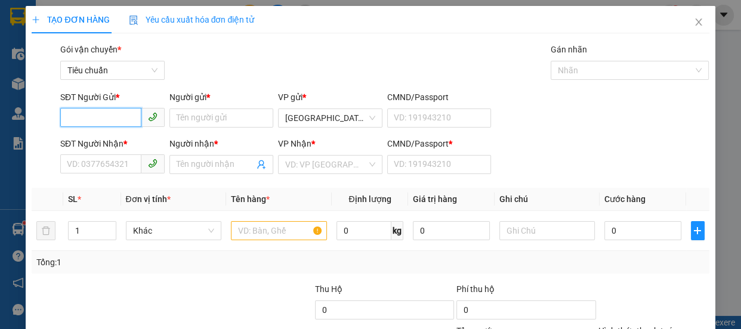
click at [113, 115] on input "SĐT Người Gửi *" at bounding box center [100, 117] width 81 height 19
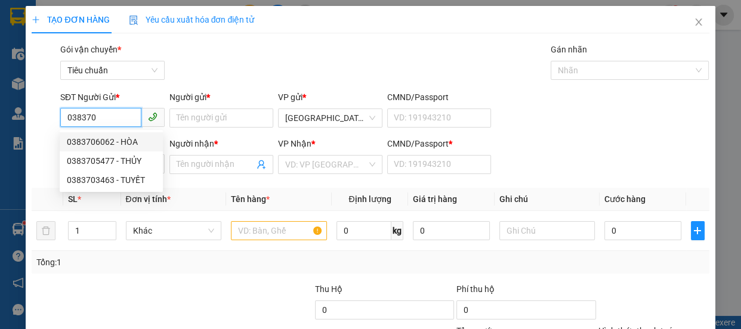
click at [95, 142] on div "0383706062 - HÒA" at bounding box center [111, 141] width 89 height 13
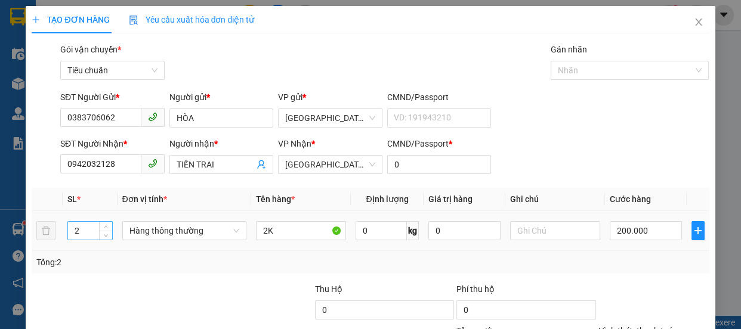
click at [81, 231] on input "2" at bounding box center [90, 231] width 44 height 18
click at [267, 231] on input "2K" at bounding box center [301, 230] width 90 height 19
drag, startPoint x: 650, startPoint y: 245, endPoint x: 642, endPoint y: 231, distance: 16.1
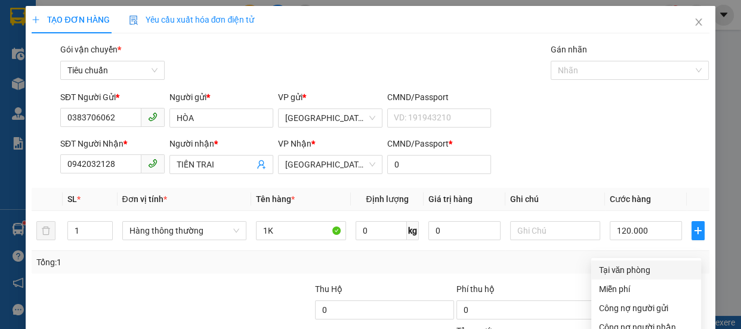
click at [641, 264] on div "Tại văn phòng" at bounding box center [645, 270] width 95 height 13
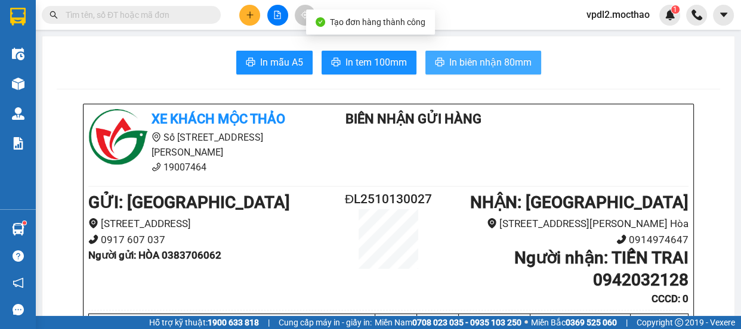
click at [511, 71] on button "In biên nhận 80mm" at bounding box center [483, 63] width 116 height 24
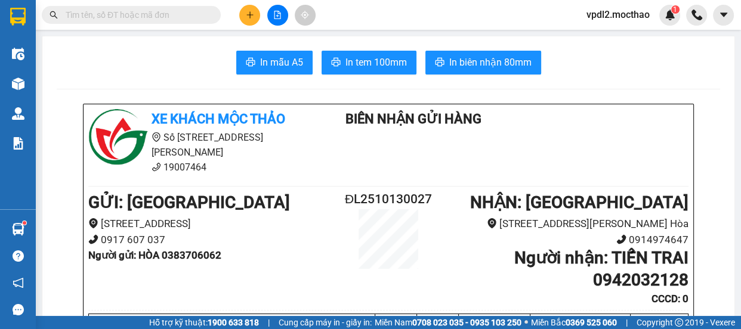
click at [394, 60] on span "In tem 100mm" at bounding box center [375, 62] width 61 height 15
click at [246, 7] on button at bounding box center [249, 15] width 21 height 21
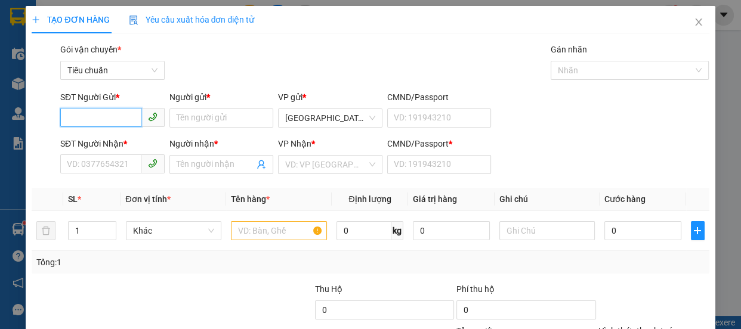
click at [109, 119] on input "SĐT Người Gửi *" at bounding box center [100, 117] width 81 height 19
click at [97, 145] on div "0937088679 - TUYỀN" at bounding box center [111, 141] width 89 height 13
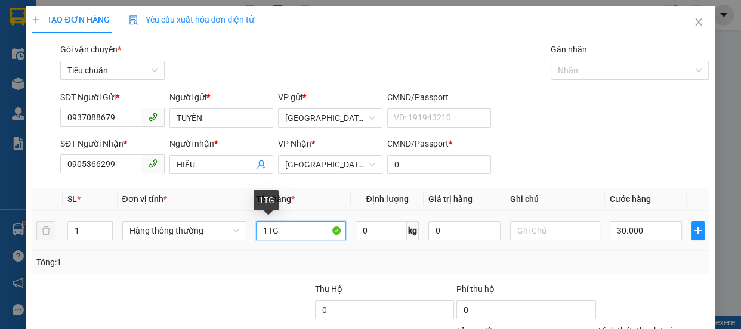
click at [286, 236] on input "1TG" at bounding box center [301, 230] width 90 height 19
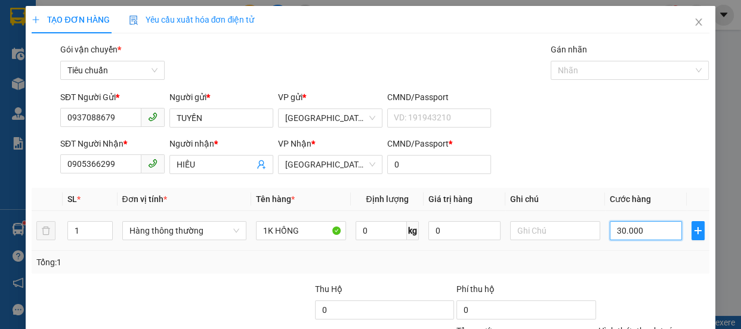
click at [643, 239] on input "30.000" at bounding box center [646, 230] width 72 height 19
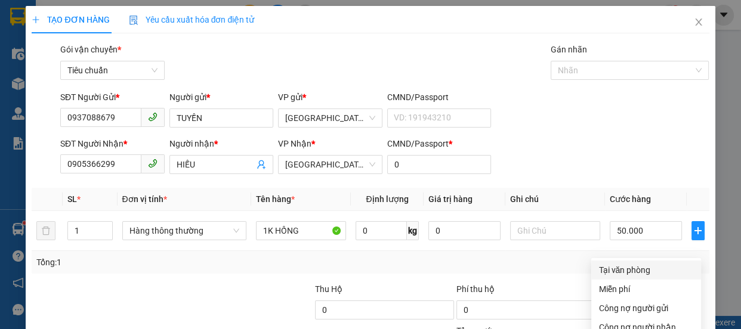
click at [636, 264] on div "Tại văn phòng" at bounding box center [645, 270] width 95 height 13
drag, startPoint x: 671, startPoint y: 298, endPoint x: 668, endPoint y: 288, distance: 10.6
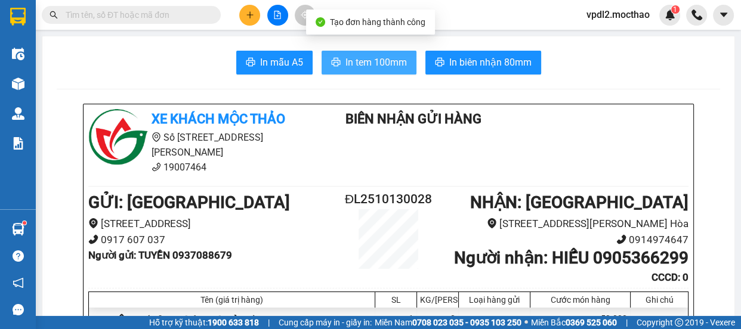
click at [358, 57] on span "In tem 100mm" at bounding box center [375, 62] width 61 height 15
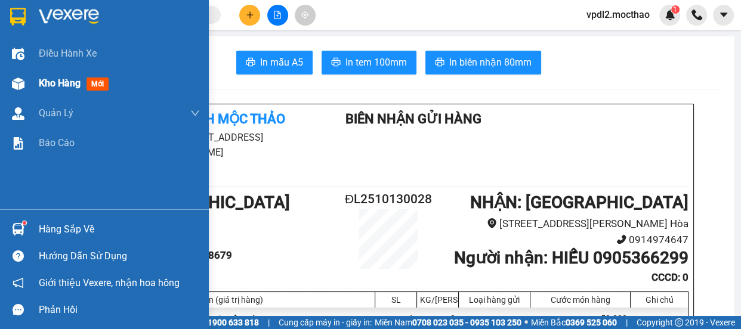
click at [67, 82] on span "Kho hàng" at bounding box center [60, 83] width 42 height 11
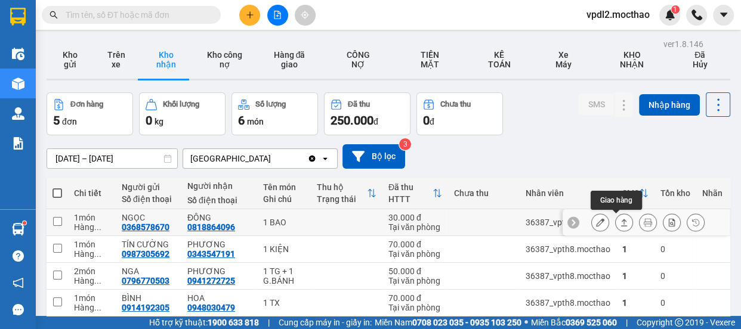
click at [621, 221] on icon at bounding box center [624, 222] width 7 height 7
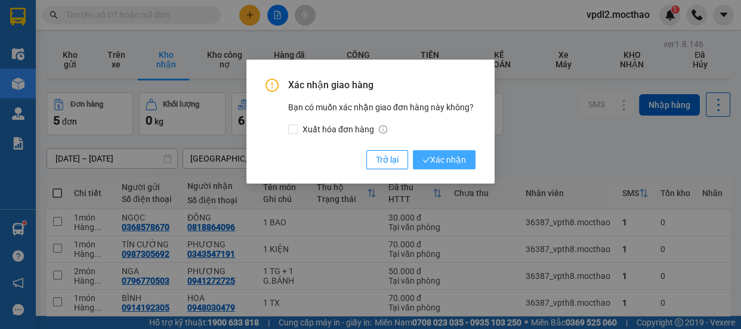
click at [453, 159] on span "Xác nhận" at bounding box center [444, 159] width 44 height 13
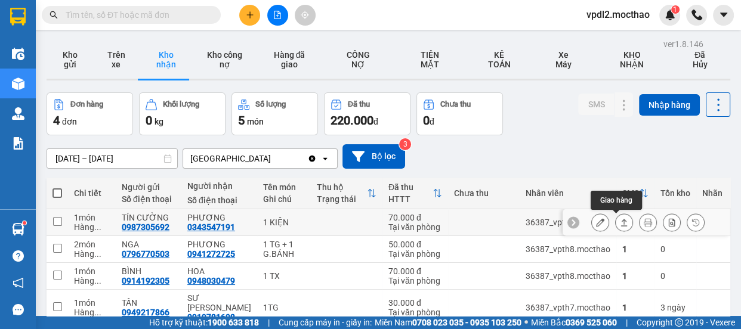
click at [621, 222] on icon at bounding box center [624, 222] width 7 height 7
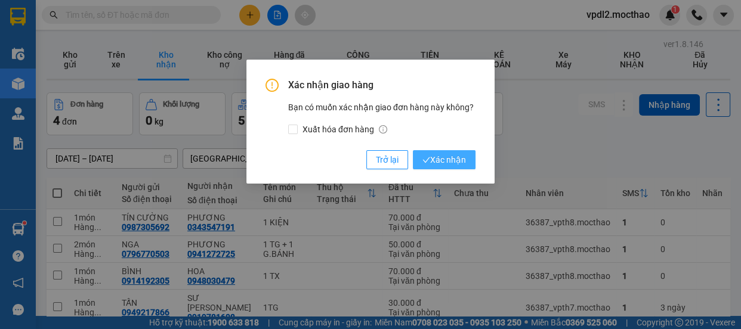
click at [441, 159] on span "Xác nhận" at bounding box center [444, 159] width 44 height 13
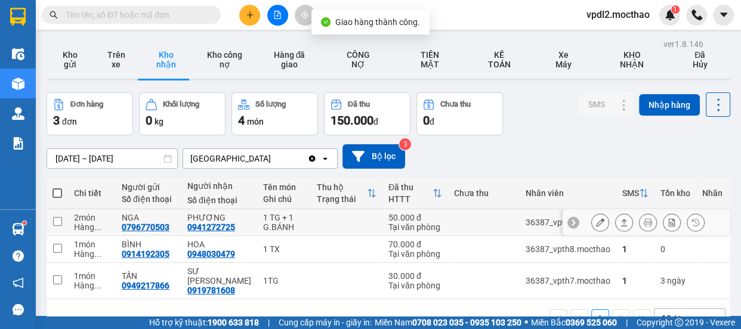
click at [616, 217] on button at bounding box center [624, 222] width 17 height 21
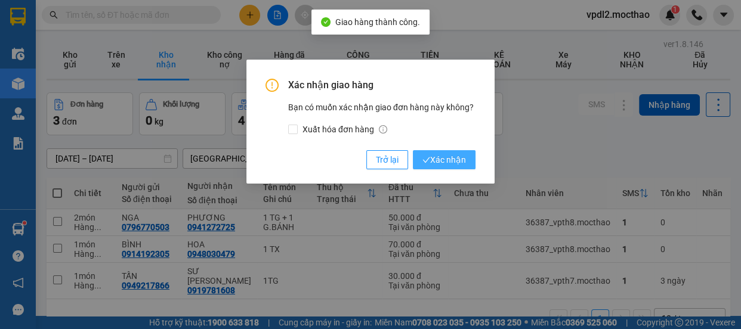
click at [437, 155] on span "Xác nhận" at bounding box center [444, 159] width 44 height 13
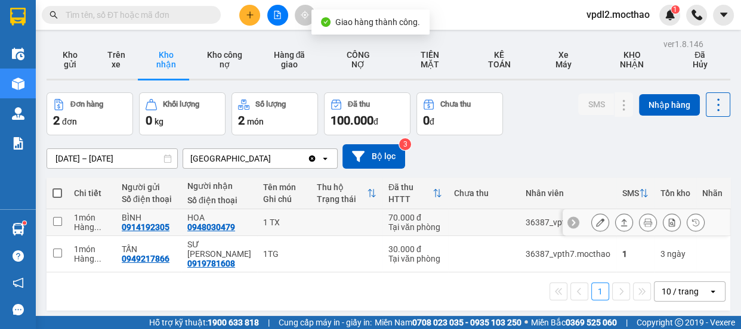
click at [621, 220] on icon at bounding box center [624, 222] width 7 height 7
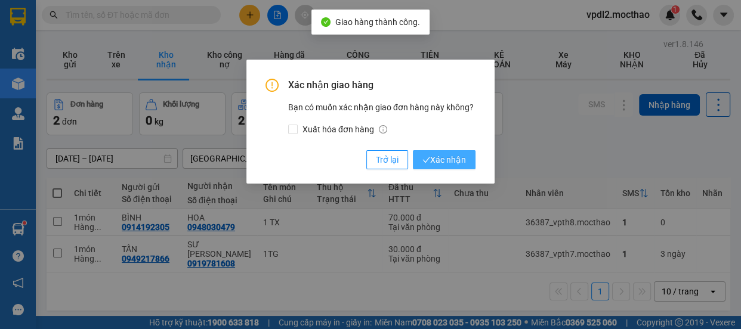
click at [440, 160] on span "Xác nhận" at bounding box center [444, 159] width 44 height 13
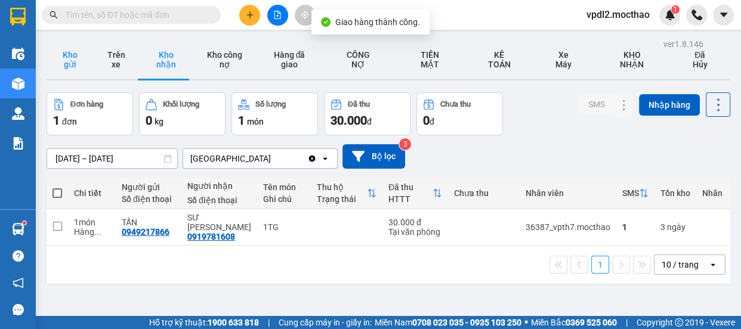
click at [69, 59] on button "Kho gửi" at bounding box center [70, 60] width 47 height 38
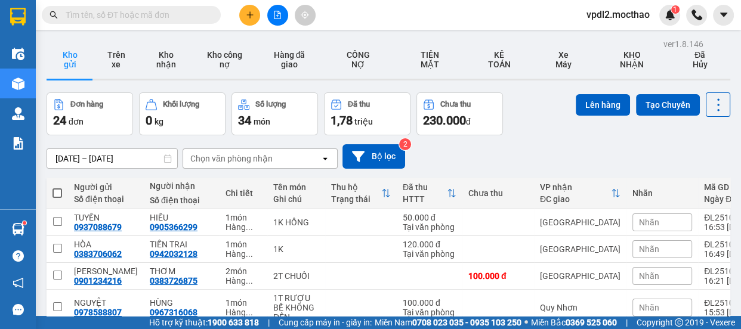
drag, startPoint x: 60, startPoint y: 177, endPoint x: 84, endPoint y: 184, distance: 25.5
click at [59, 188] on span at bounding box center [57, 193] width 10 height 10
click at [57, 187] on input "checkbox" at bounding box center [57, 187] width 0 height 0
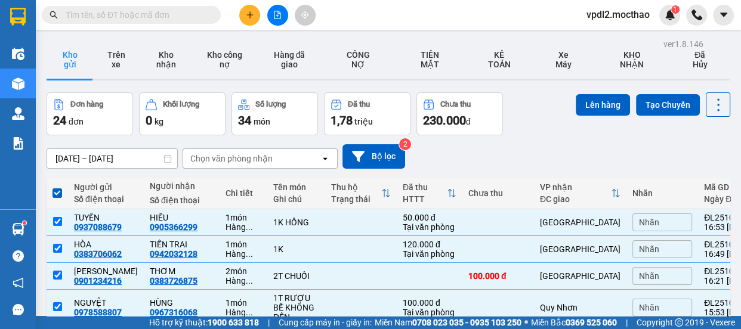
click at [586, 103] on button "Lên hàng" at bounding box center [603, 104] width 54 height 21
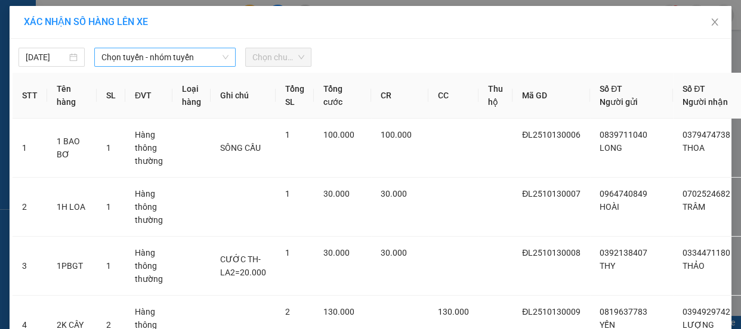
click at [133, 55] on span "Chọn tuyến - nhóm tuyến" at bounding box center [164, 57] width 127 height 18
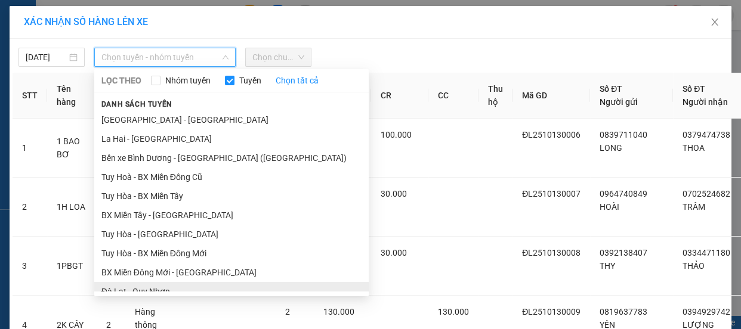
click at [154, 282] on li "Đà Lạt - Quy Nhơn" at bounding box center [231, 291] width 274 height 19
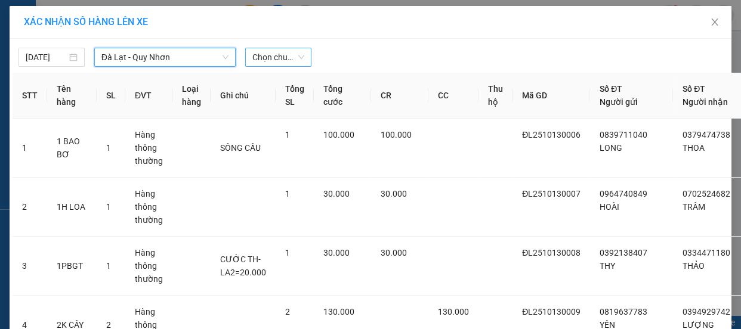
click at [272, 57] on span "Chọn chuyến" at bounding box center [278, 57] width 52 height 18
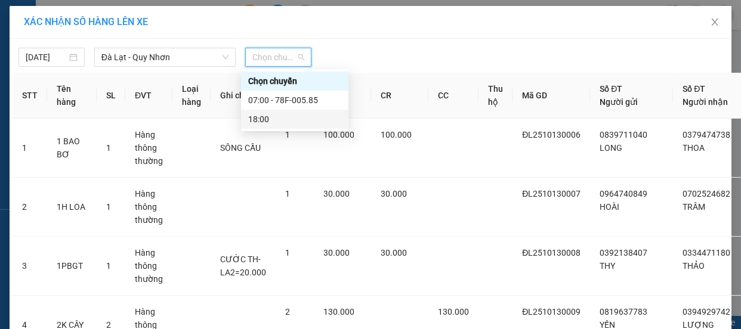
click at [256, 120] on div "18:00" at bounding box center [294, 119] width 93 height 13
